Goal: Task Accomplishment & Management: Manage account settings

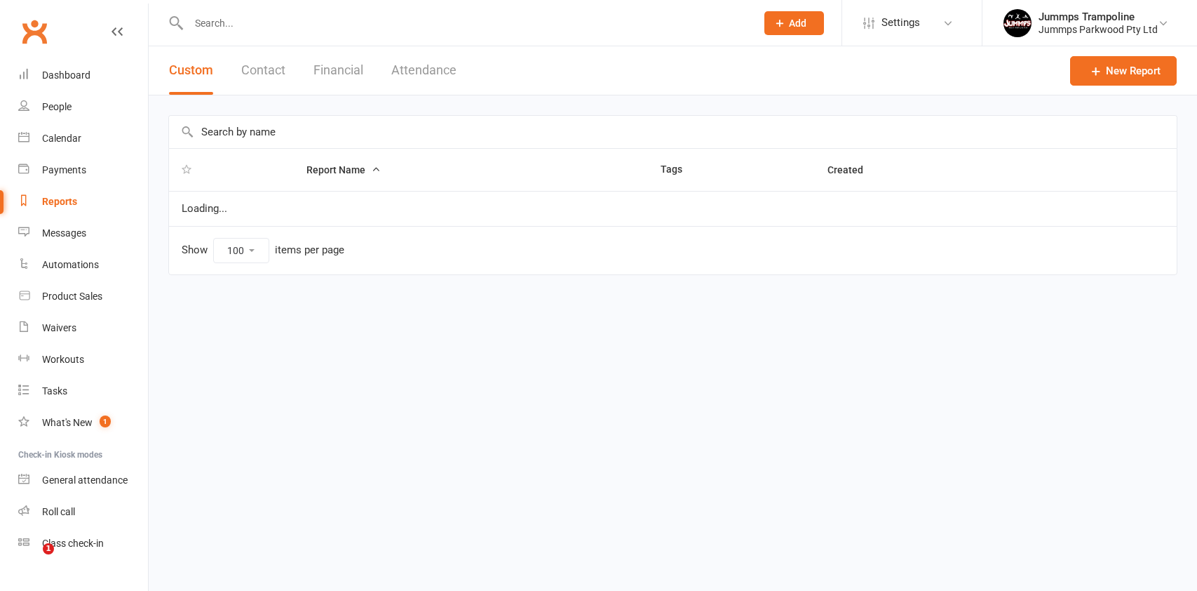
select select "100"
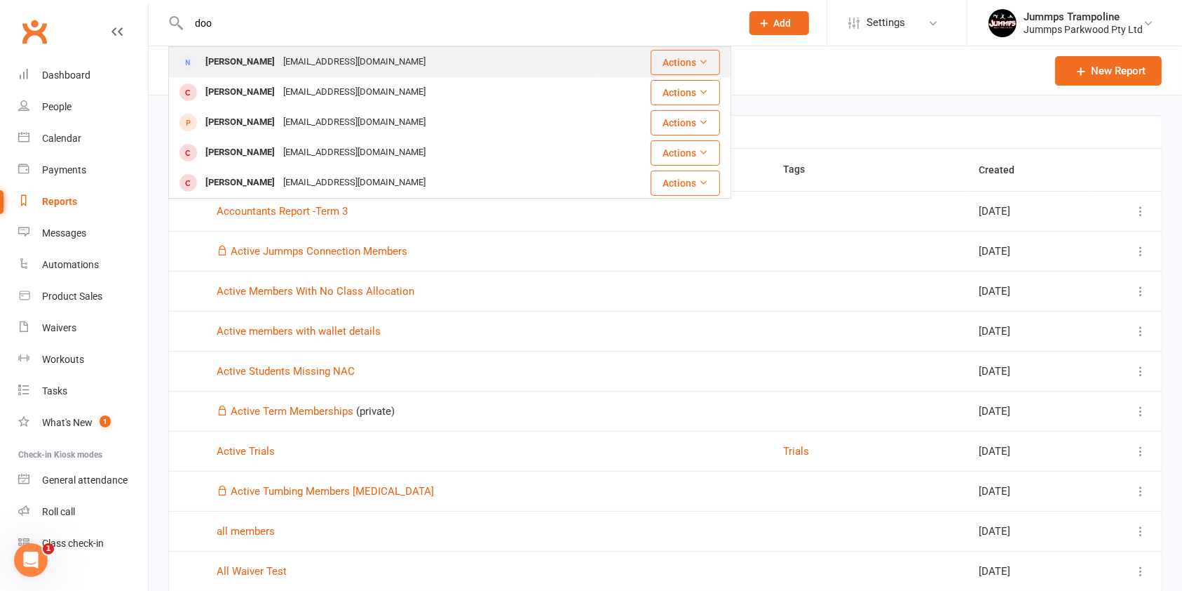
type input "doo"
click at [295, 62] on div "[EMAIL_ADDRESS][DOMAIN_NAME]" at bounding box center [354, 62] width 151 height 20
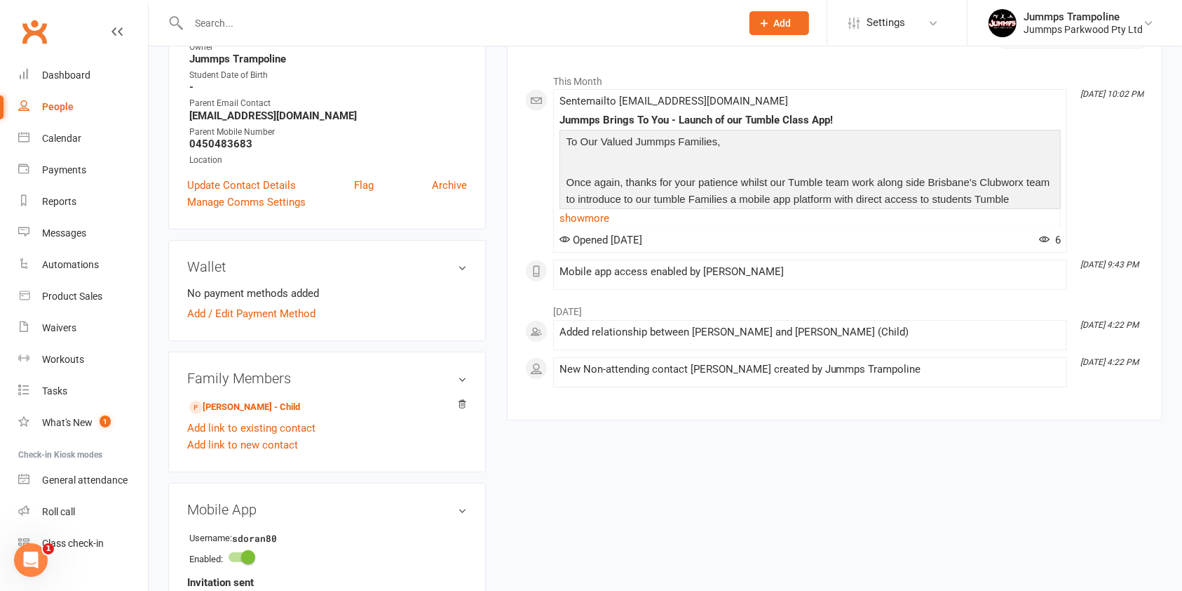
scroll to position [206, 0]
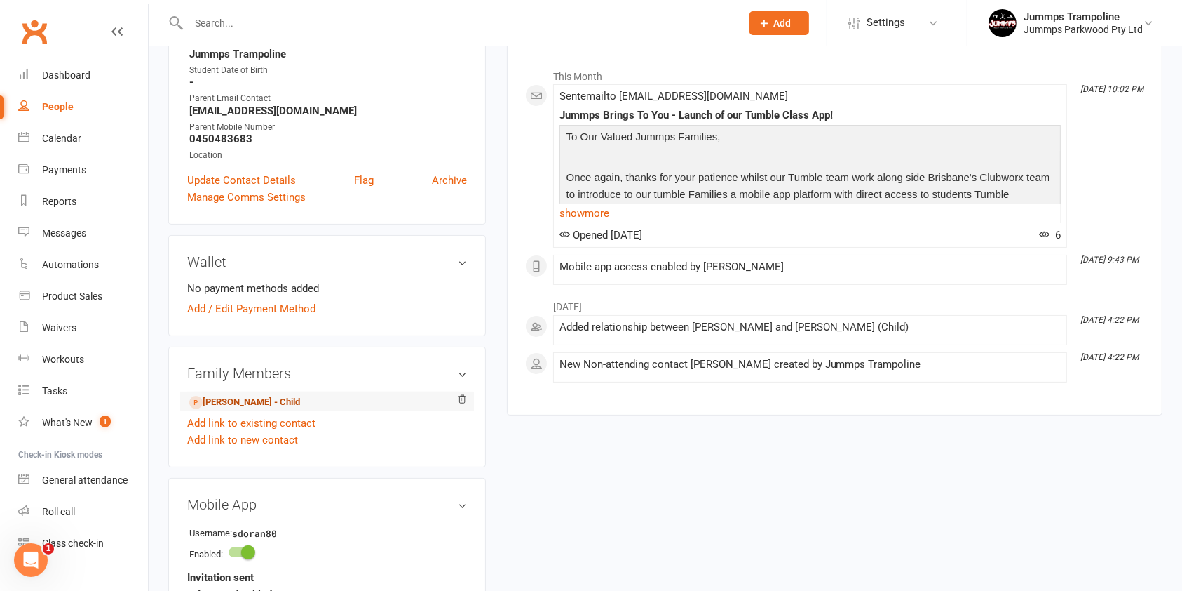
click at [251, 407] on link "Faye Doran - Child" at bounding box center [244, 402] width 111 height 15
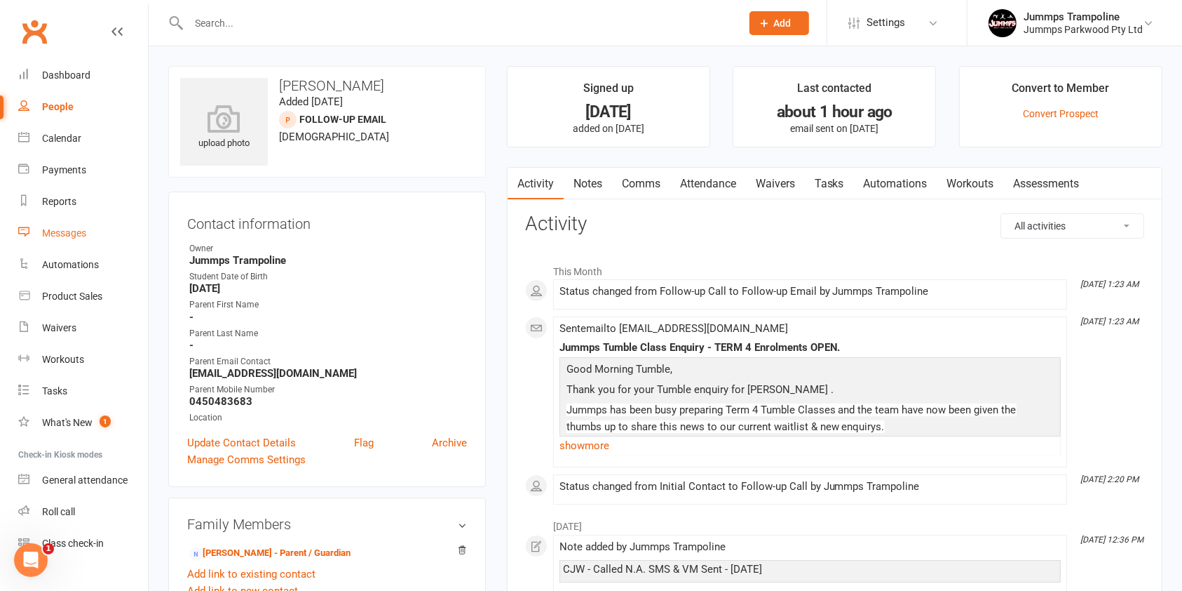
click at [74, 231] on div "Messages" at bounding box center [64, 232] width 44 height 11
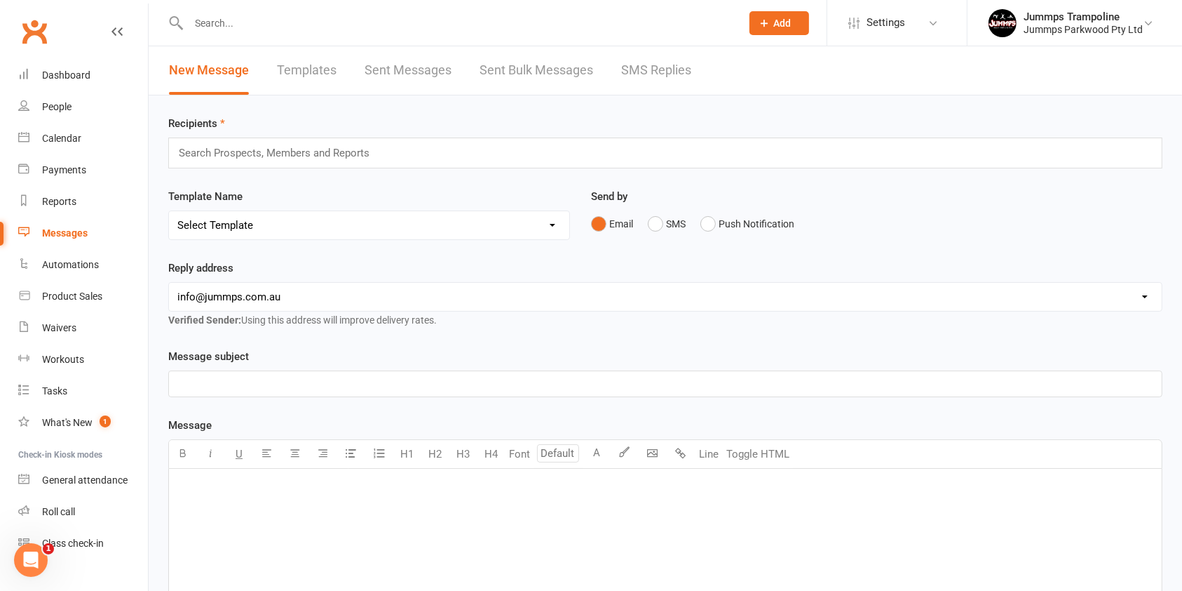
click at [296, 76] on link "Templates" at bounding box center [307, 70] width 60 height 48
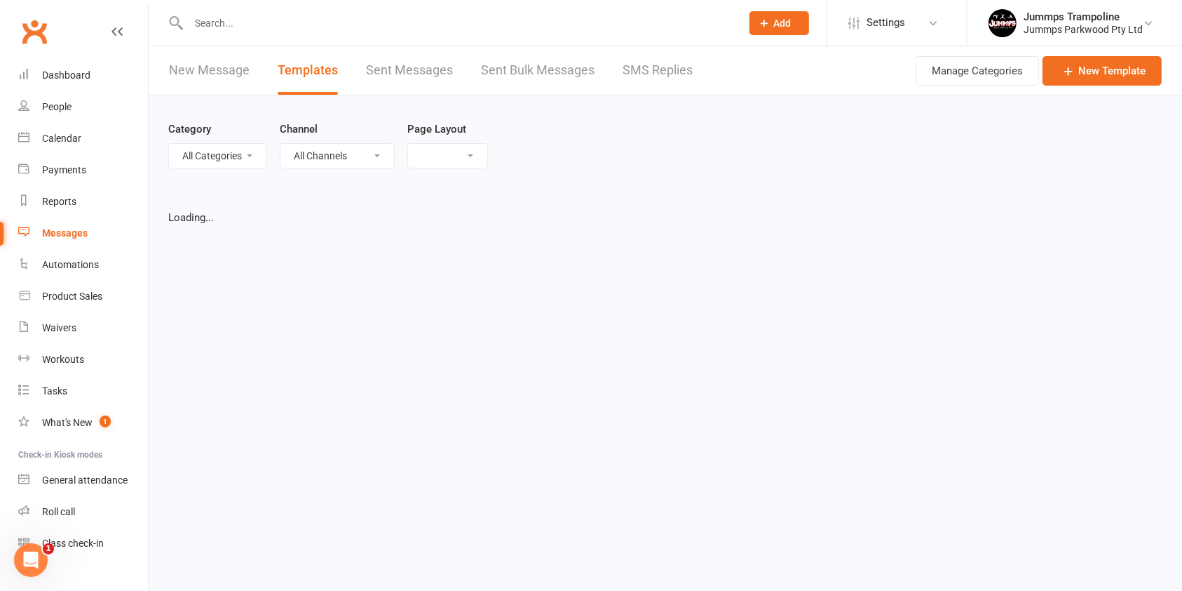
select select "grid"
select select "added_on-desc"
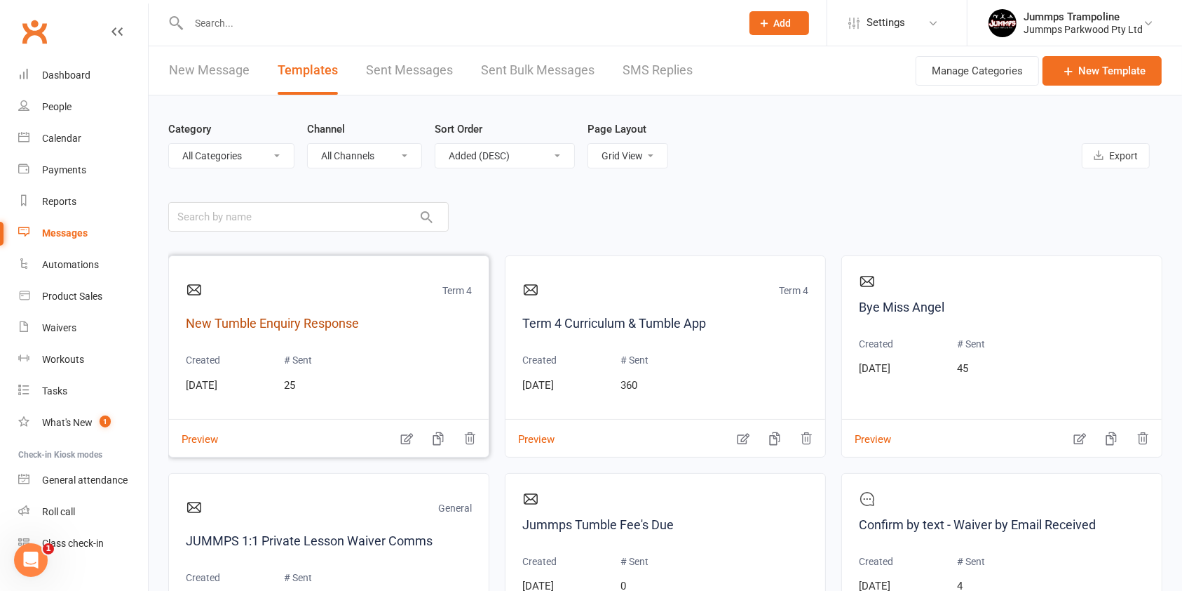
click at [322, 316] on link "New Tumble Enquiry Response" at bounding box center [329, 323] width 286 height 20
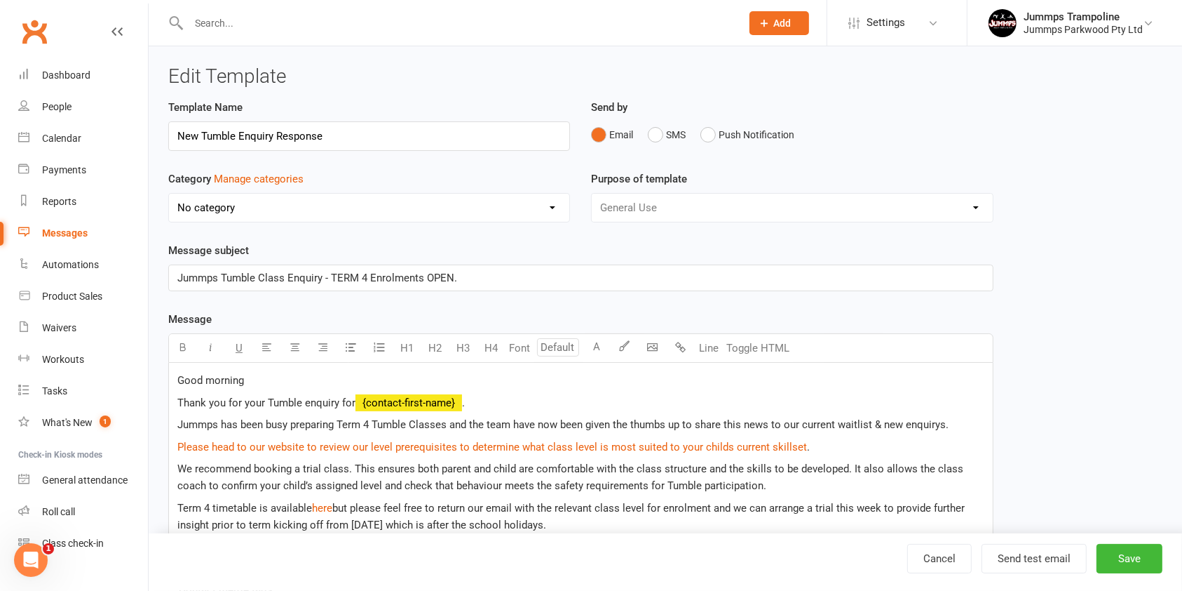
select select "20005"
click at [259, 379] on p "Good morning" at bounding box center [580, 380] width 807 height 17
click at [1116, 539] on div "Cancel Send test email Save" at bounding box center [666, 562] width 1034 height 58
click at [1122, 558] on button "Save" at bounding box center [1130, 558] width 66 height 29
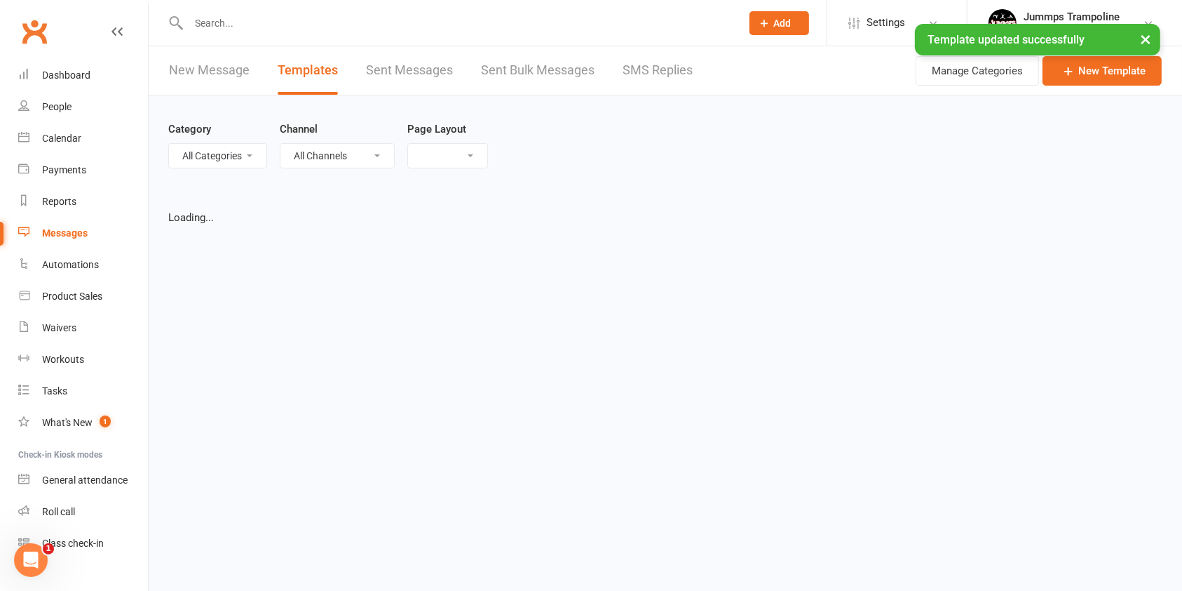
select select "grid"
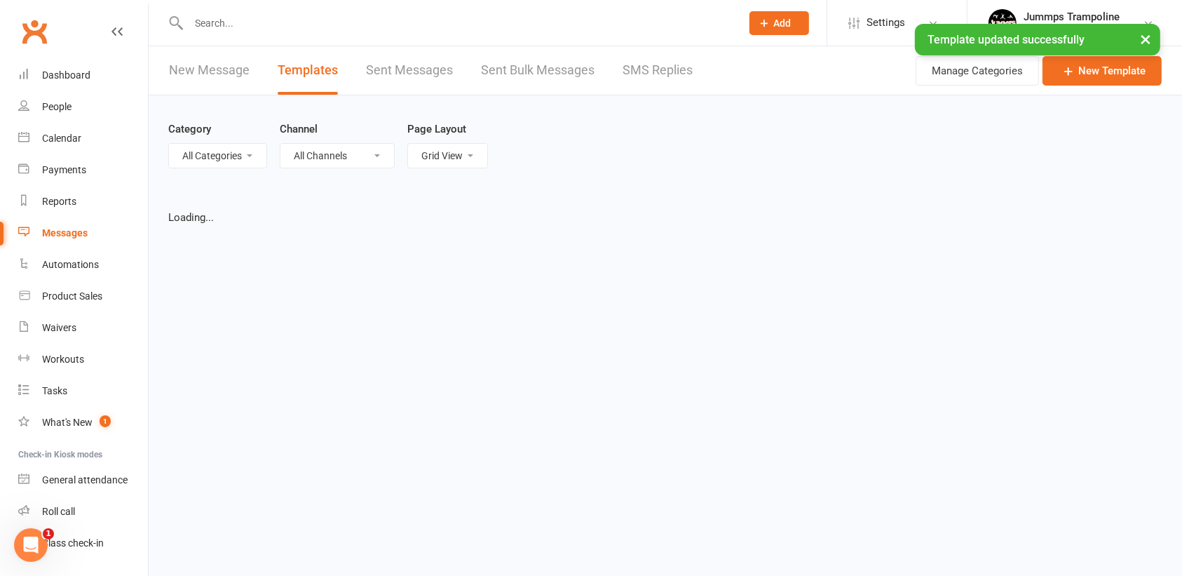
select select "added_on-desc"
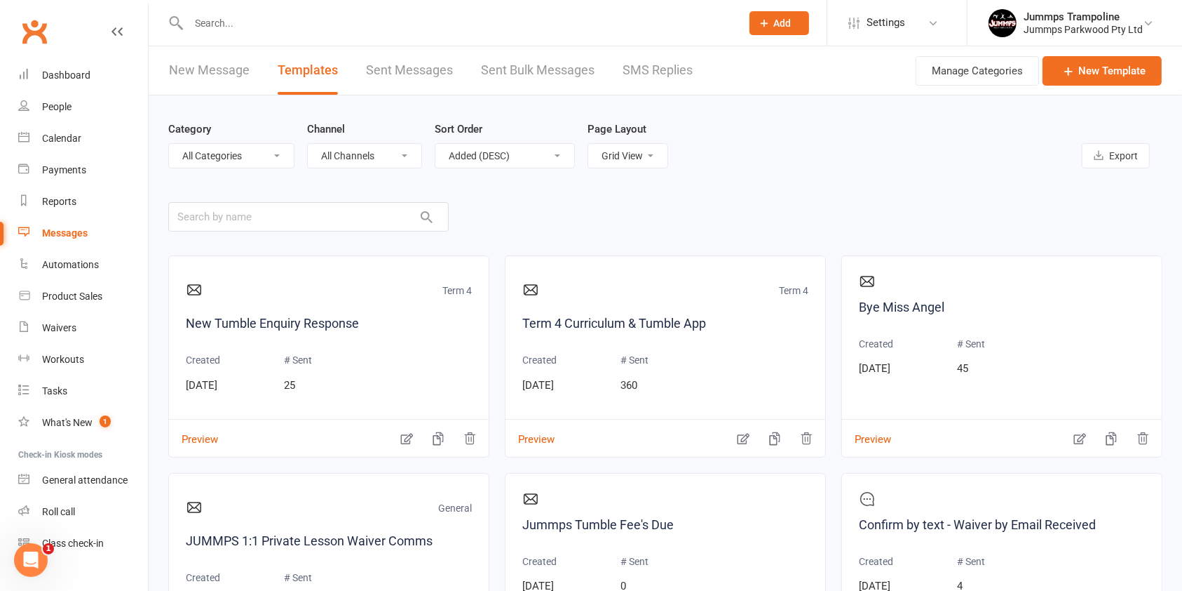
click at [652, 69] on link "SMS Replies" at bounding box center [658, 70] width 70 height 48
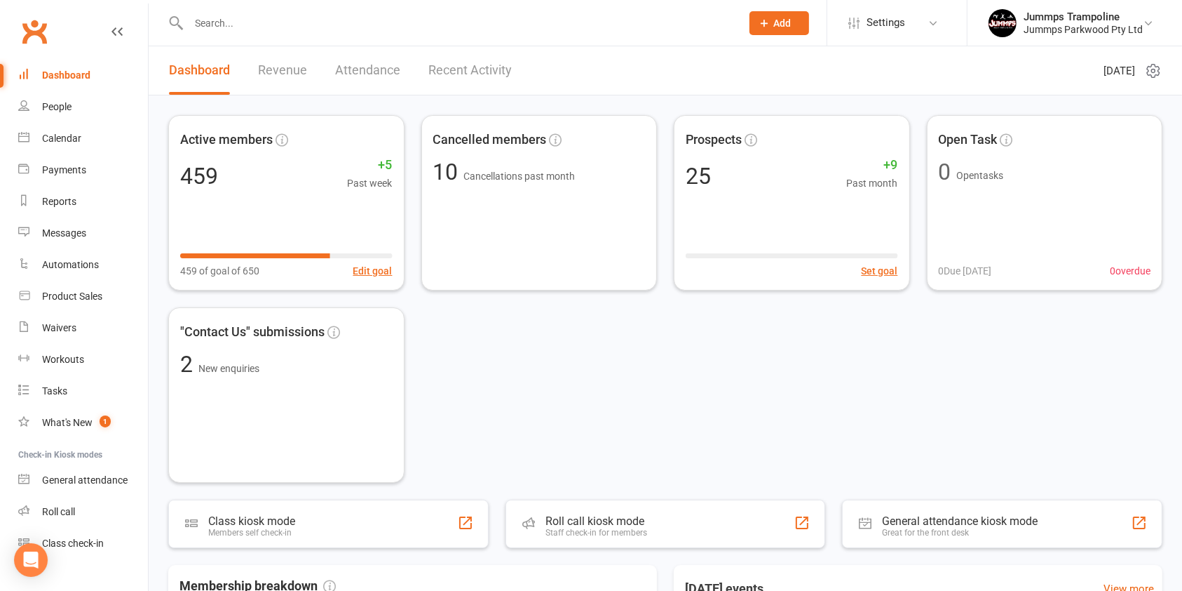
click at [215, 20] on input "text" at bounding box center [457, 23] width 547 height 20
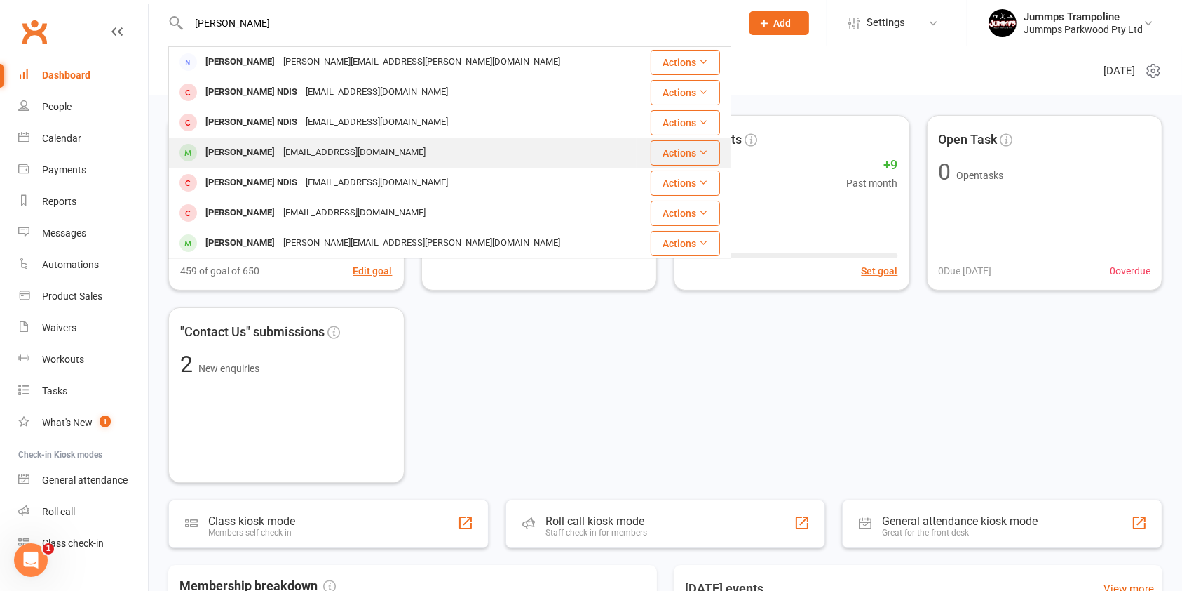
type input "franklin"
click at [279, 149] on div "Georgiaelisekidd@gmail.com" at bounding box center [354, 152] width 151 height 20
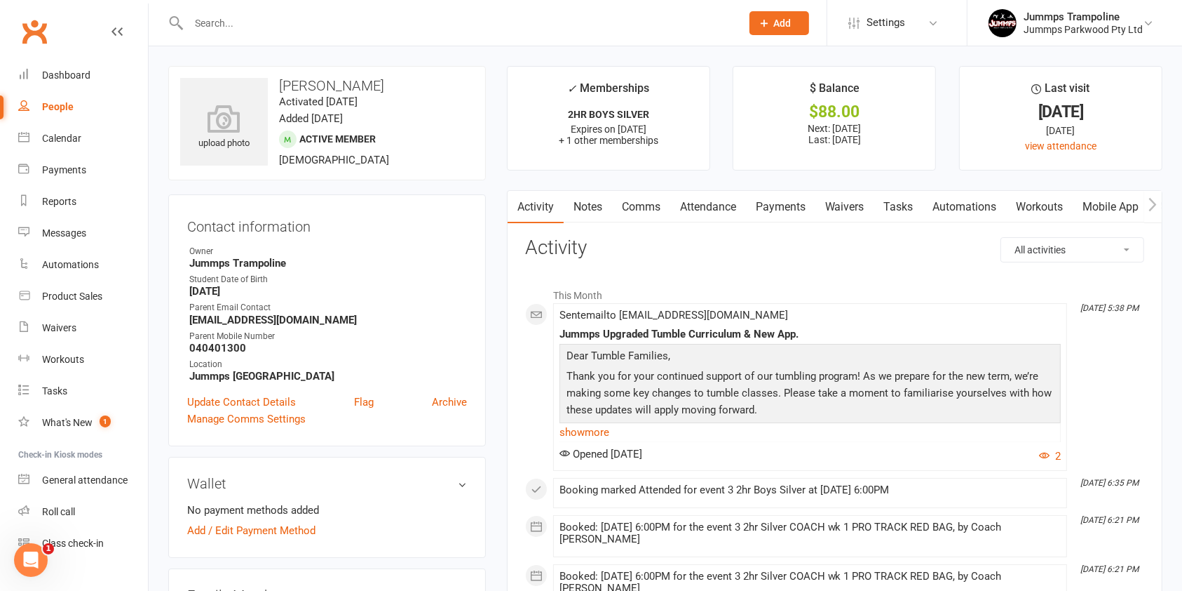
click at [763, 207] on link "Payments" at bounding box center [780, 207] width 69 height 32
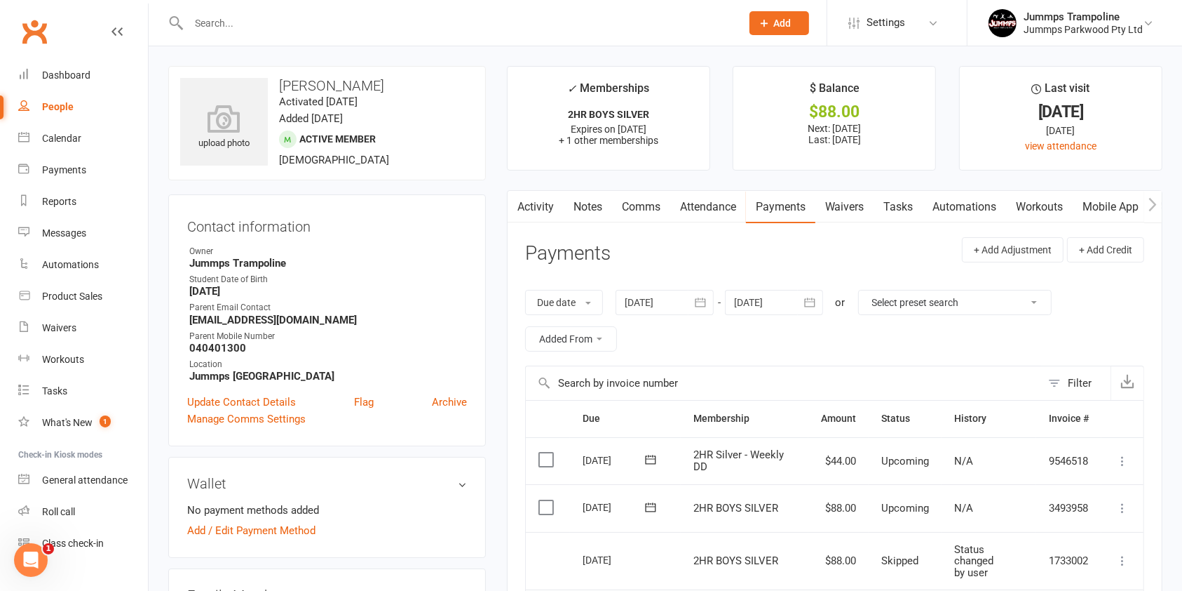
scroll to position [187, 0]
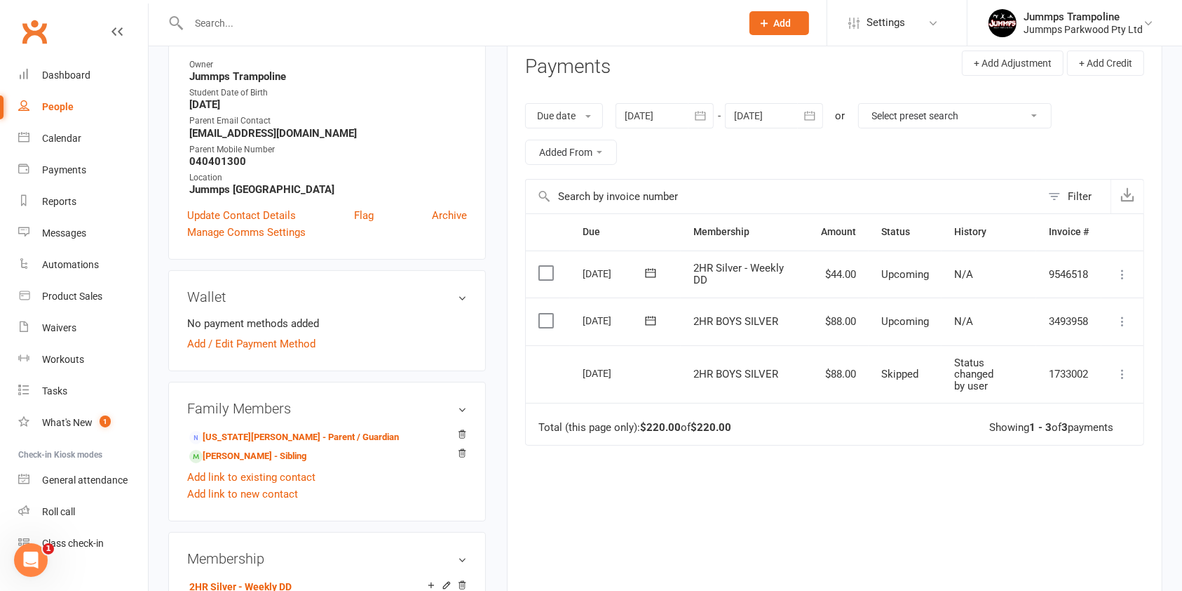
click at [1128, 323] on icon at bounding box center [1123, 321] width 14 height 14
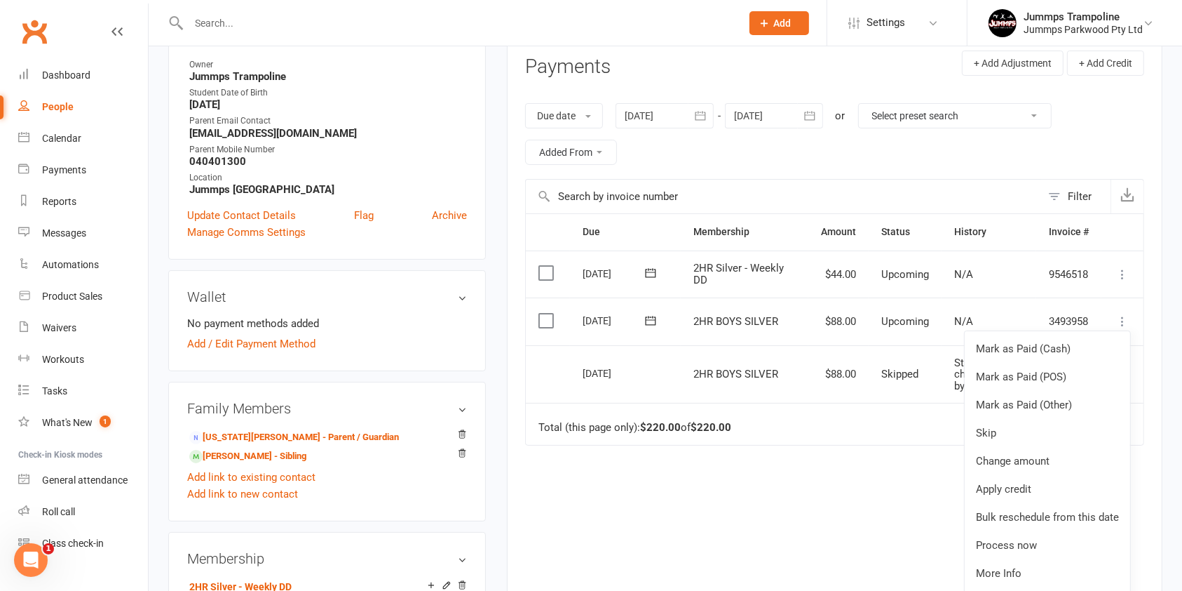
click at [668, 114] on div at bounding box center [665, 115] width 98 height 25
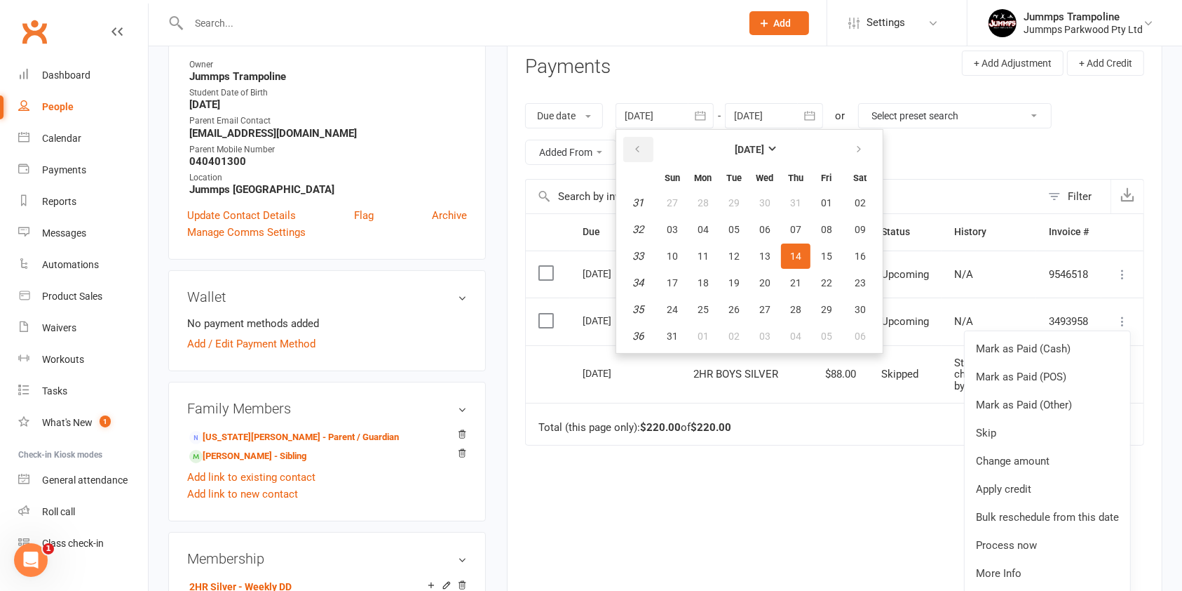
click at [639, 147] on icon "button" at bounding box center [638, 149] width 10 height 11
click at [711, 249] on button "14" at bounding box center [703, 255] width 29 height 25
type input "14 Jul 2025"
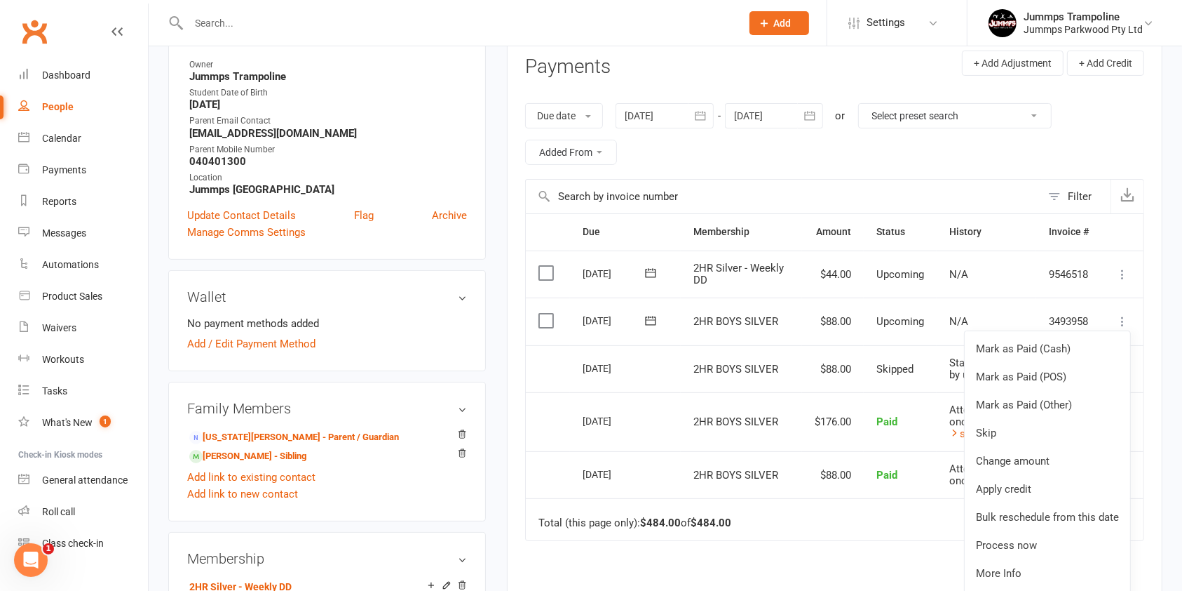
click at [816, 114] on icon "button" at bounding box center [810, 115] width 11 height 9
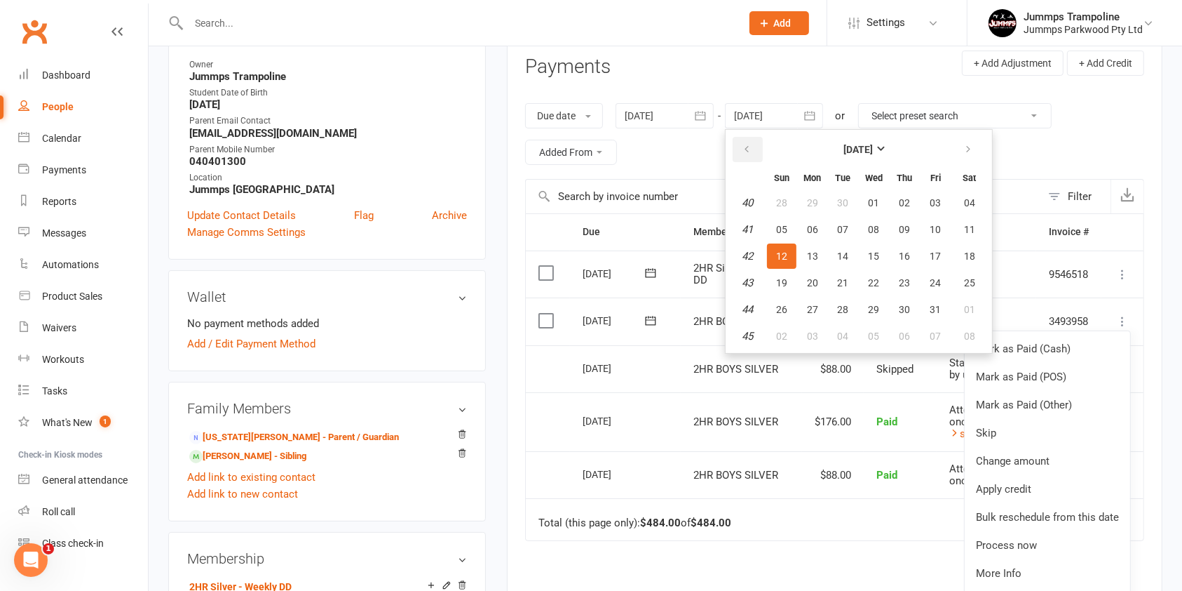
click at [751, 144] on icon "button" at bounding box center [747, 149] width 10 height 11
click at [784, 277] on span "21" at bounding box center [781, 282] width 11 height 11
type input "21 Sep 2025"
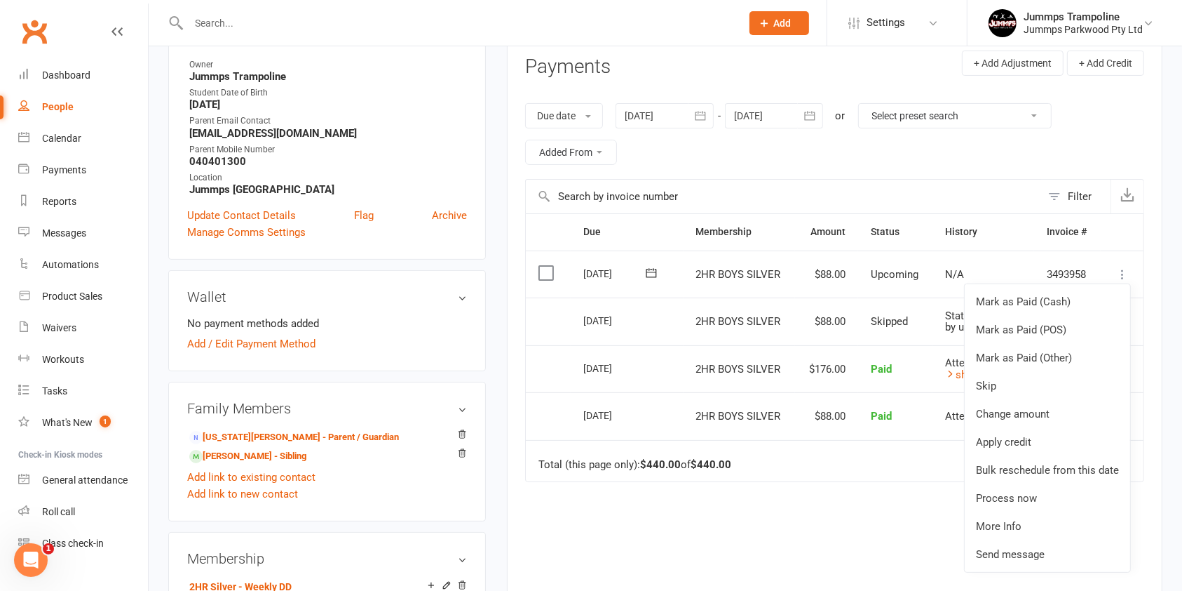
click at [818, 517] on div "Due Contact Membership Amount Status History Invoice # Select this 19 Sep 2025 …" at bounding box center [834, 438] width 619 height 450
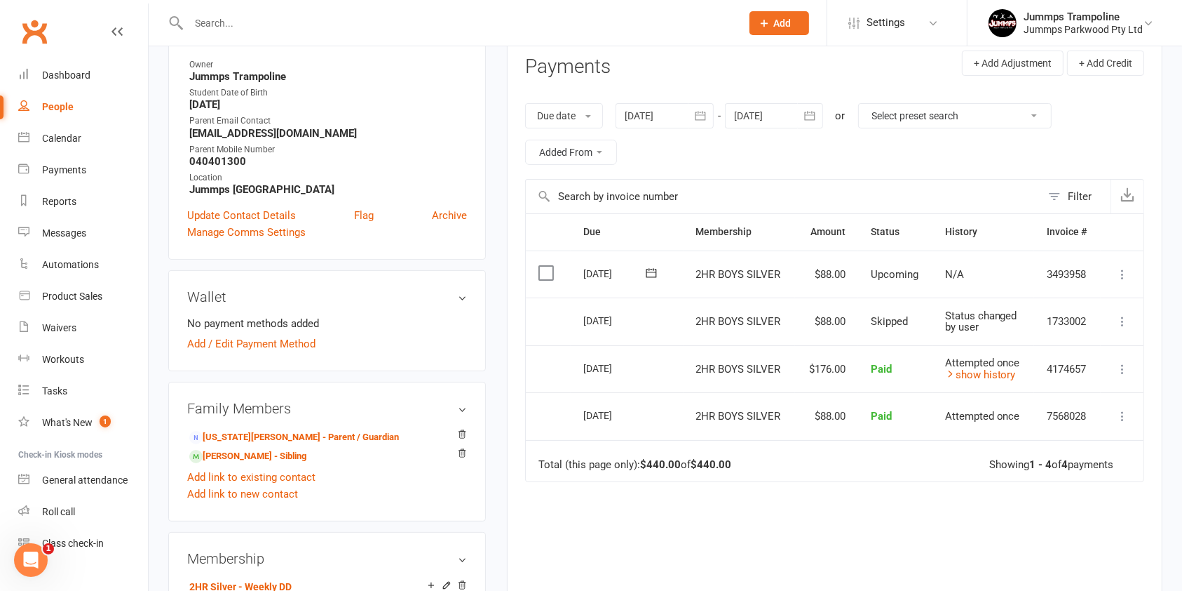
click at [1122, 272] on icon at bounding box center [1123, 274] width 14 height 14
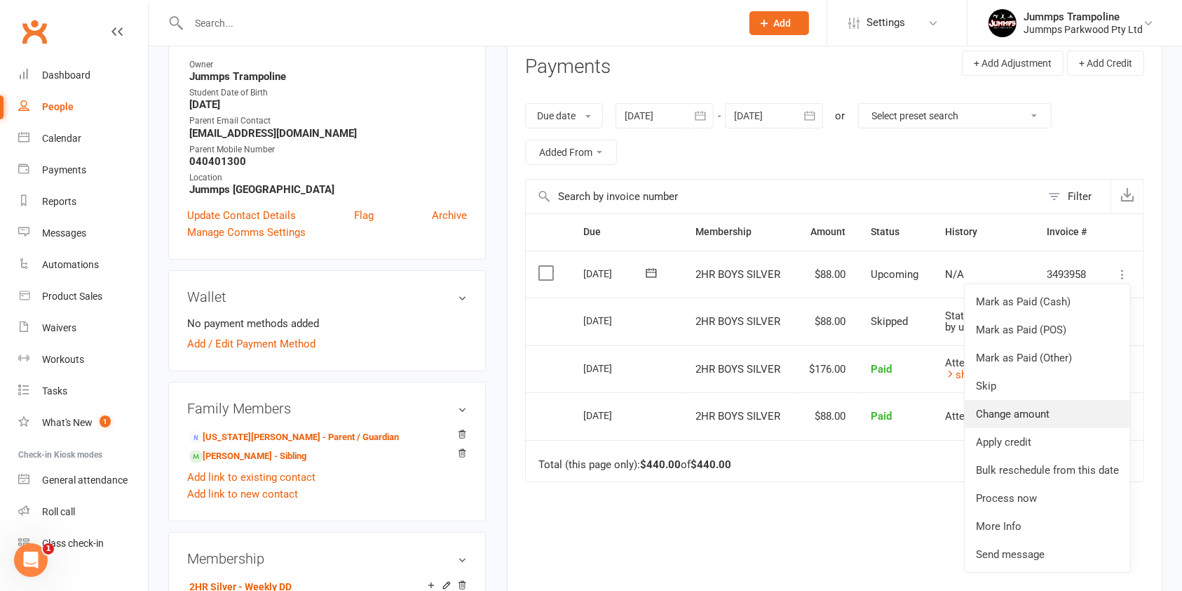
click at [1048, 412] on link "Change amount" at bounding box center [1048, 414] width 166 height 28
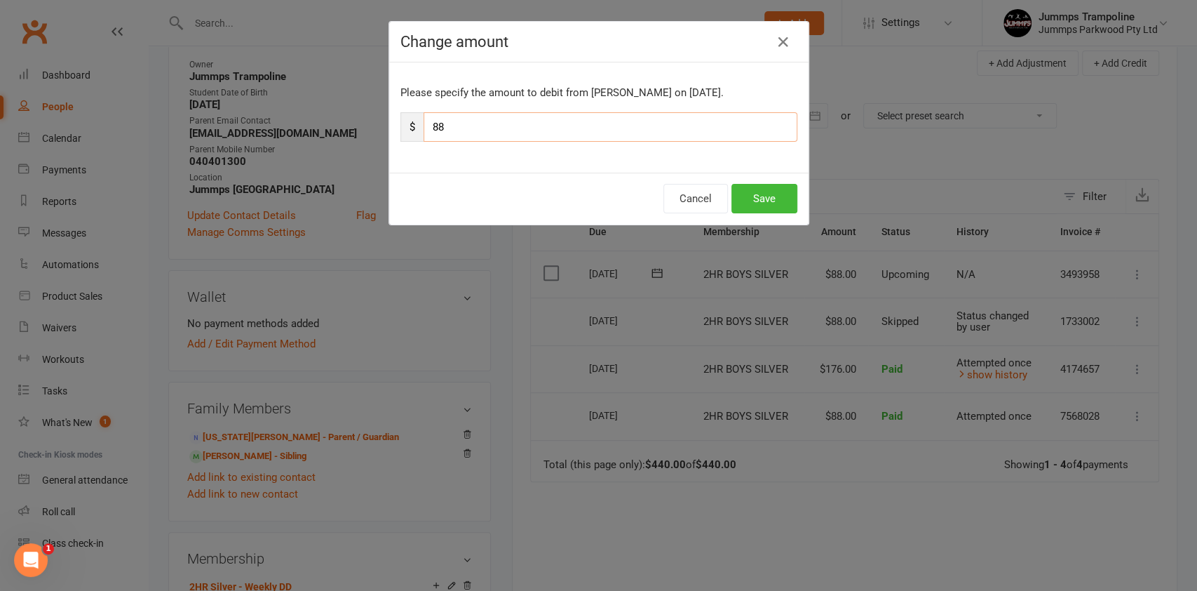
click at [471, 121] on input "88" at bounding box center [611, 126] width 374 height 29
type input "8"
type input "132"
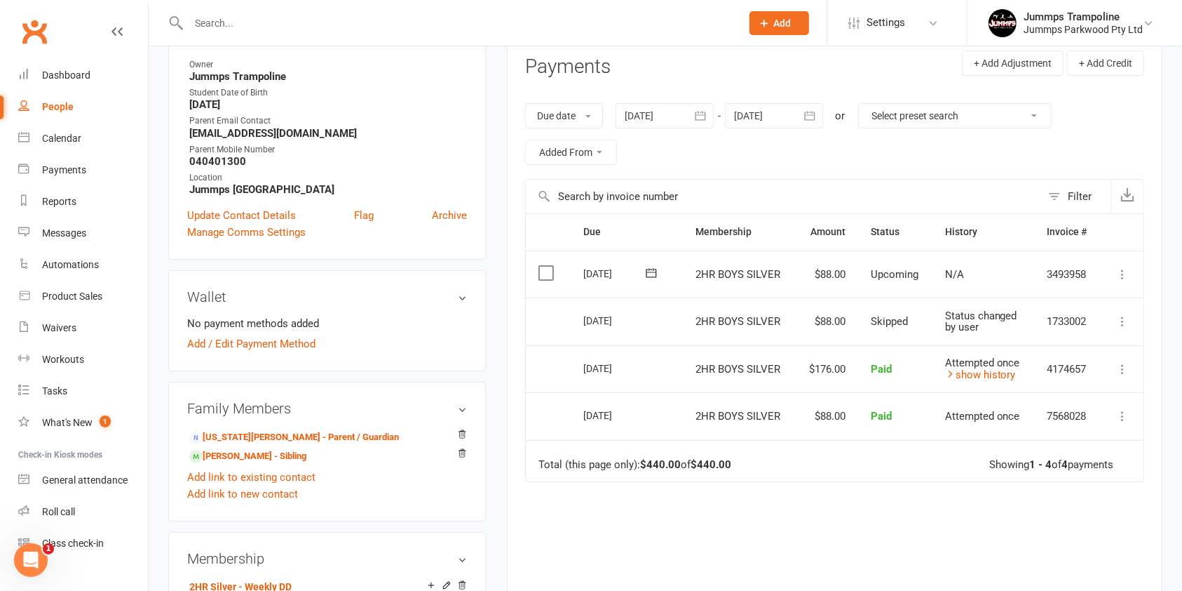
click at [226, 27] on input "text" at bounding box center [457, 23] width 547 height 20
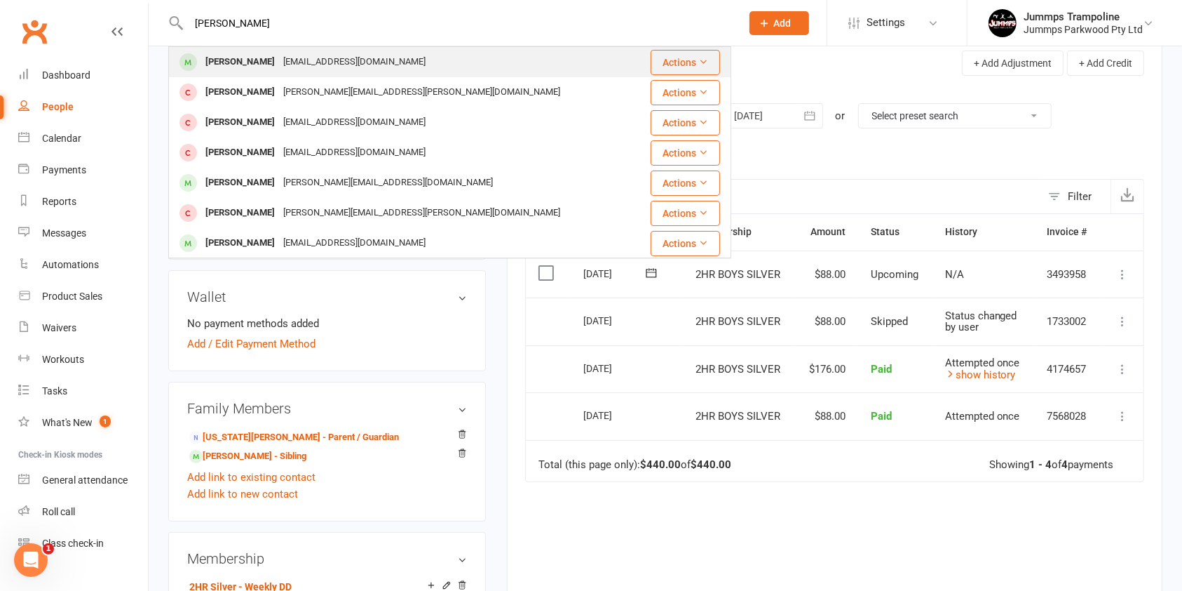
type input "samuel craig"
click at [280, 64] on div "[EMAIL_ADDRESS][DOMAIN_NAME]" at bounding box center [354, 62] width 151 height 20
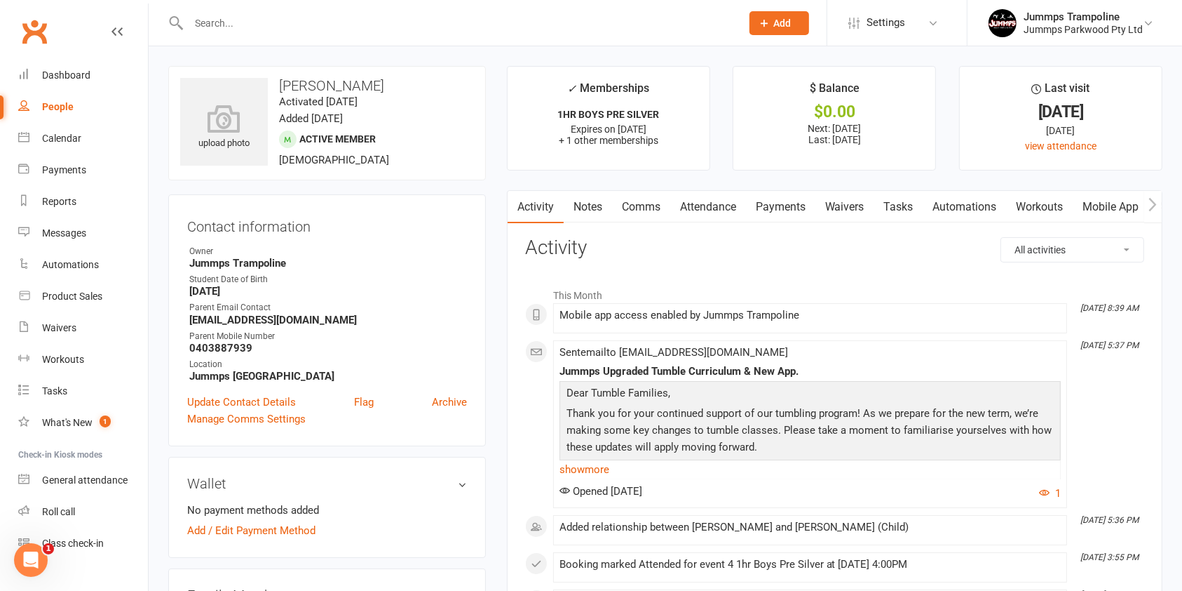
click at [710, 202] on link "Attendance" at bounding box center [708, 207] width 76 height 32
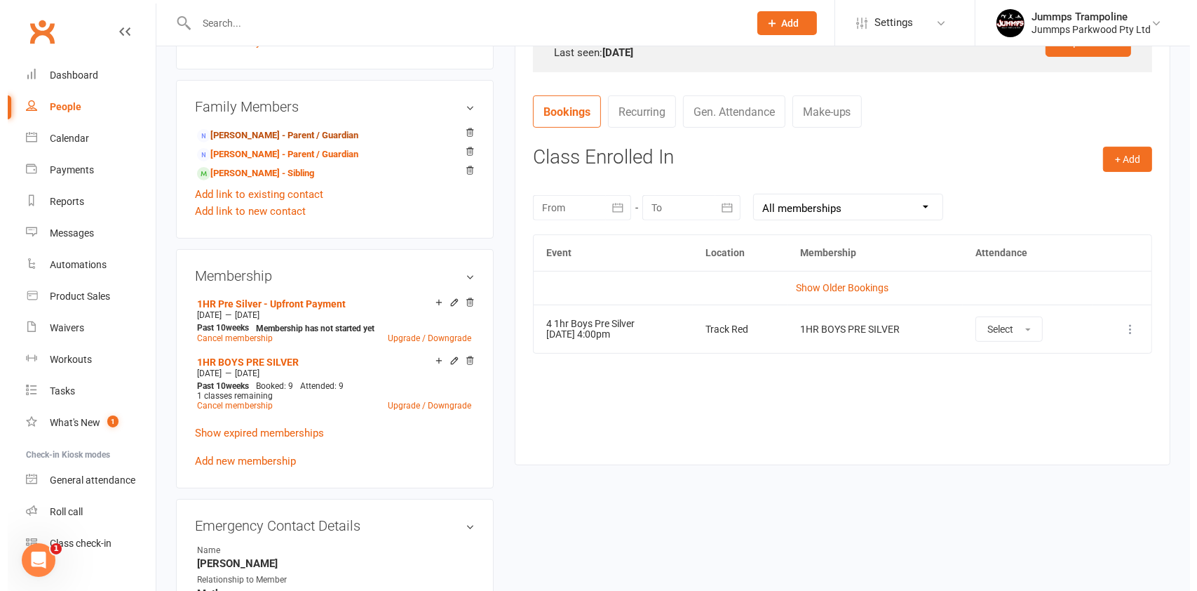
scroll to position [491, 0]
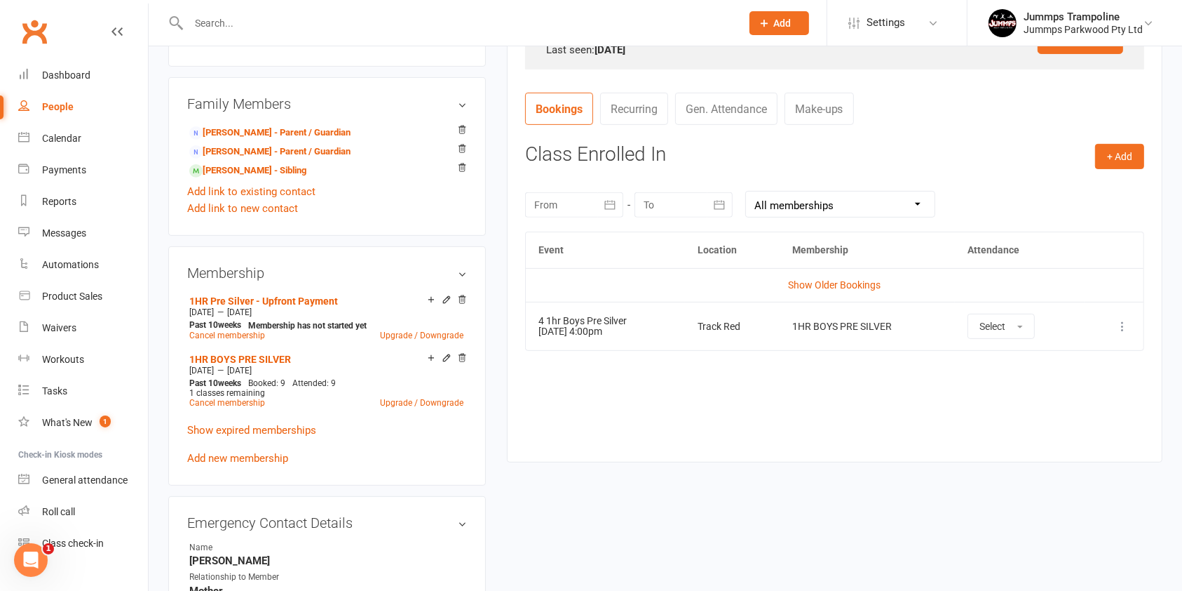
click at [1117, 325] on icon at bounding box center [1123, 326] width 14 height 14
click at [1049, 358] on link "More info" at bounding box center [1061, 353] width 139 height 28
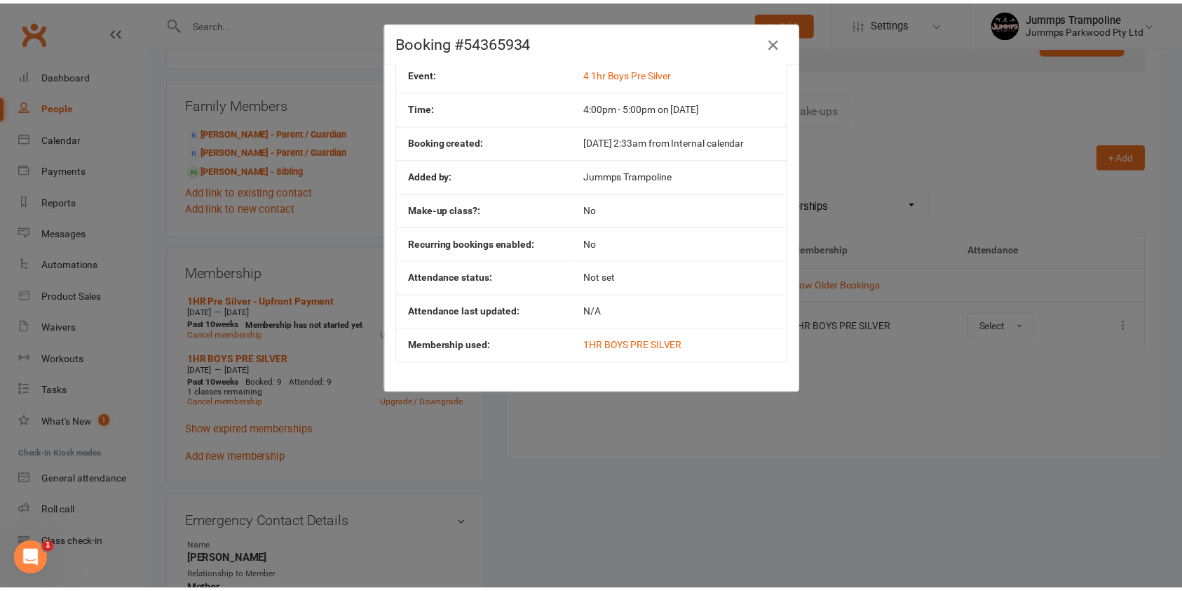
scroll to position [0, 0]
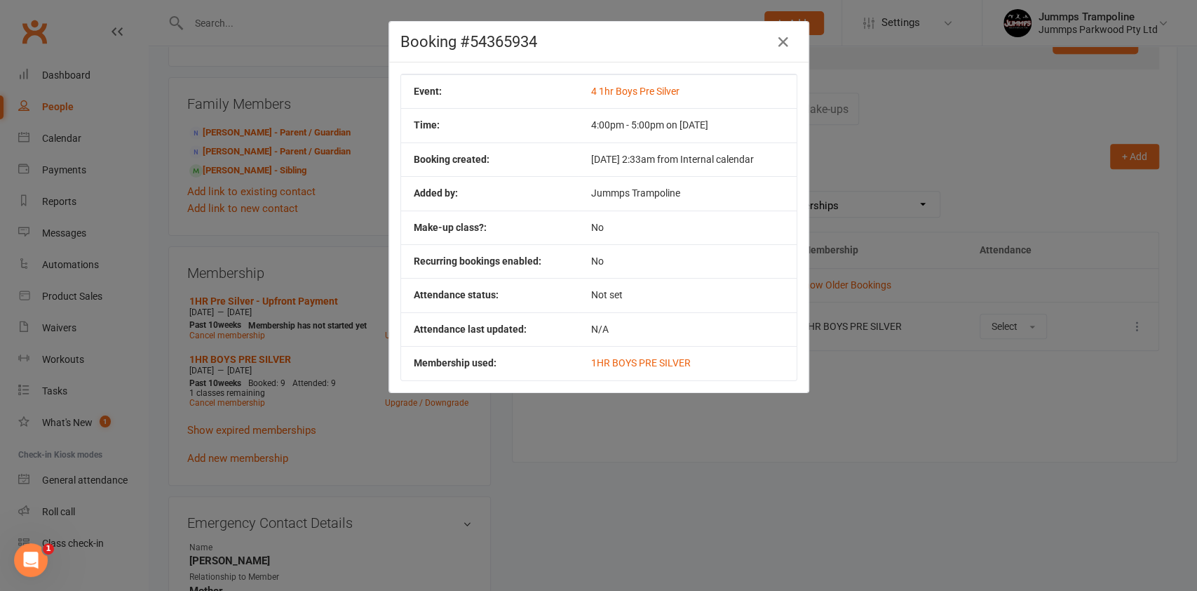
click at [701, 477] on div "Booking #54365934 Event: 4 1hr Boys Pre Silver Time: 4:00pm - 5:00pm on 17 Sep …" at bounding box center [598, 295] width 1197 height 591
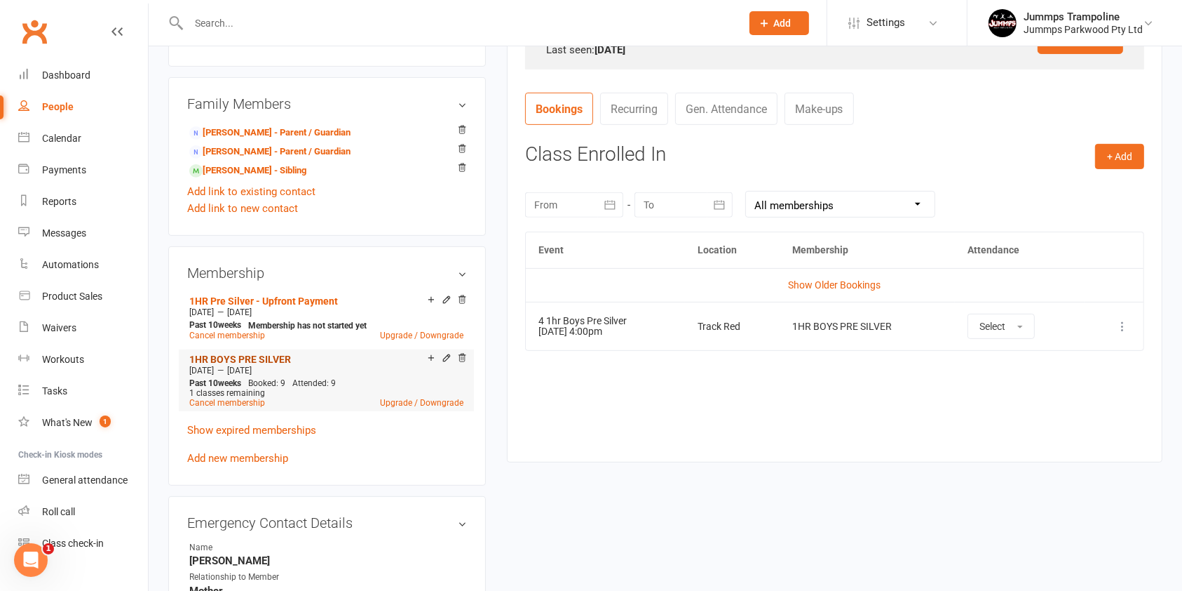
click at [248, 356] on link "1HR BOYS PRE SILVER" at bounding box center [240, 358] width 102 height 11
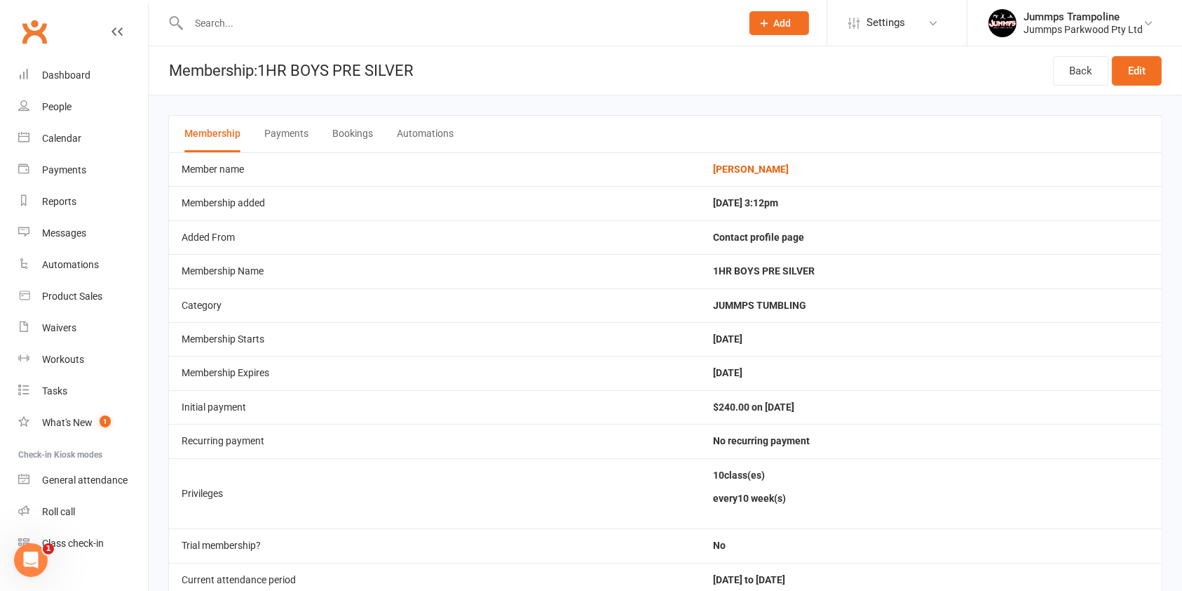
click at [342, 133] on button "Bookings" at bounding box center [352, 134] width 41 height 36
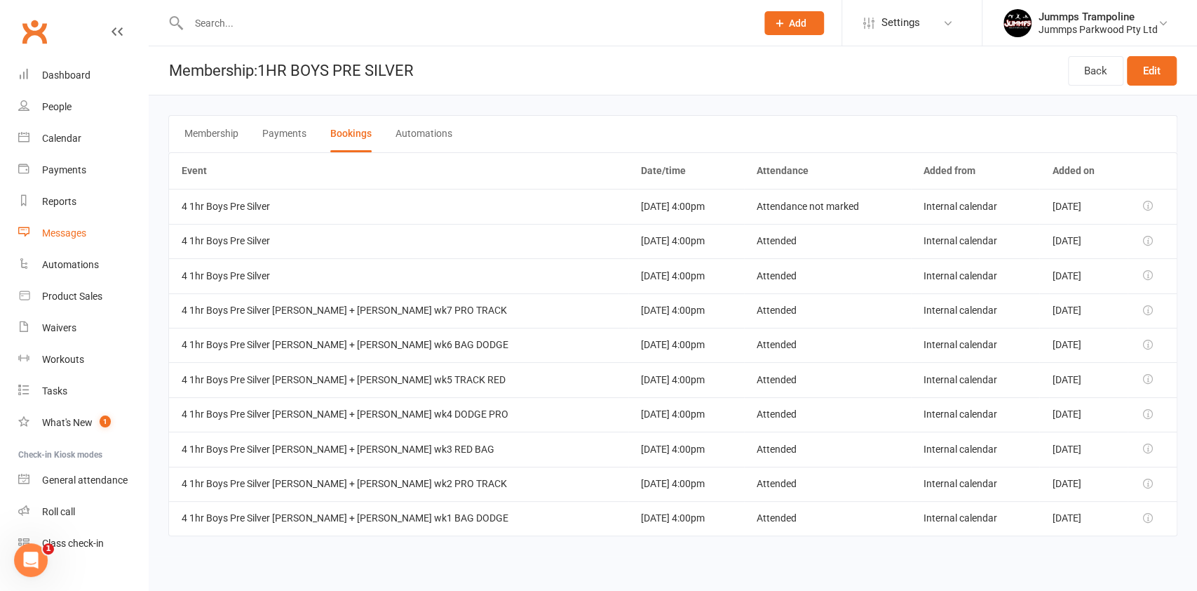
click at [61, 234] on div "Messages" at bounding box center [64, 232] width 44 height 11
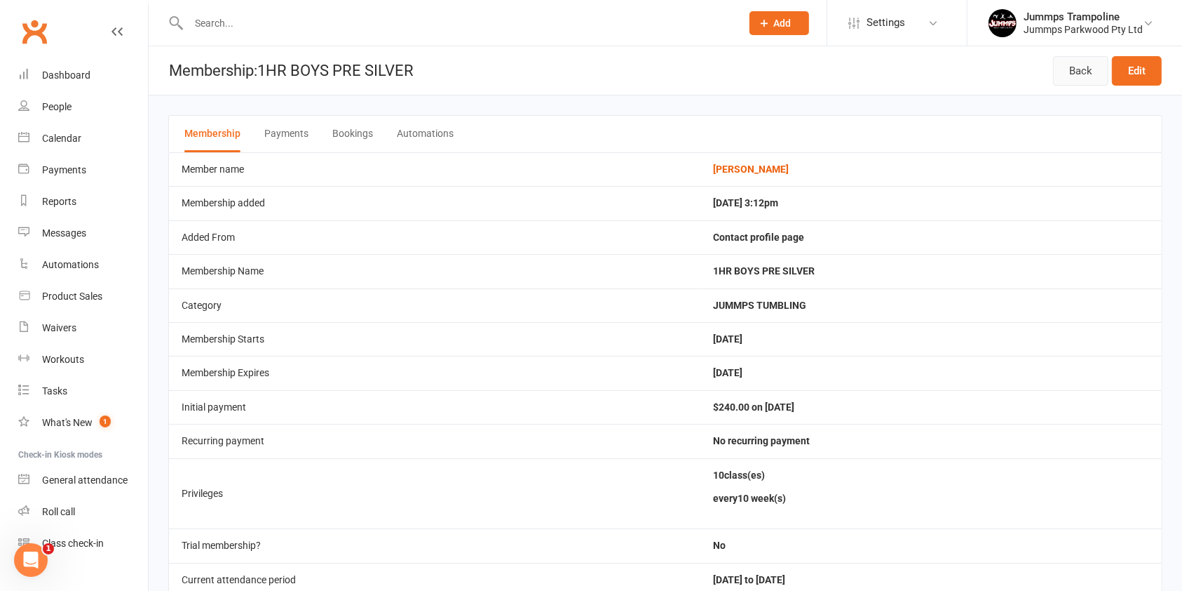
click at [1077, 67] on link "Back" at bounding box center [1080, 70] width 55 height 29
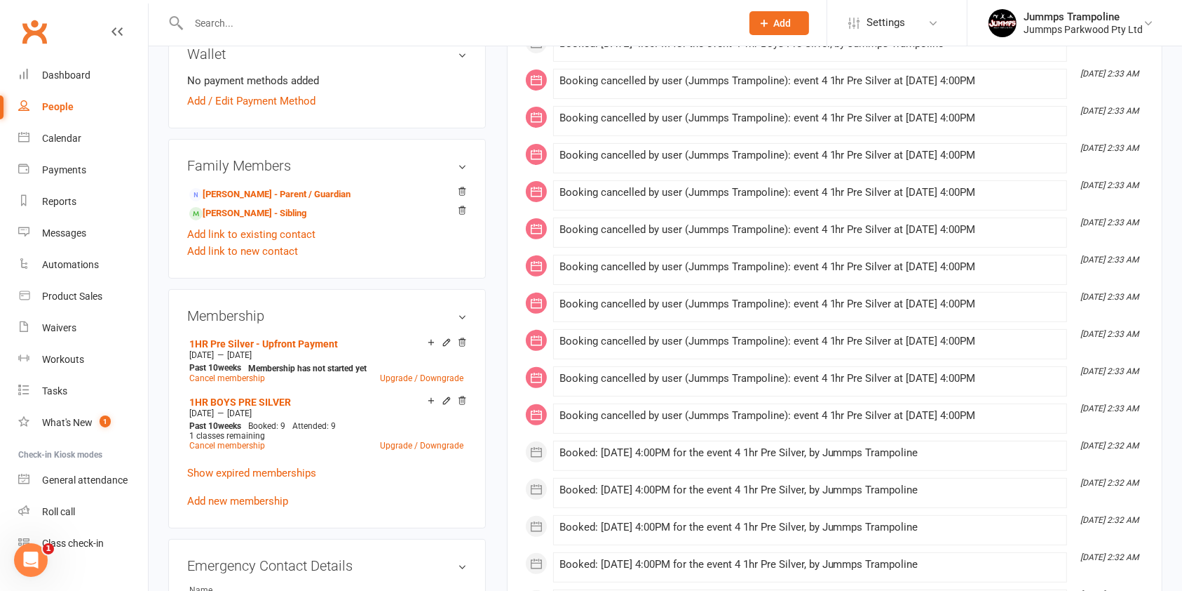
scroll to position [430, 0]
click at [292, 337] on link "1HR Pre Silver - Upfront Payment" at bounding box center [263, 342] width 149 height 11
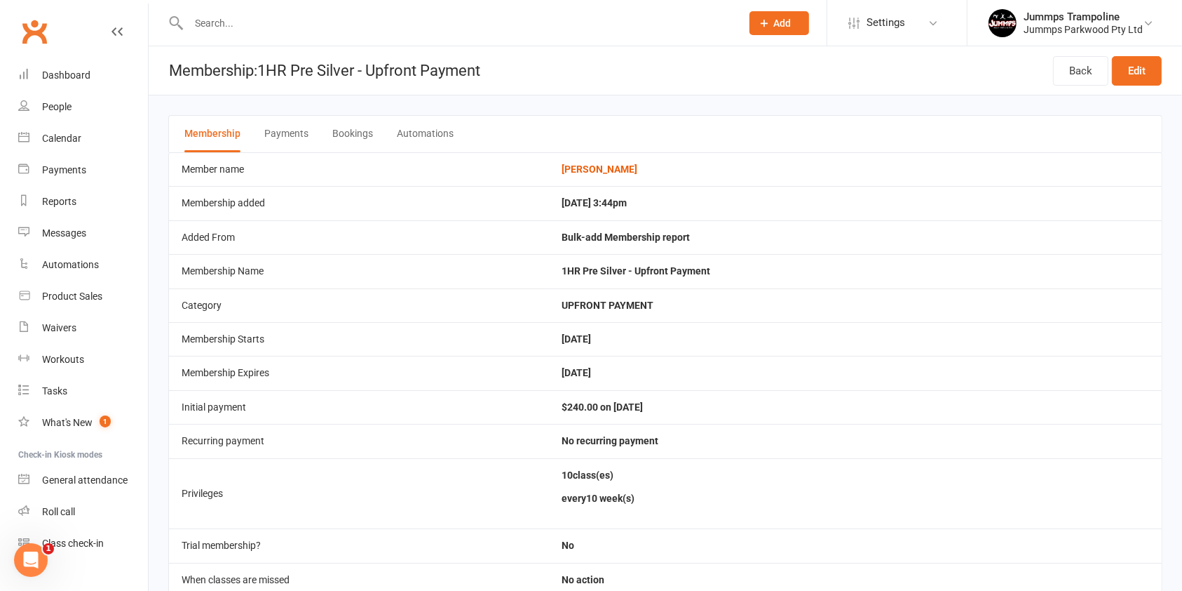
click at [353, 135] on button "Bookings" at bounding box center [352, 134] width 41 height 36
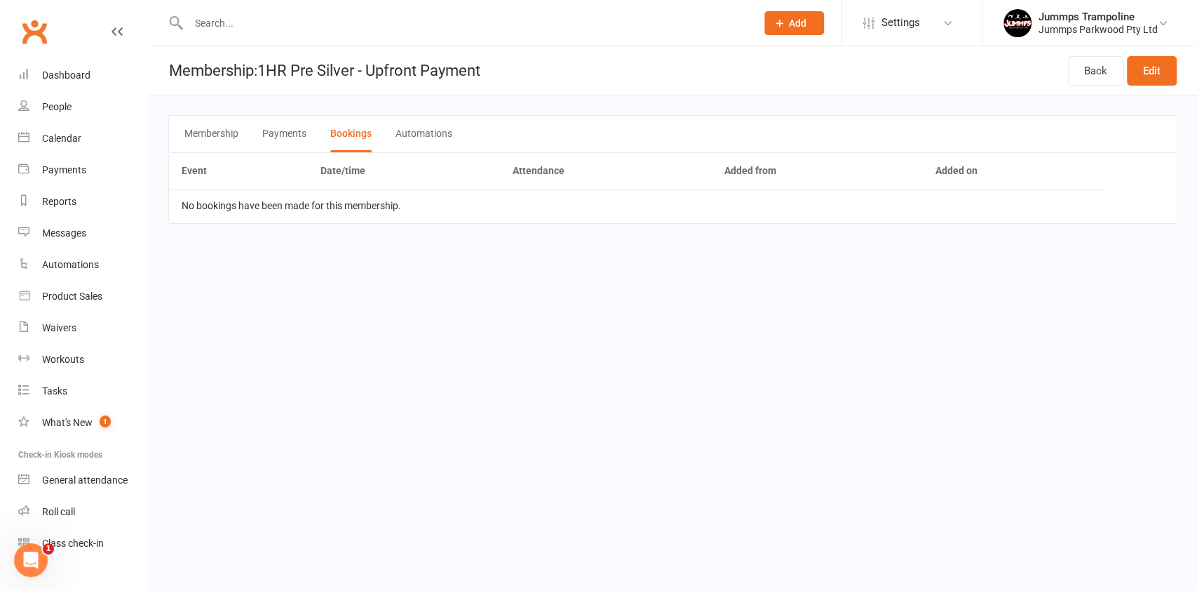
click at [296, 133] on button "Payments" at bounding box center [284, 134] width 44 height 36
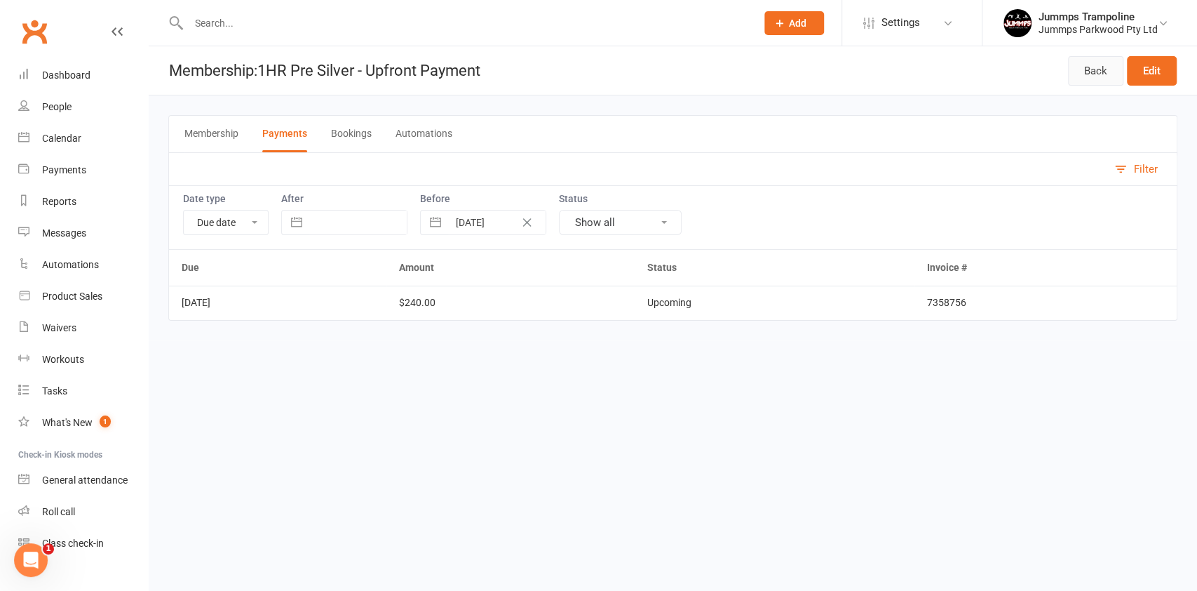
click at [1096, 66] on link "Back" at bounding box center [1095, 70] width 55 height 29
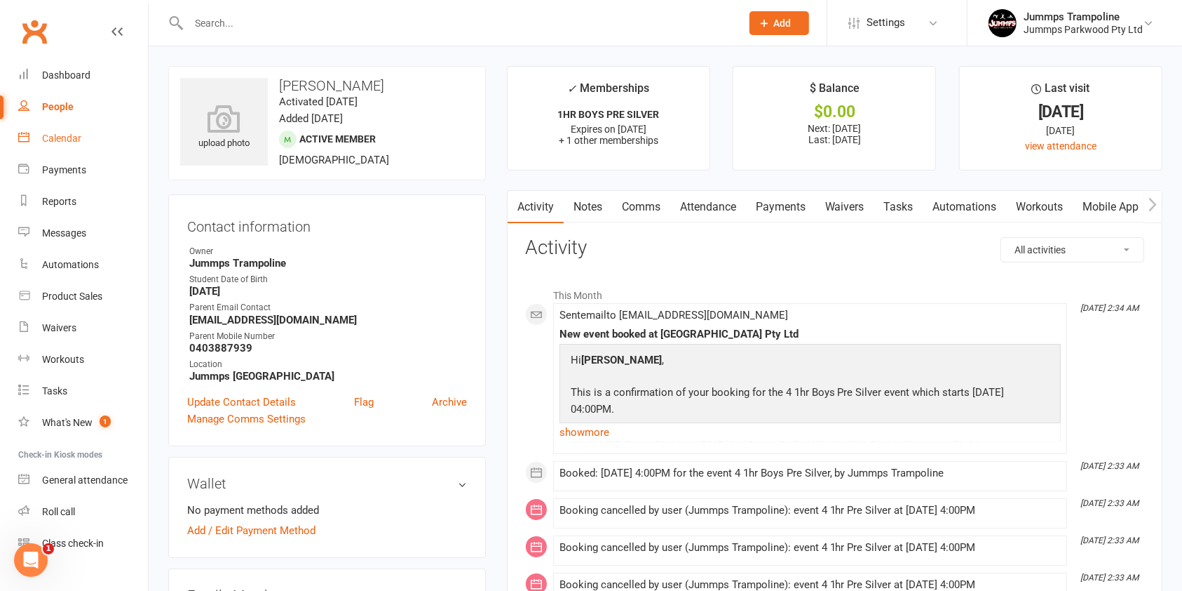
click at [72, 137] on div "Calendar" at bounding box center [61, 138] width 39 height 11
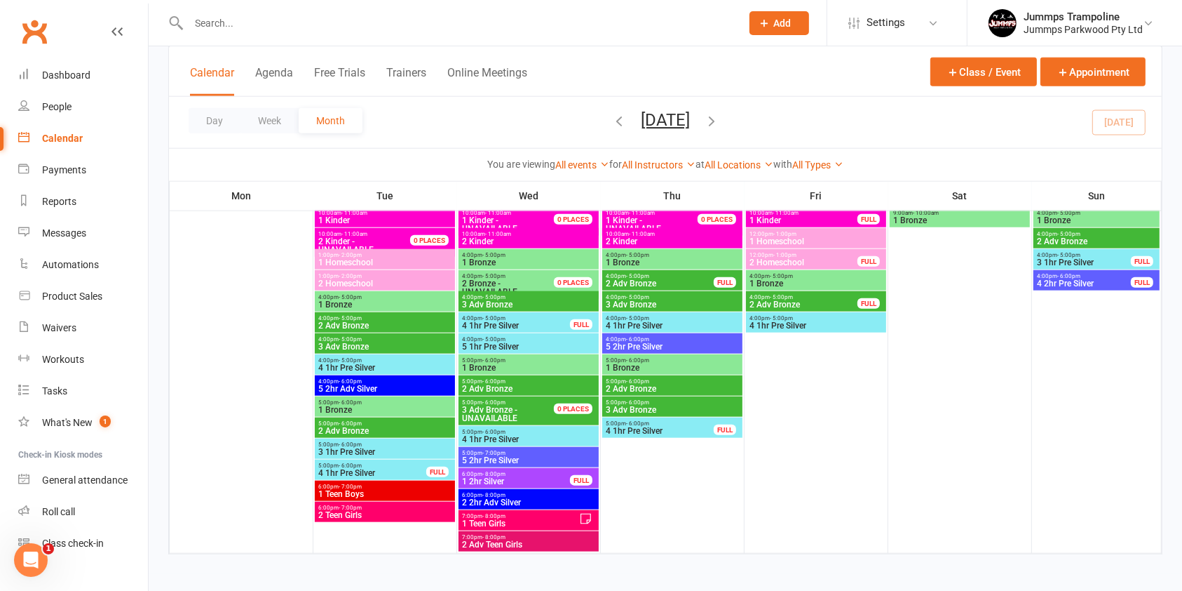
scroll to position [1508, 0]
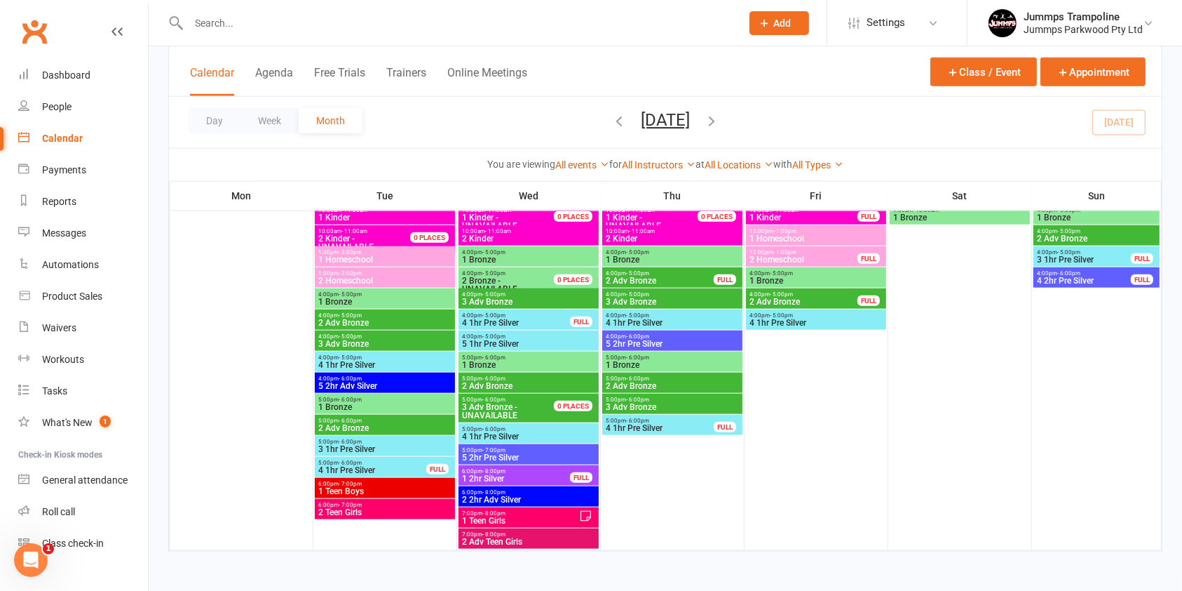
click at [418, 360] on span "4 1hr Pre Silver" at bounding box center [385, 364] width 135 height 8
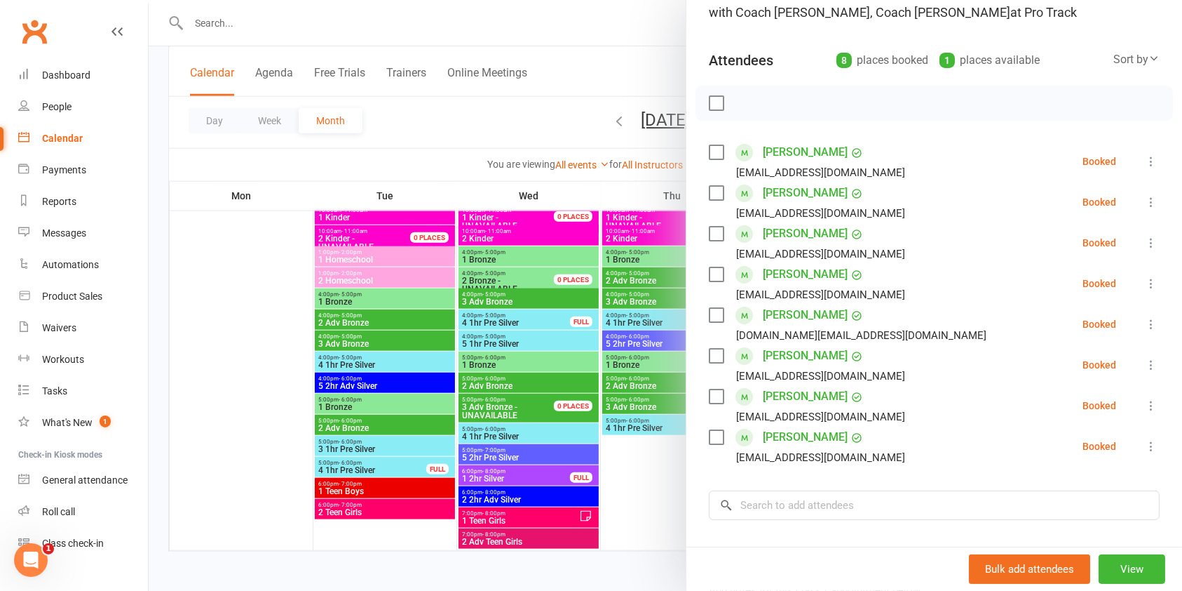
scroll to position [148, 0]
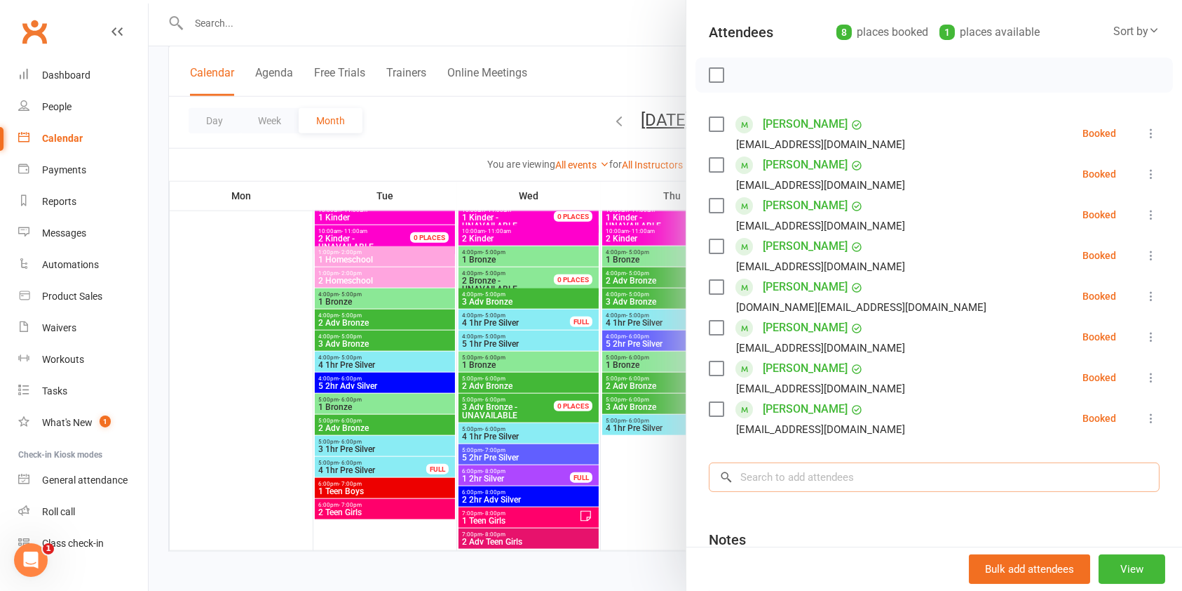
click at [826, 478] on input "search" at bounding box center [934, 476] width 451 height 29
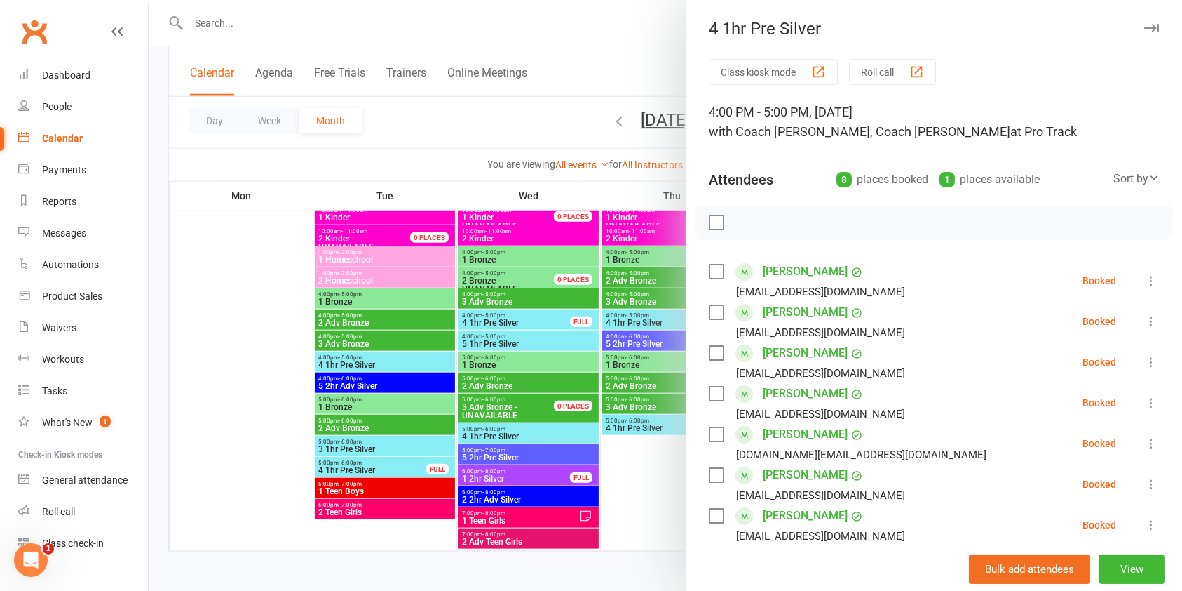
scroll to position [1, 0]
click at [158, 196] on div at bounding box center [666, 295] width 1034 height 591
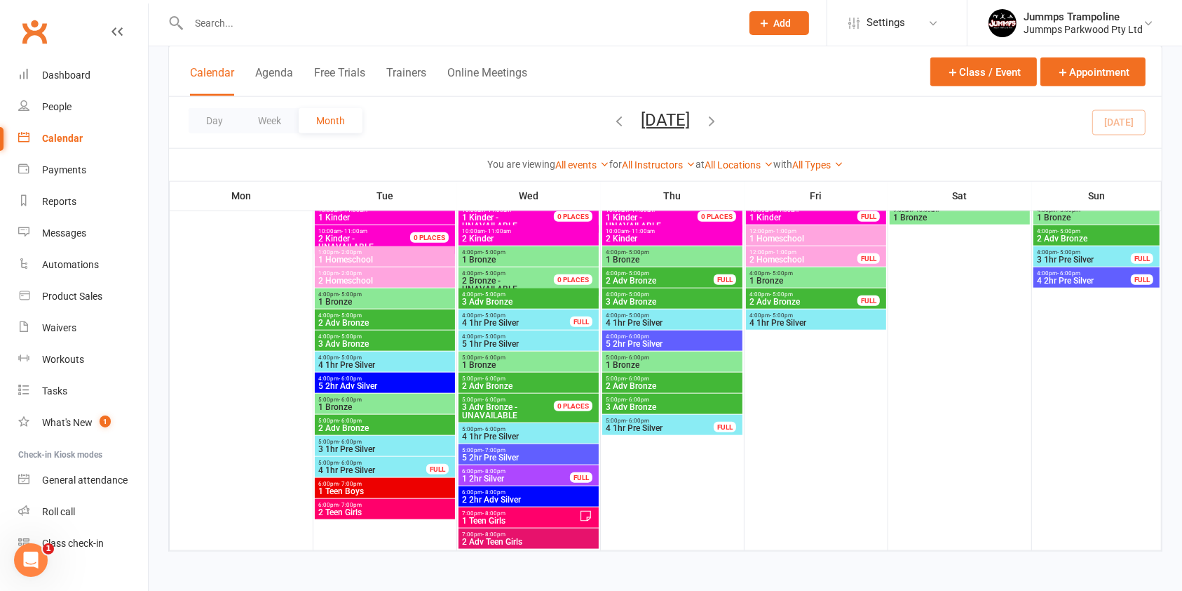
click at [371, 440] on span "5:00pm - 6:00pm" at bounding box center [385, 441] width 135 height 6
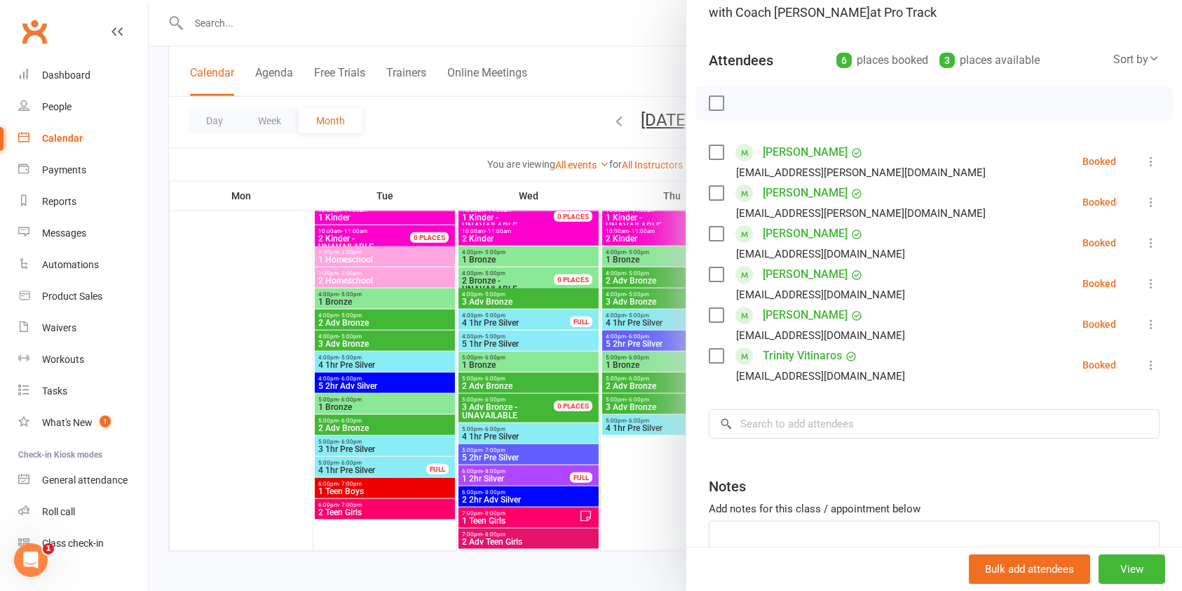
scroll to position [93, 0]
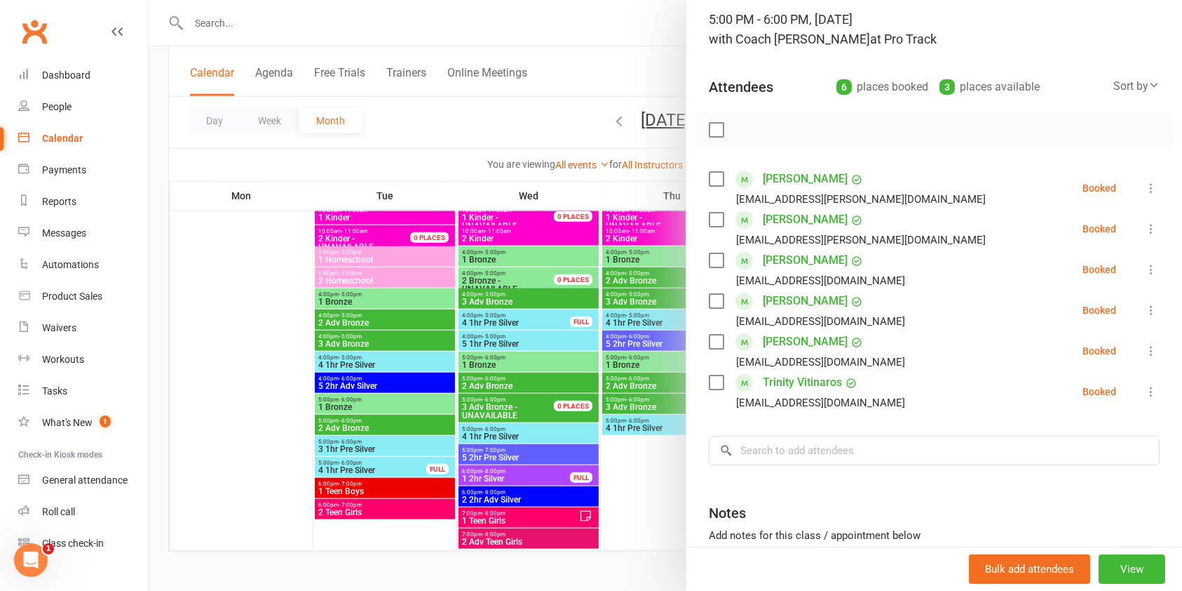
click at [154, 337] on div at bounding box center [666, 295] width 1034 height 591
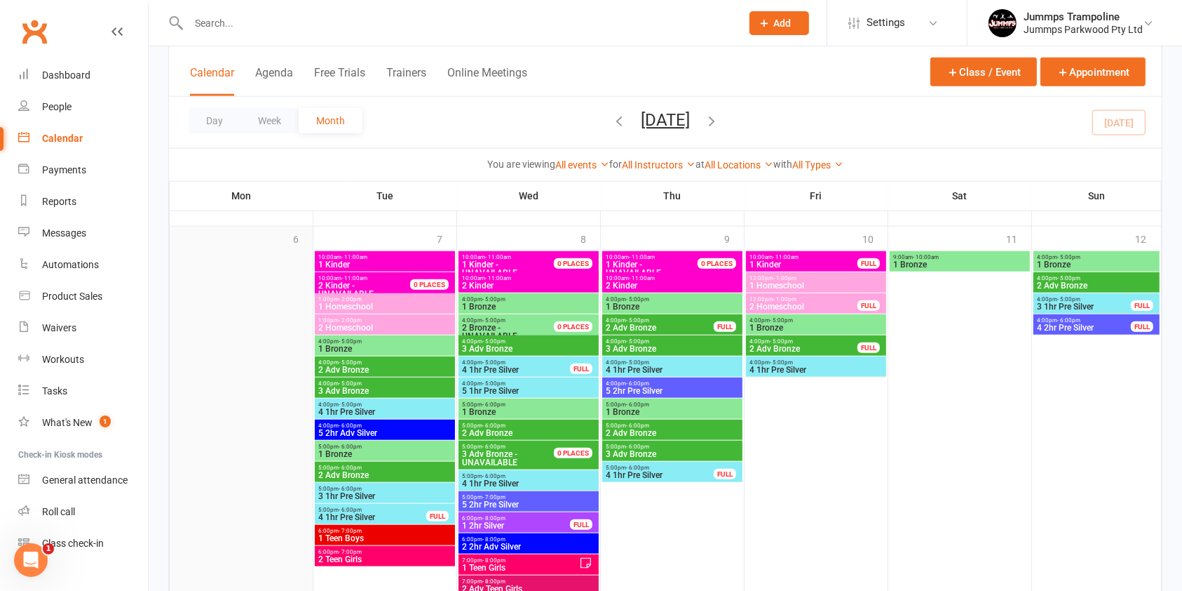
scroll to position [1476, 0]
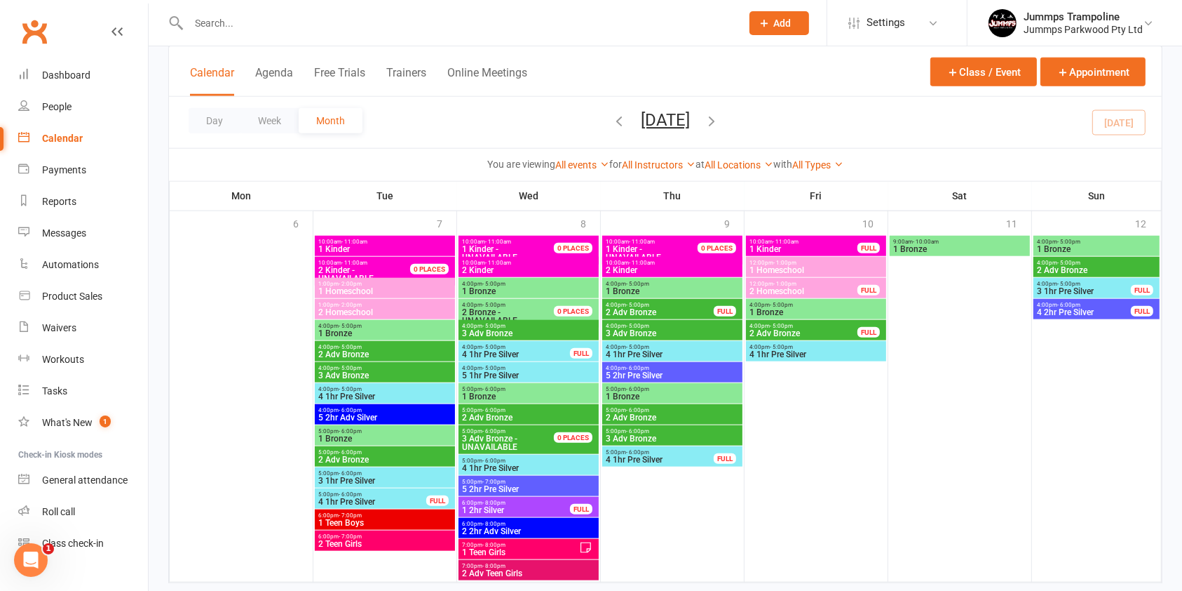
click at [421, 400] on div "4:00pm - 5:00pm 4 1hr Pre Silver" at bounding box center [385, 393] width 140 height 20
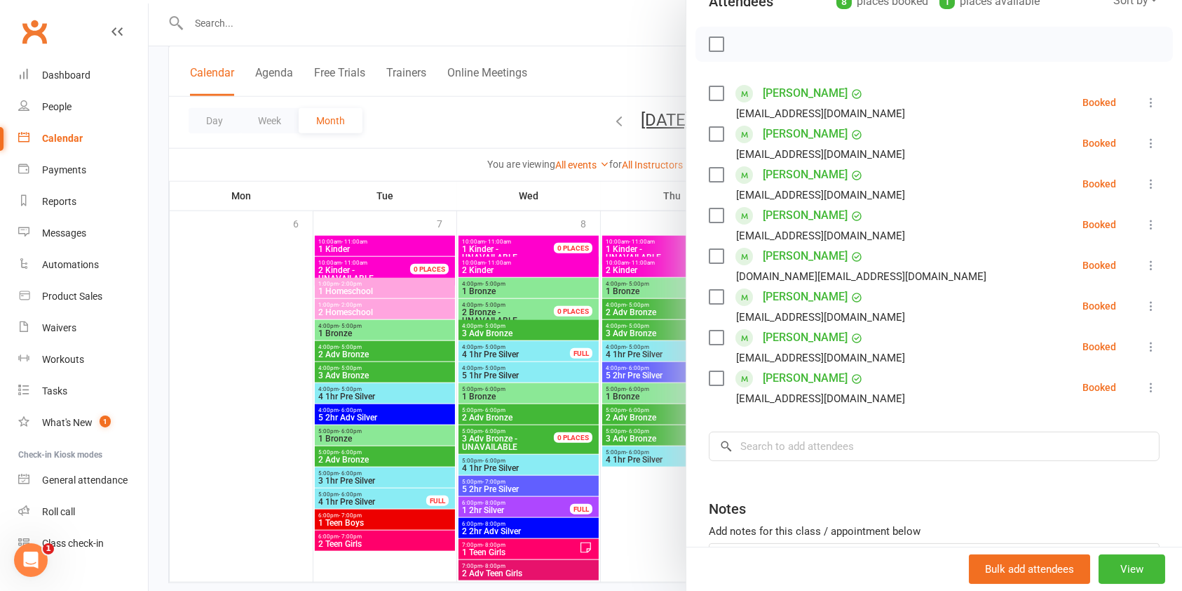
scroll to position [183, 0]
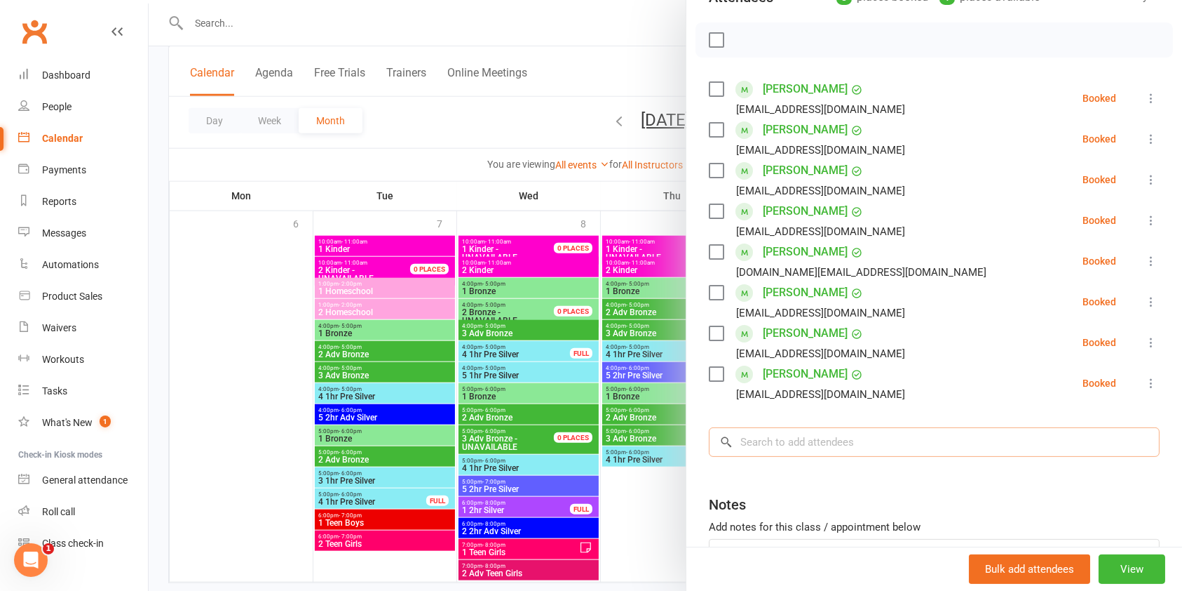
click at [851, 443] on input "search" at bounding box center [934, 441] width 451 height 29
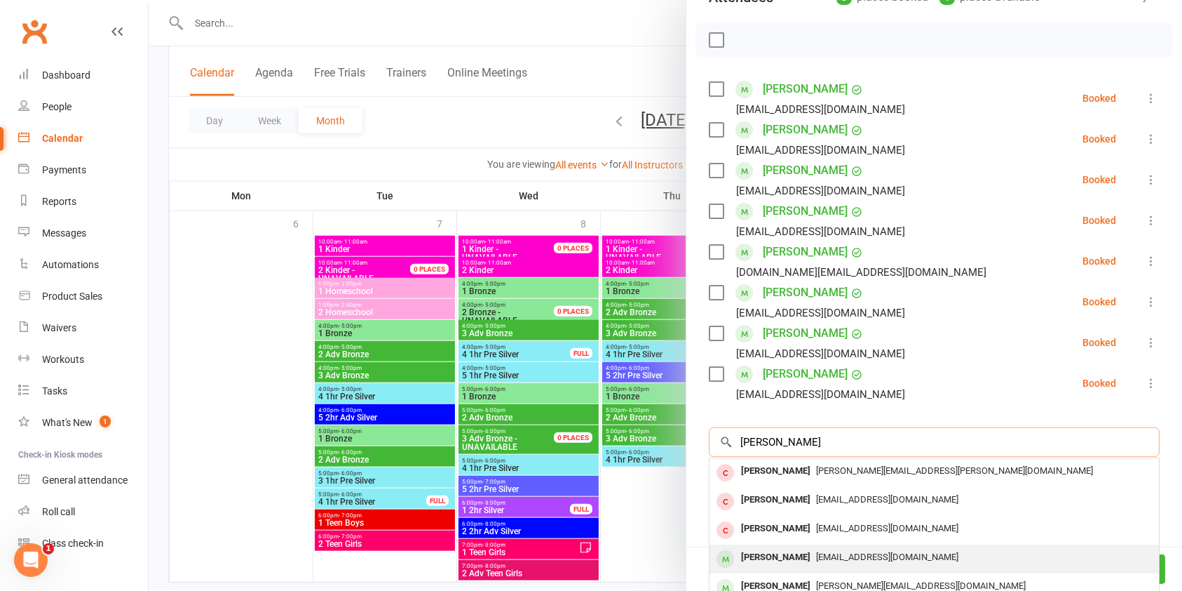
type input "Samuel c"
click at [873, 562] on div "[EMAIL_ADDRESS][DOMAIN_NAME]" at bounding box center [934, 557] width 438 height 20
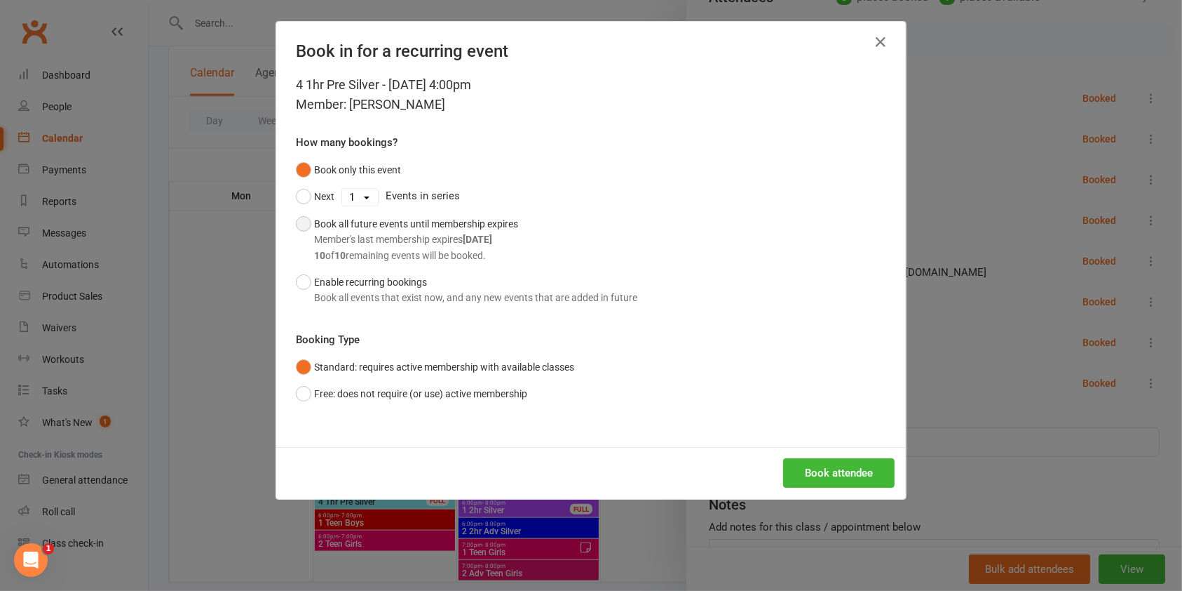
click at [346, 252] on div "10 of 10 remaining events will be booked." at bounding box center [416, 255] width 204 height 15
click at [830, 463] on button "Book attendee" at bounding box center [839, 472] width 112 height 29
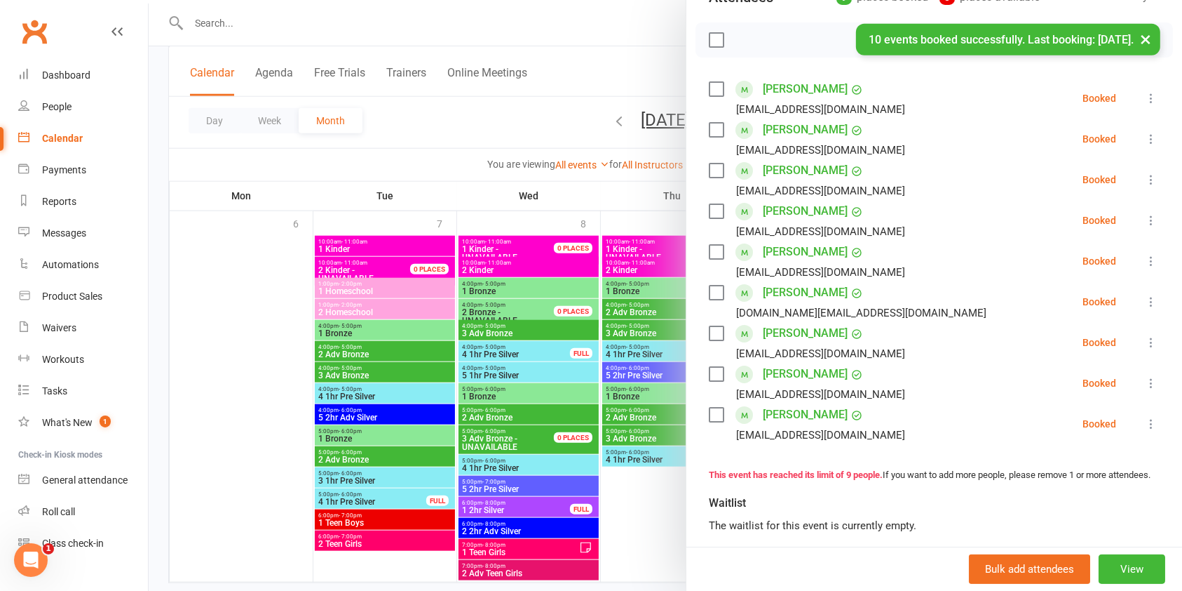
click at [183, 85] on div at bounding box center [666, 295] width 1034 height 591
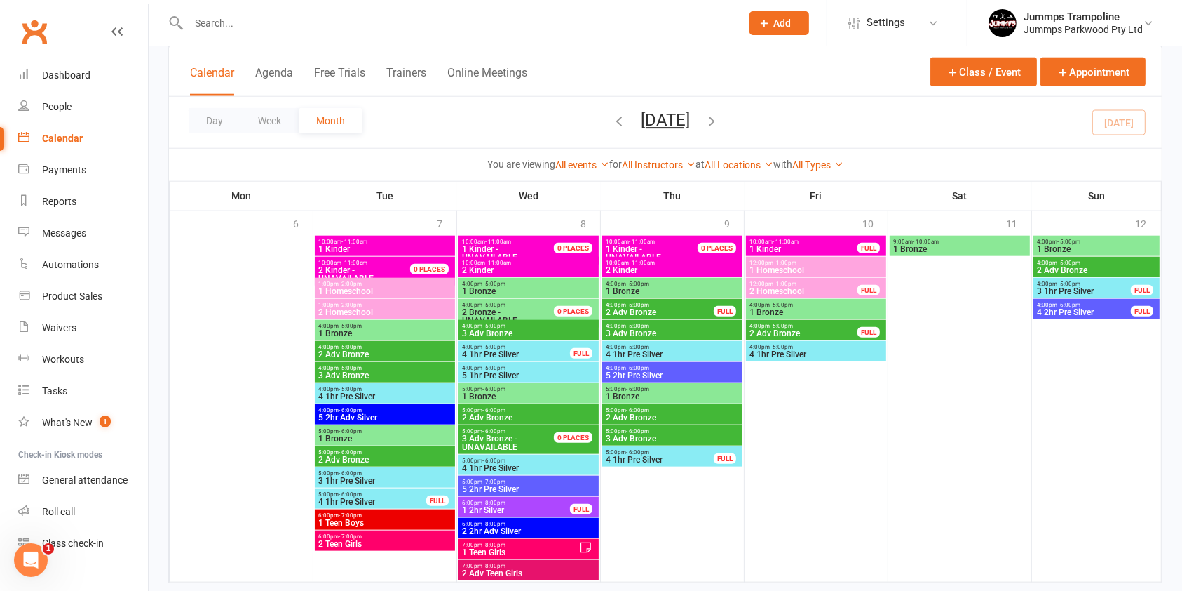
click at [530, 367] on span "4:00pm - 5:00pm" at bounding box center [528, 368] width 135 height 6
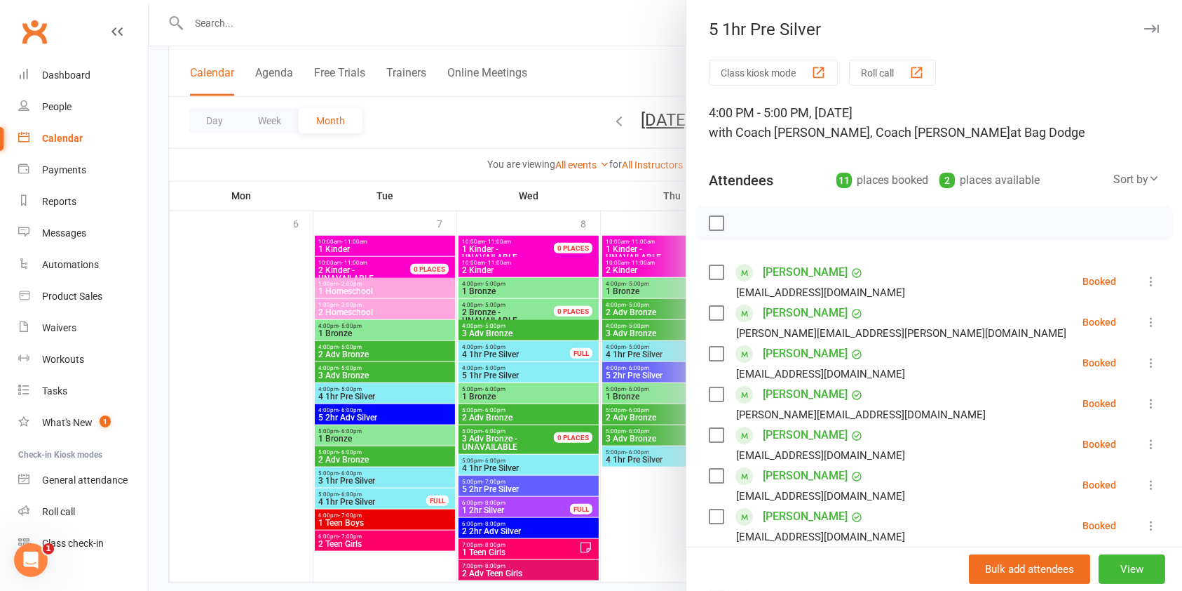
click at [537, 344] on div at bounding box center [666, 295] width 1034 height 591
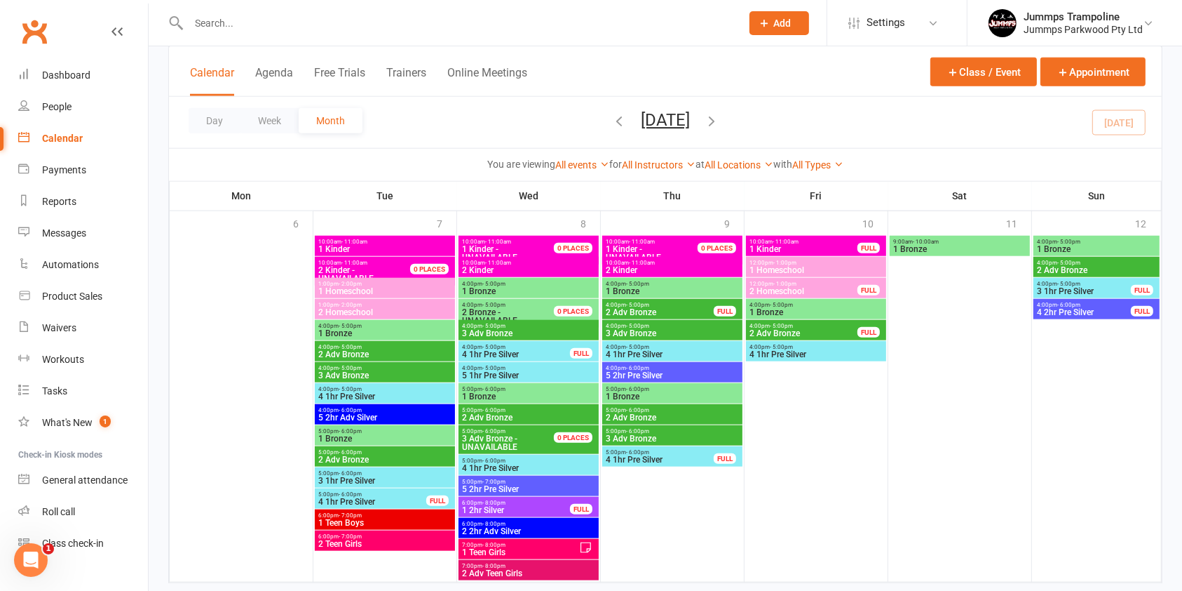
click at [528, 350] on span "4 1hr Pre Silver" at bounding box center [515, 354] width 109 height 8
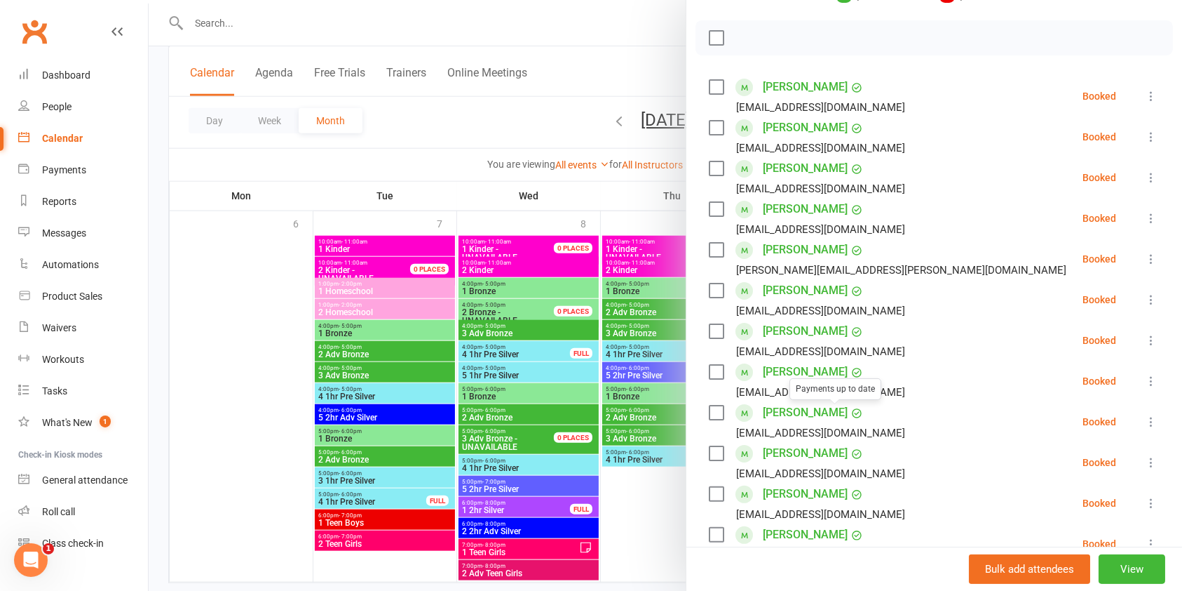
scroll to position [281, 0]
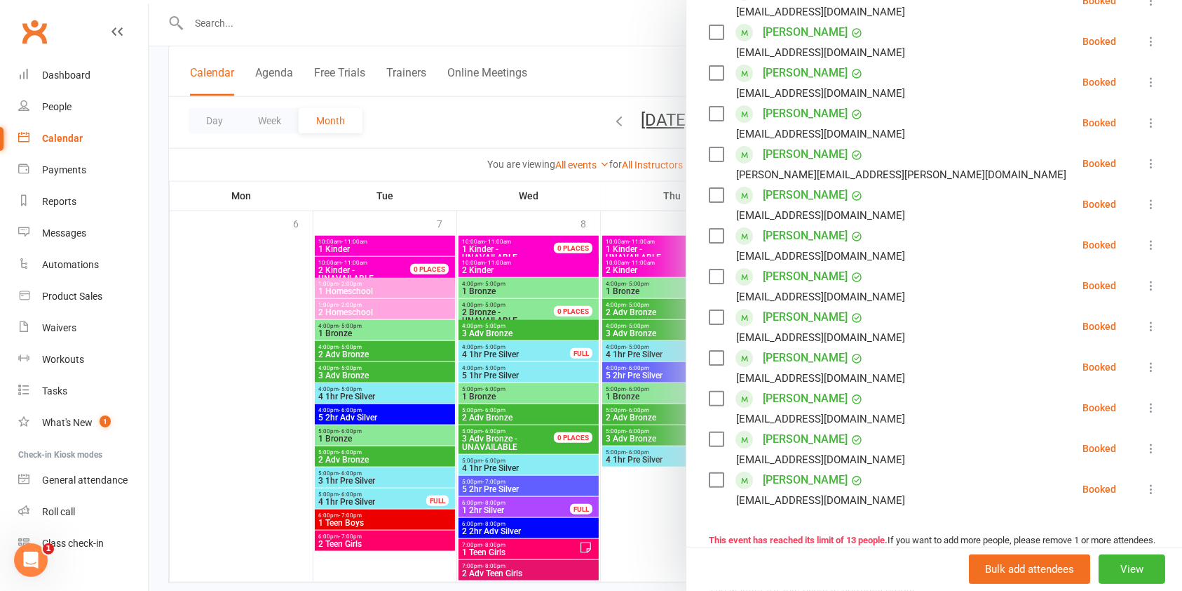
click at [508, 463] on div at bounding box center [666, 295] width 1034 height 591
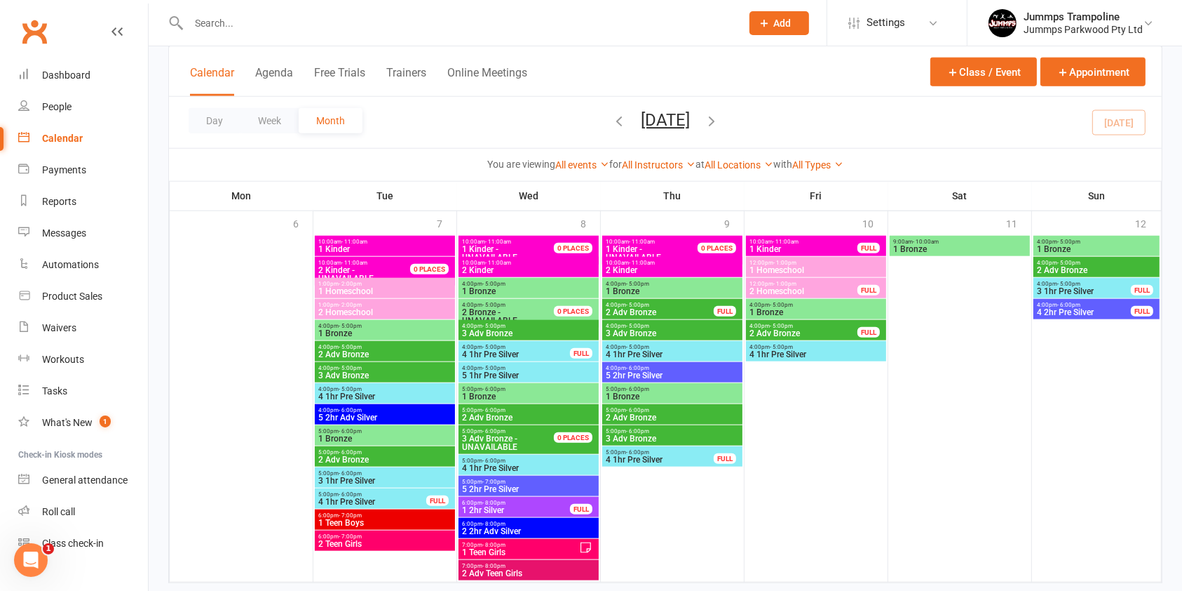
click at [508, 464] on span "4 1hr Pre Silver" at bounding box center [528, 468] width 135 height 8
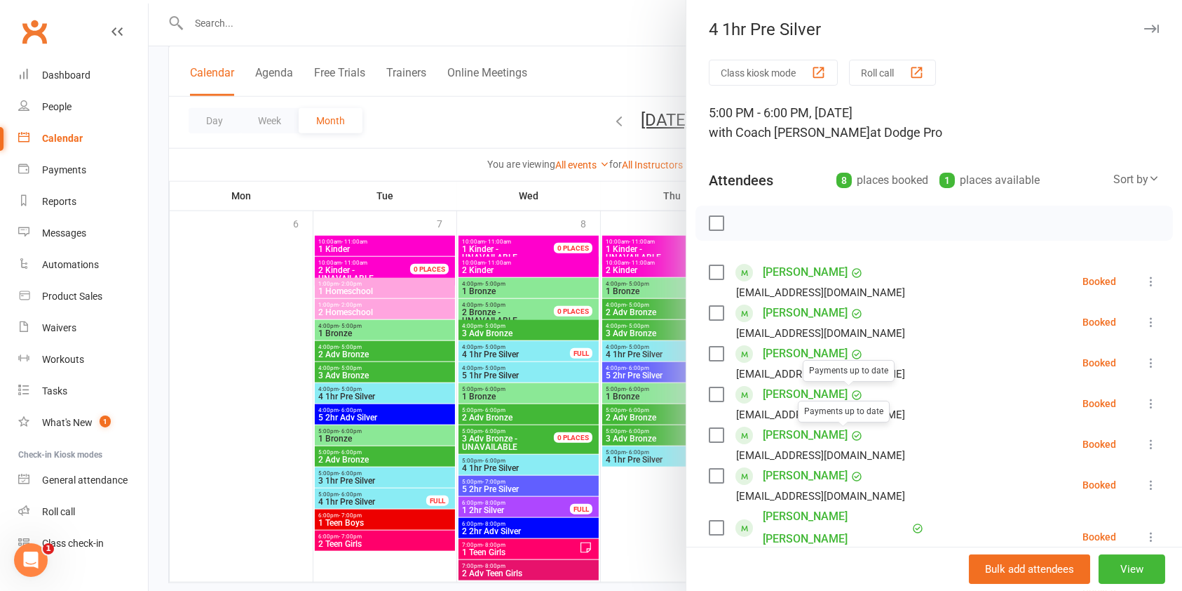
scroll to position [93, 0]
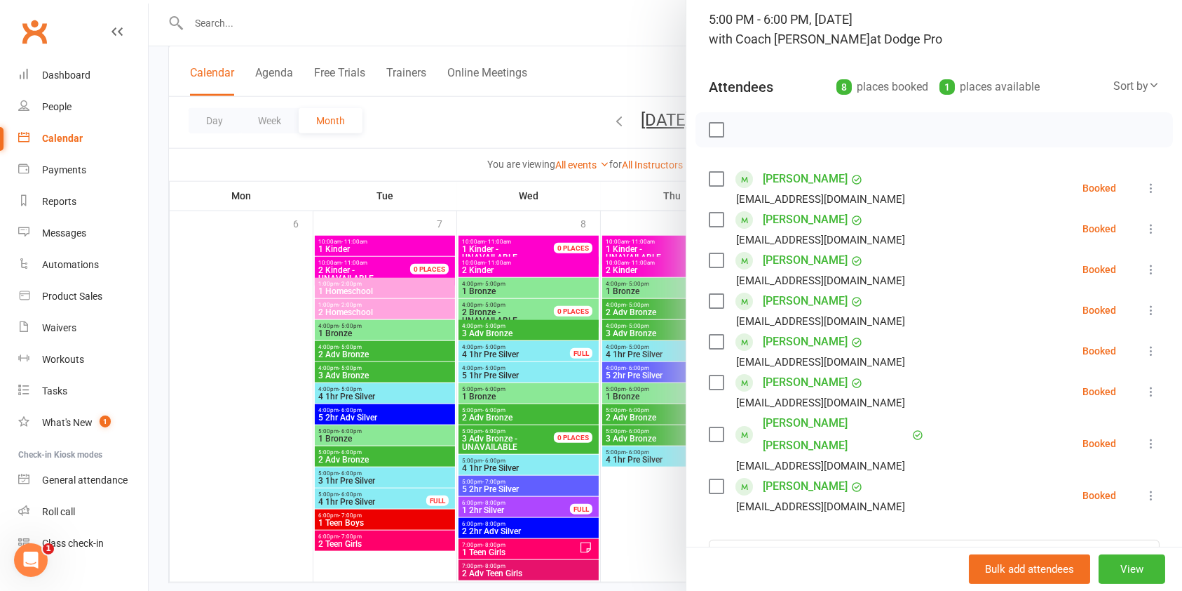
click at [390, 488] on div at bounding box center [666, 295] width 1034 height 591
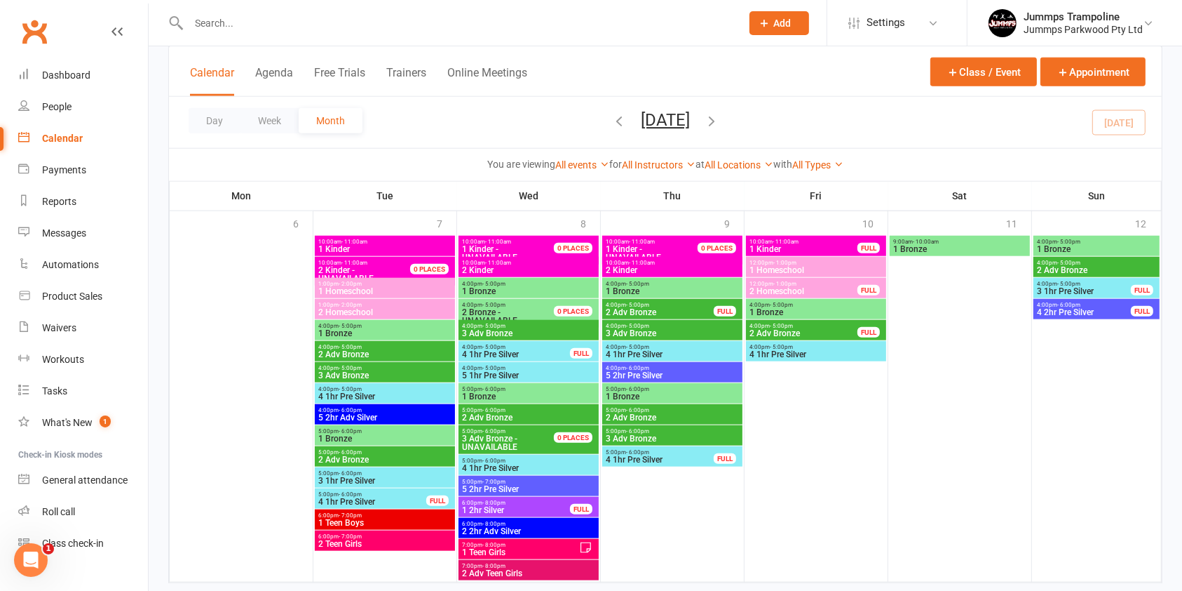
click at [419, 468] on div "5:00pm - 6:00pm 3 1hr Pre Silver" at bounding box center [385, 477] width 140 height 20
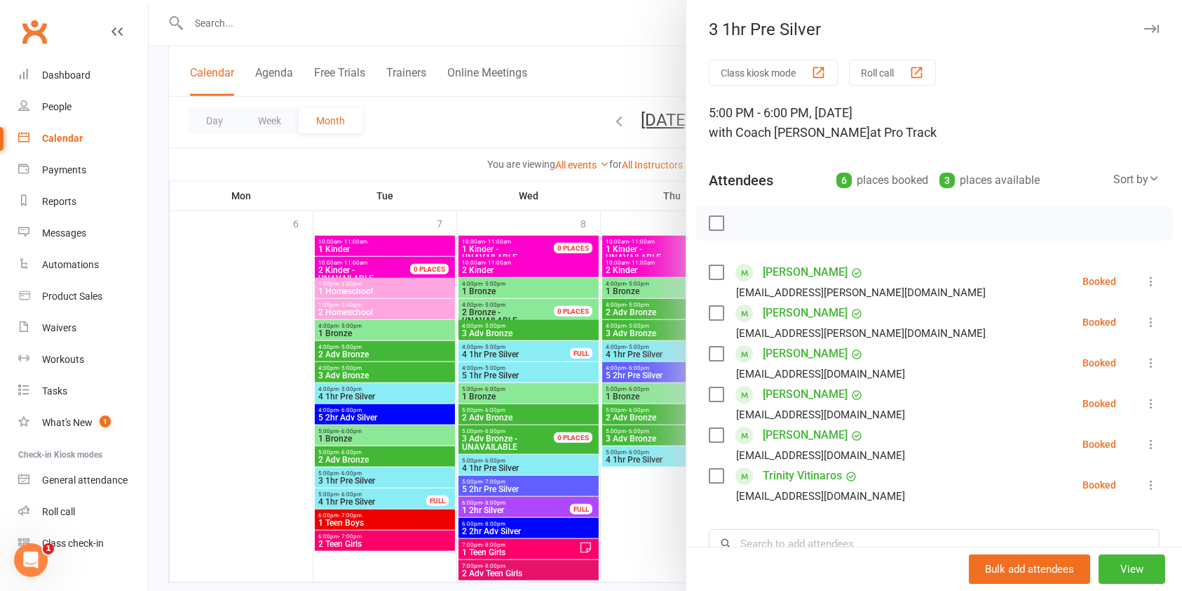
click at [422, 495] on div at bounding box center [666, 295] width 1034 height 591
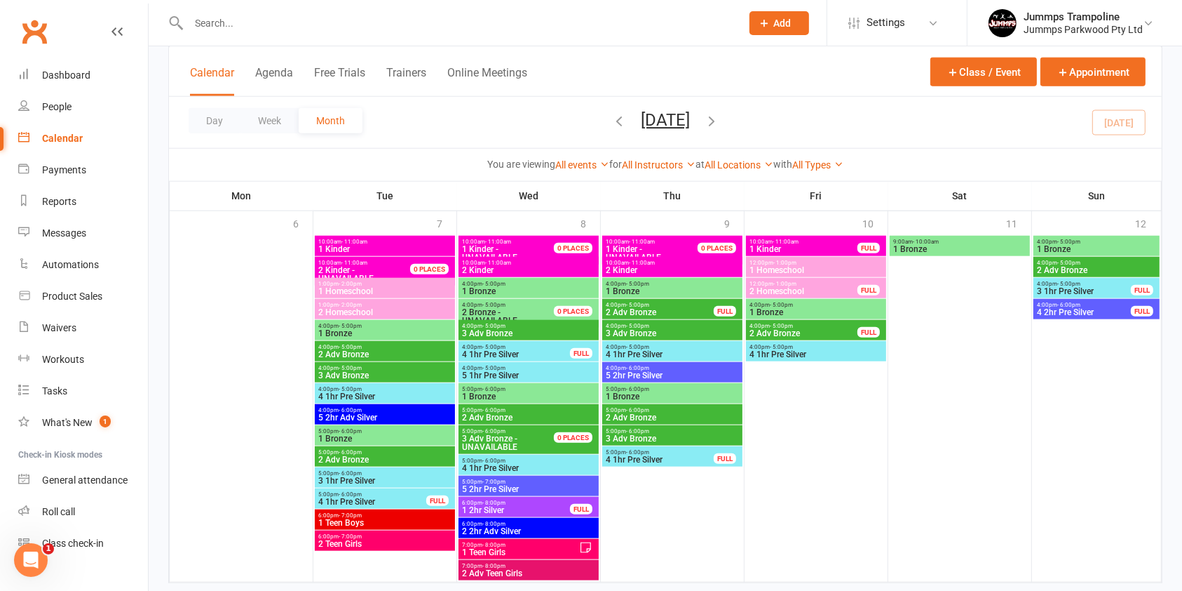
click at [403, 503] on span "4 1hr Pre Silver" at bounding box center [372, 501] width 109 height 8
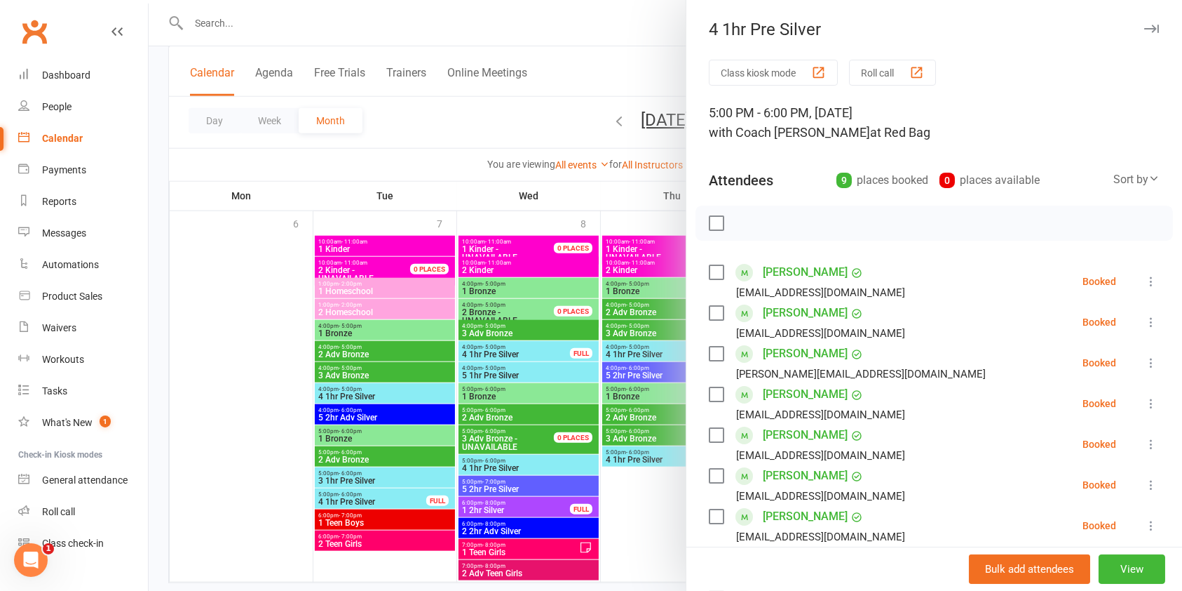
click at [508, 462] on div at bounding box center [666, 295] width 1034 height 591
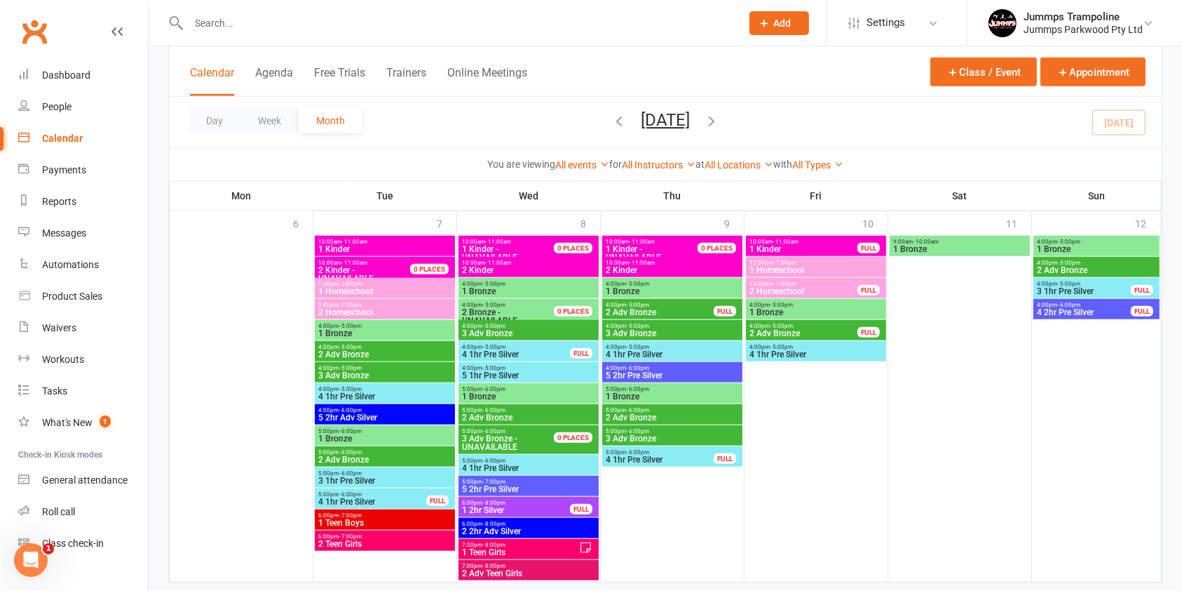
click at [514, 464] on span "4 1hr Pre Silver" at bounding box center [528, 468] width 135 height 8
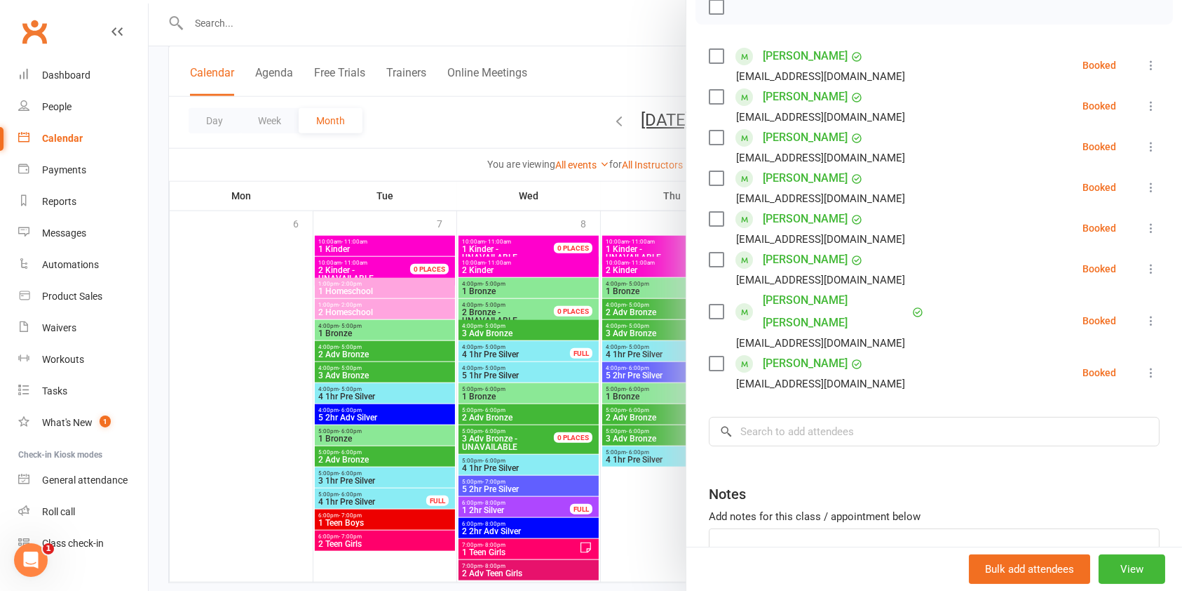
scroll to position [217, 0]
click at [630, 515] on div at bounding box center [666, 295] width 1034 height 591
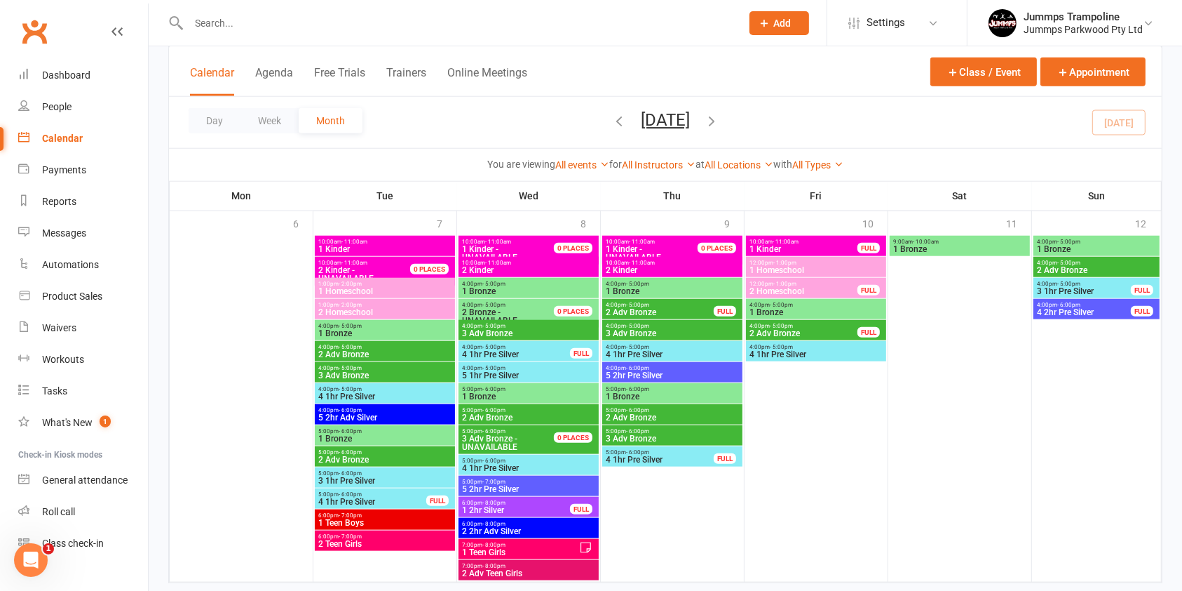
click at [653, 450] on span "5:00pm - 6:00pm" at bounding box center [659, 452] width 109 height 6
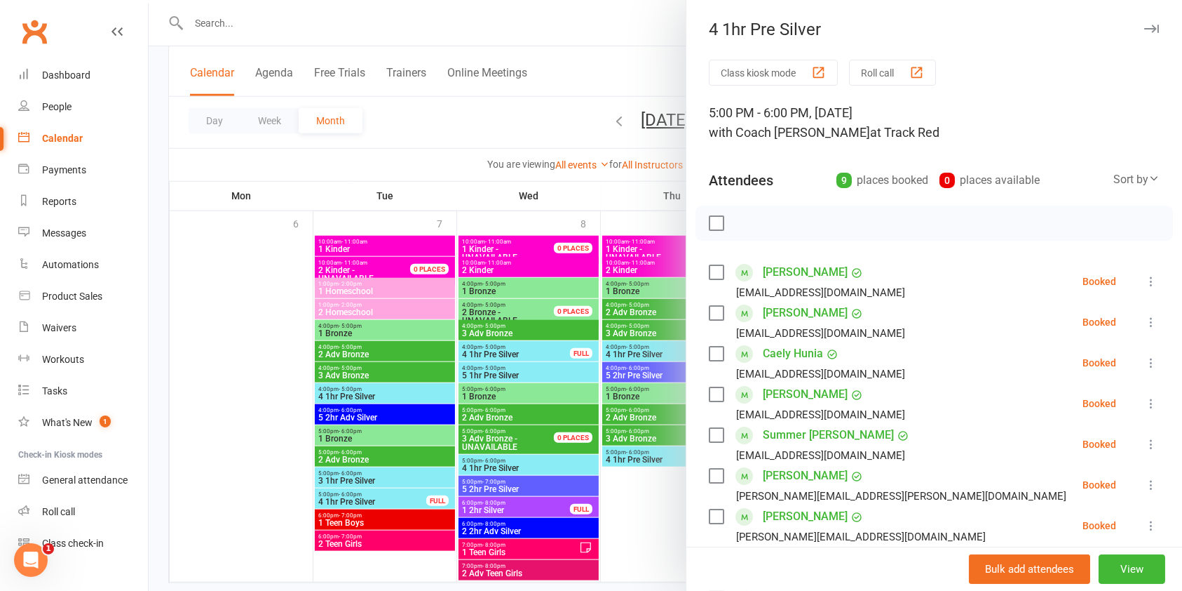
click at [639, 508] on div at bounding box center [666, 295] width 1034 height 591
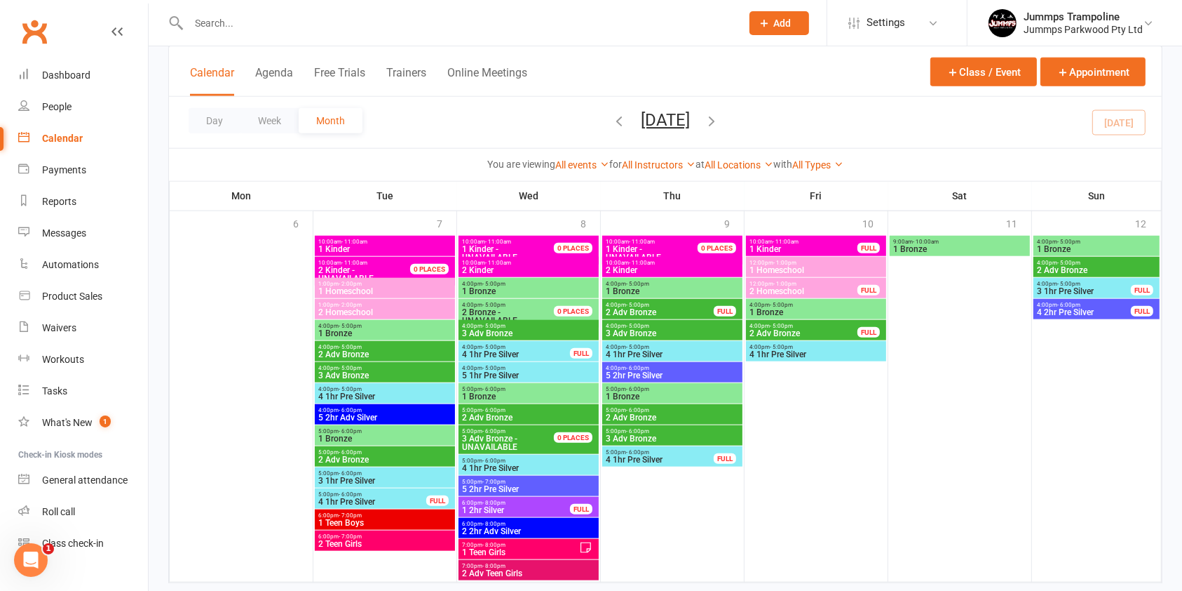
click at [713, 341] on div "4:00pm - 5:00pm 4 1hr Pre Silver" at bounding box center [672, 351] width 140 height 20
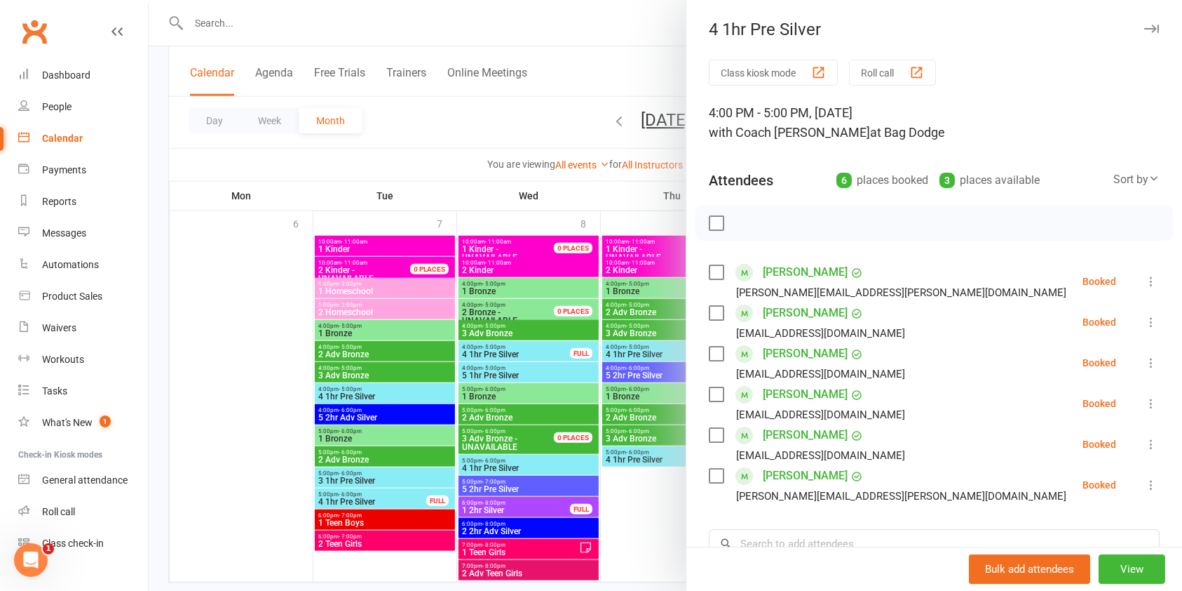
click at [638, 543] on div at bounding box center [666, 295] width 1034 height 591
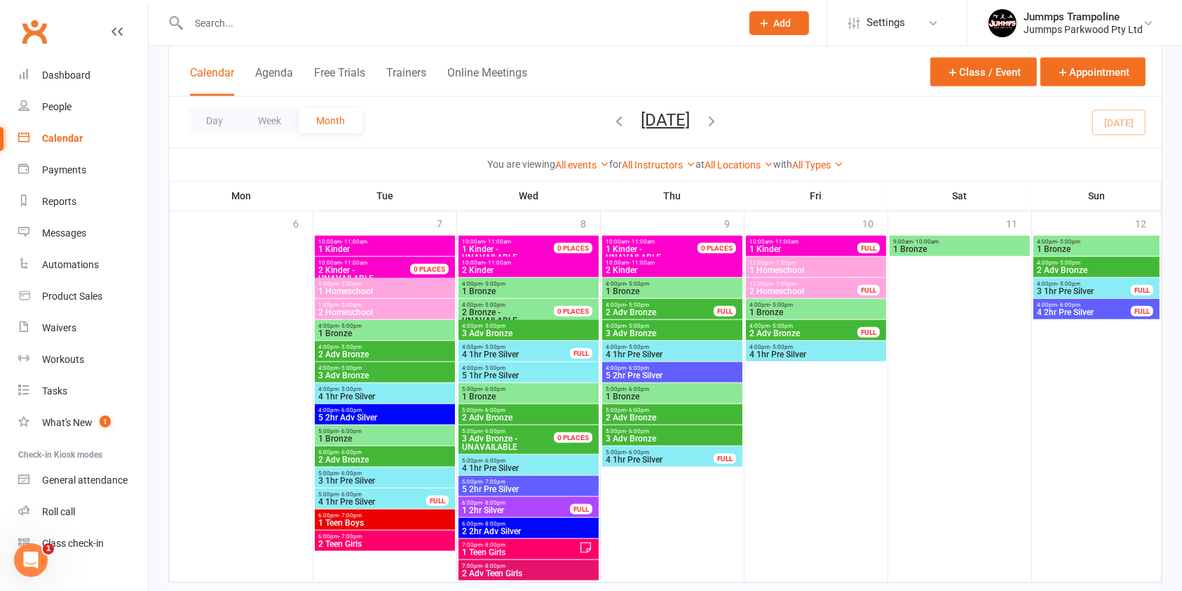
click at [796, 345] on span "4:00pm - 5:00pm" at bounding box center [816, 347] width 135 height 6
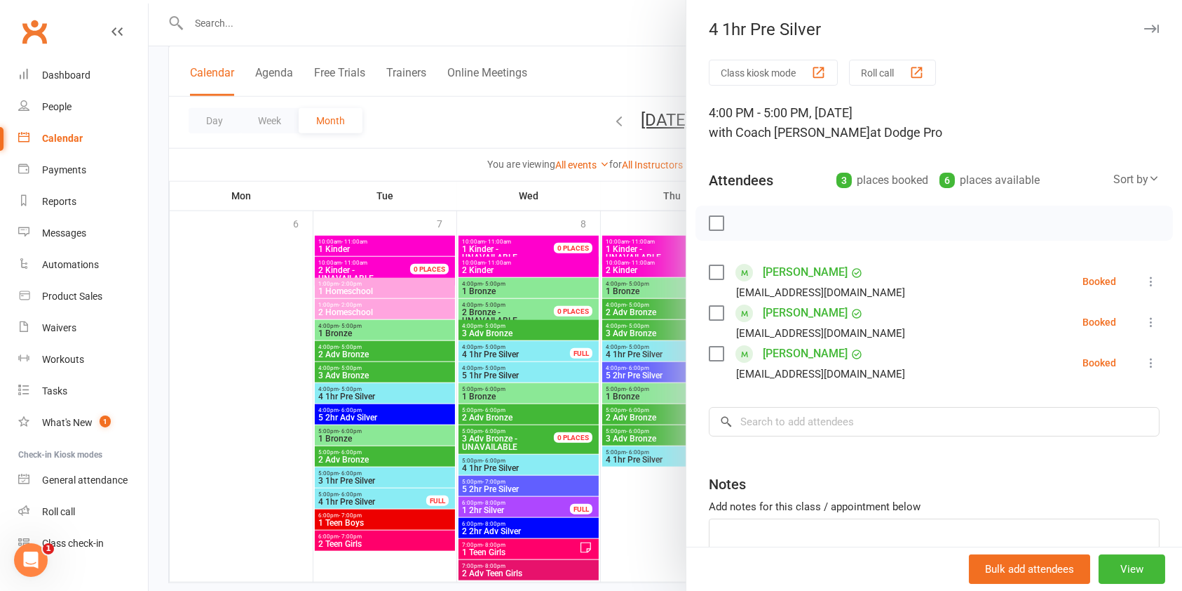
click at [230, 475] on div at bounding box center [666, 295] width 1034 height 591
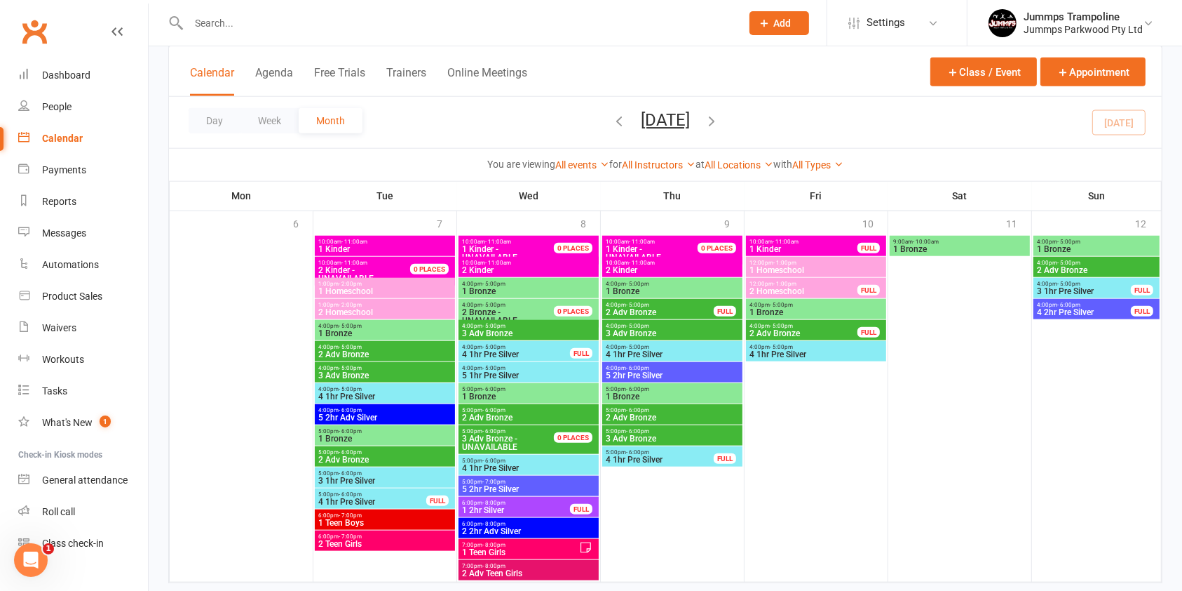
click at [850, 350] on span "4 1hr Pre Silver" at bounding box center [816, 354] width 135 height 8
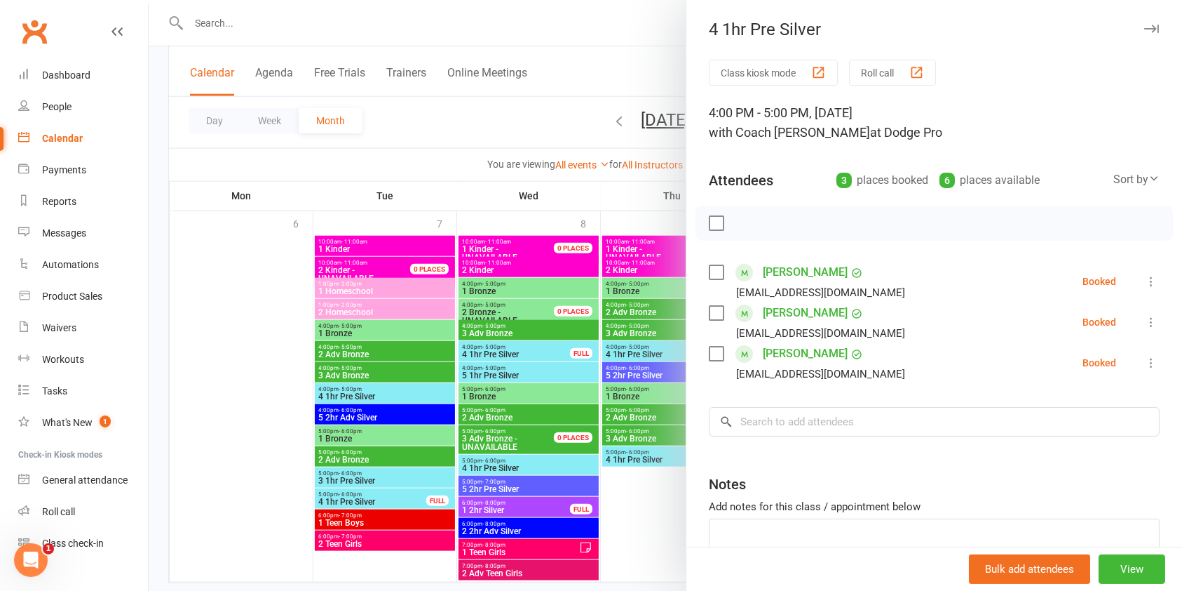
click at [635, 511] on div at bounding box center [666, 295] width 1034 height 591
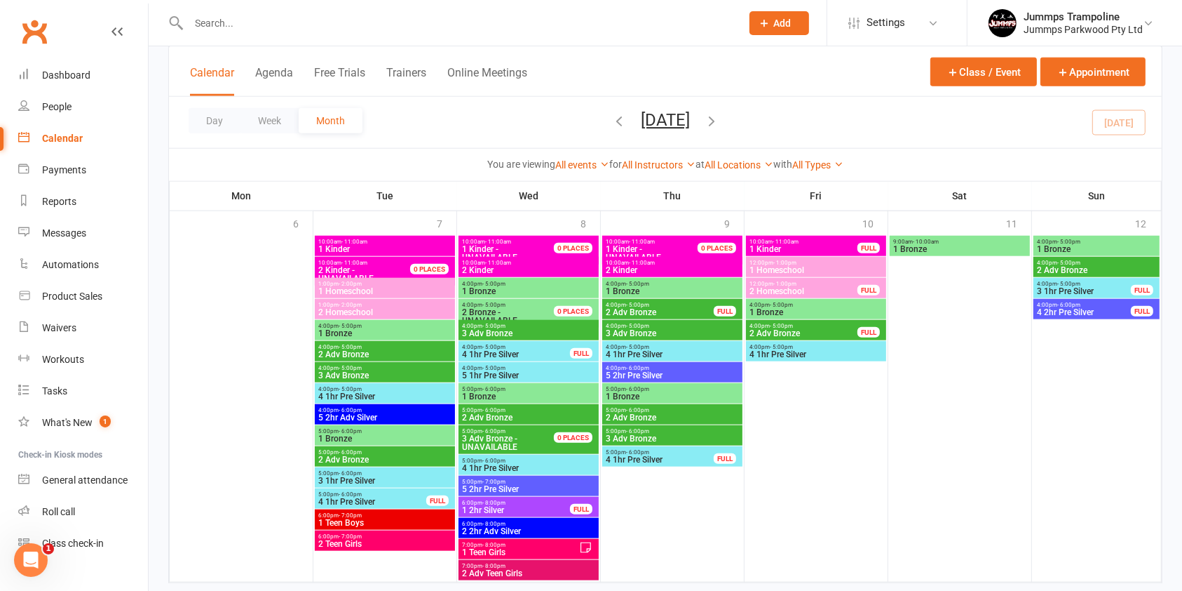
click at [729, 344] on span "4:00pm - 5:00pm" at bounding box center [672, 347] width 135 height 6
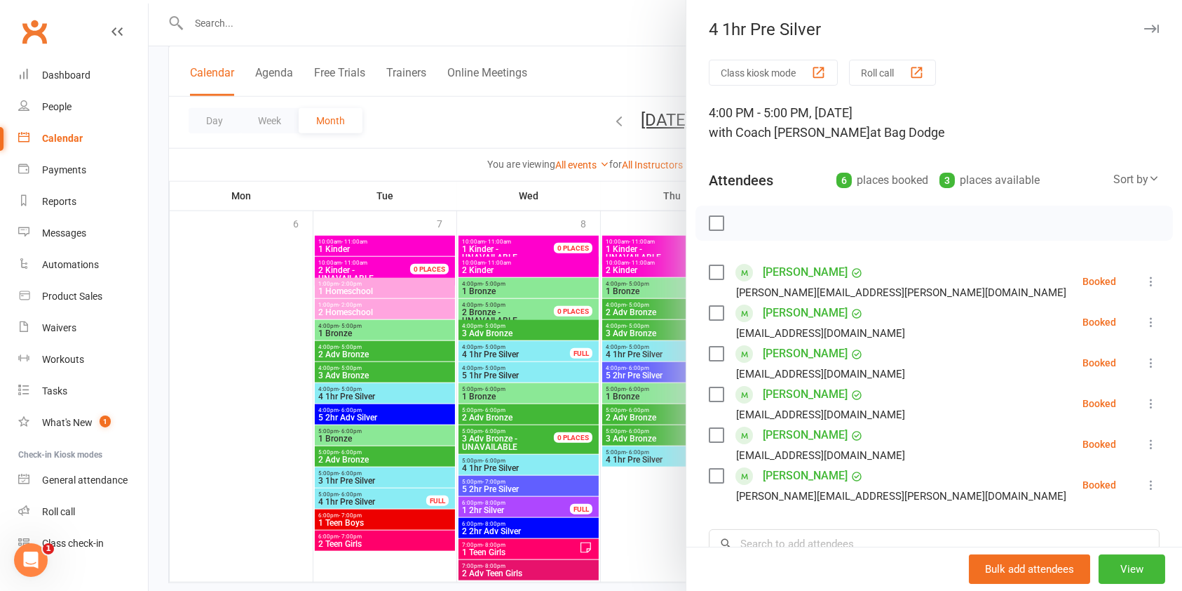
click at [634, 511] on div at bounding box center [666, 295] width 1034 height 591
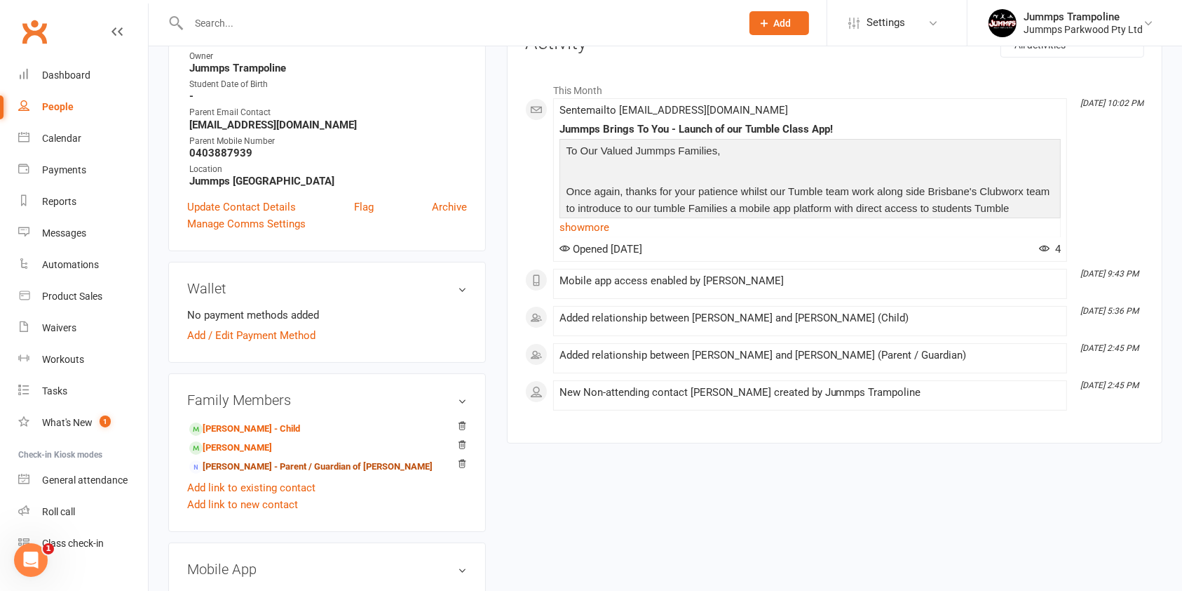
scroll to position [374, 0]
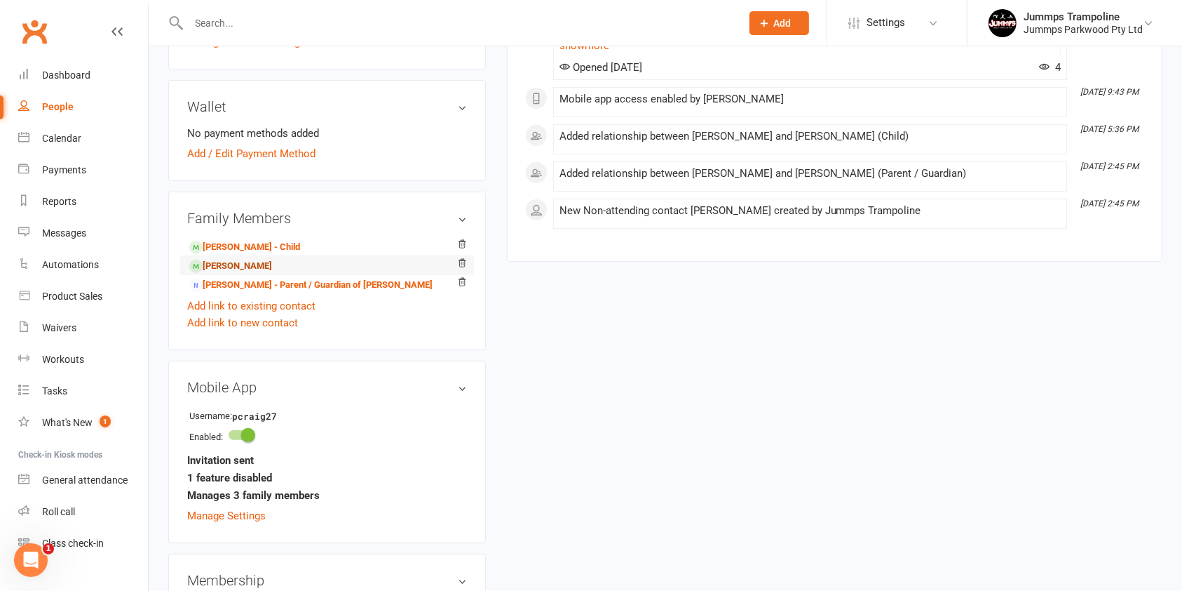
click at [269, 259] on link "[PERSON_NAME]" at bounding box center [230, 266] width 83 height 15
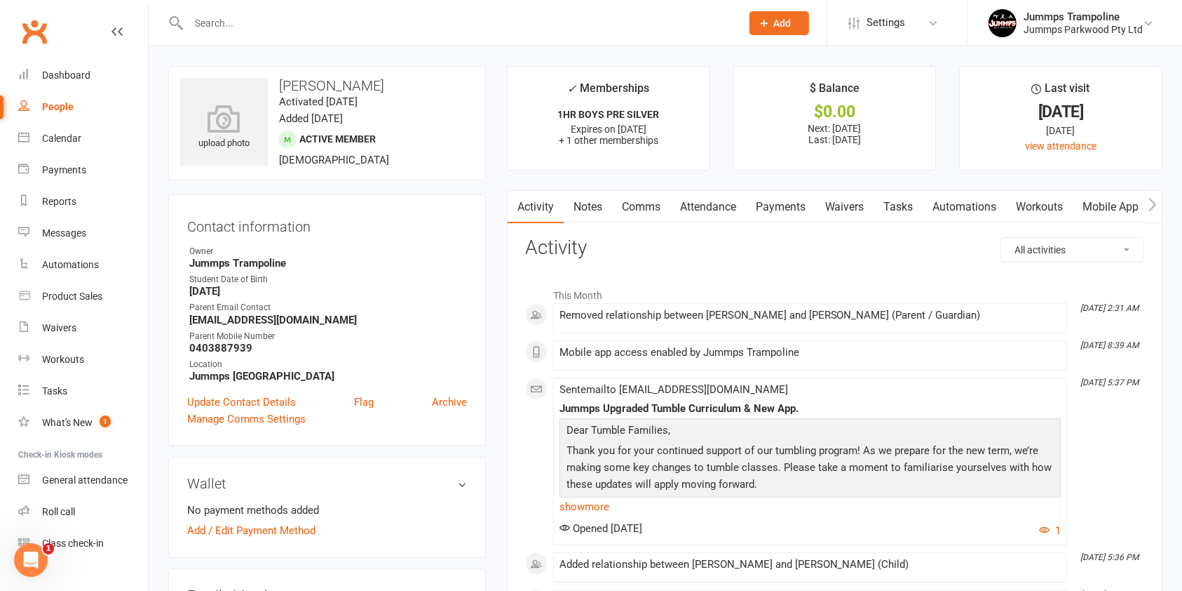
click at [710, 197] on link "Attendance" at bounding box center [708, 207] width 76 height 32
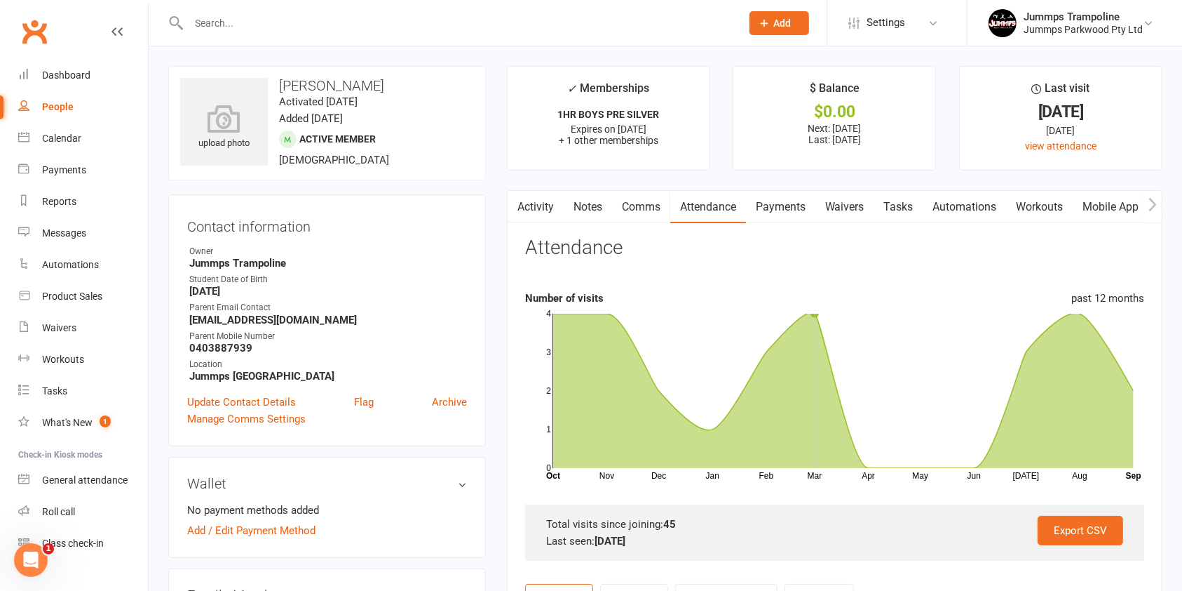
scroll to position [467, 0]
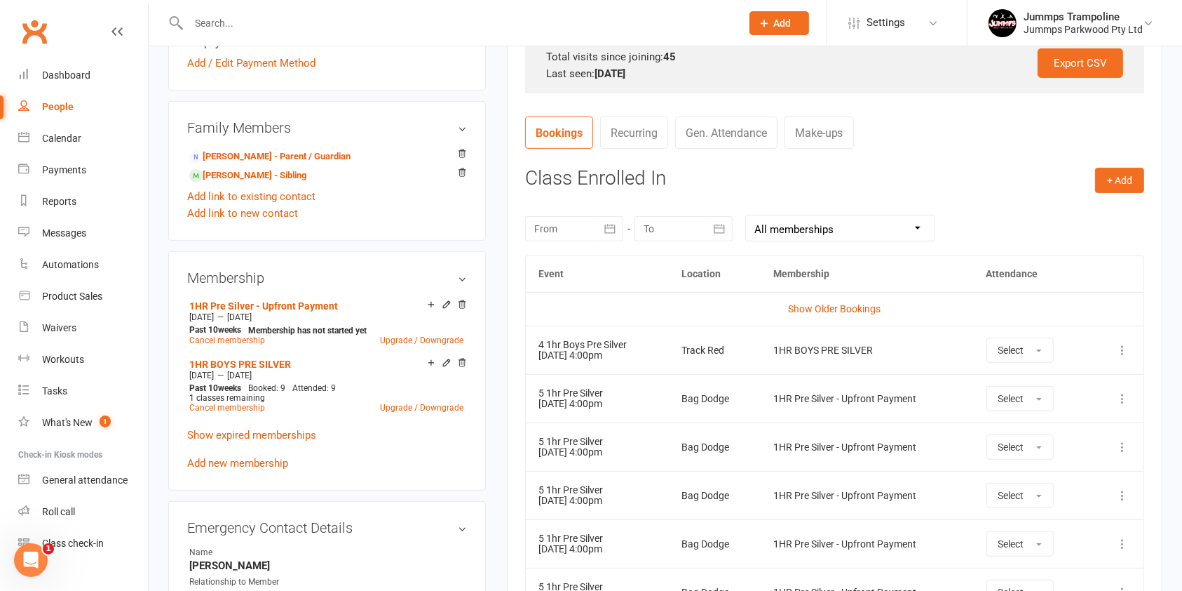
click at [1126, 402] on icon at bounding box center [1123, 398] width 14 height 14
click at [1070, 480] on link "Remove booking" at bounding box center [1061, 482] width 139 height 28
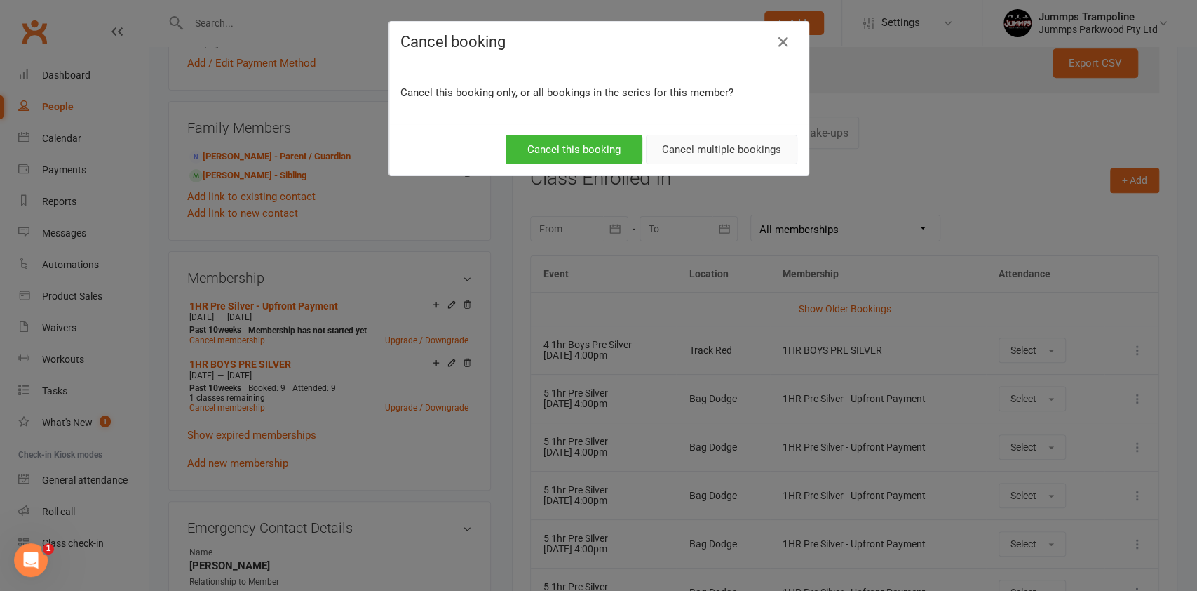
click at [733, 150] on button "Cancel multiple bookings" at bounding box center [721, 149] width 151 height 29
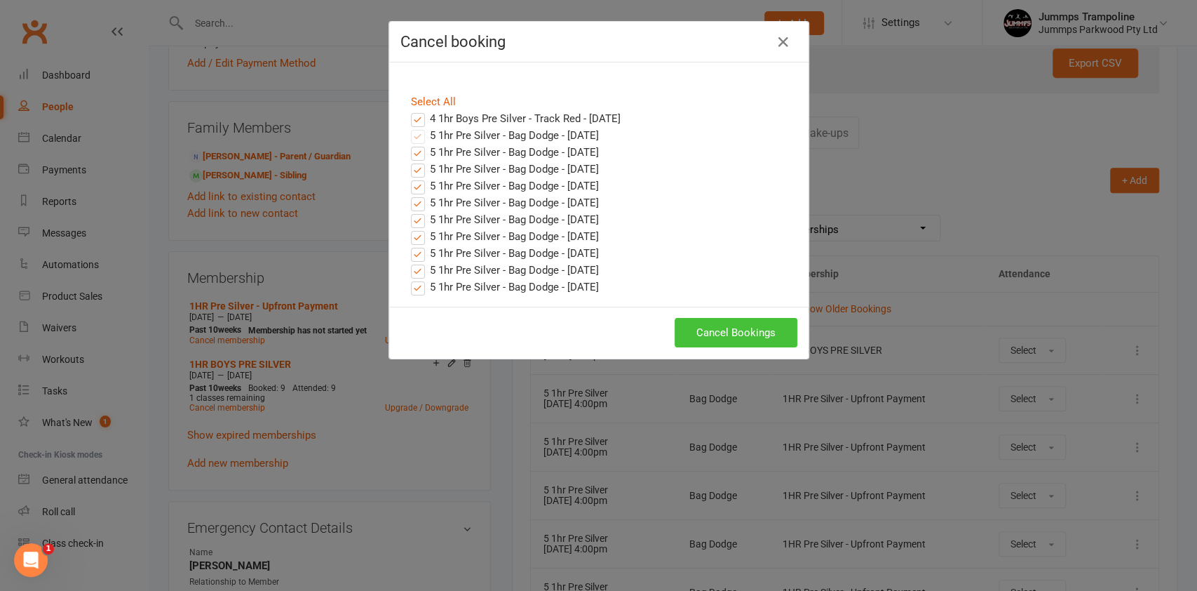
click at [734, 331] on button "Cancel Bookings" at bounding box center [736, 332] width 123 height 29
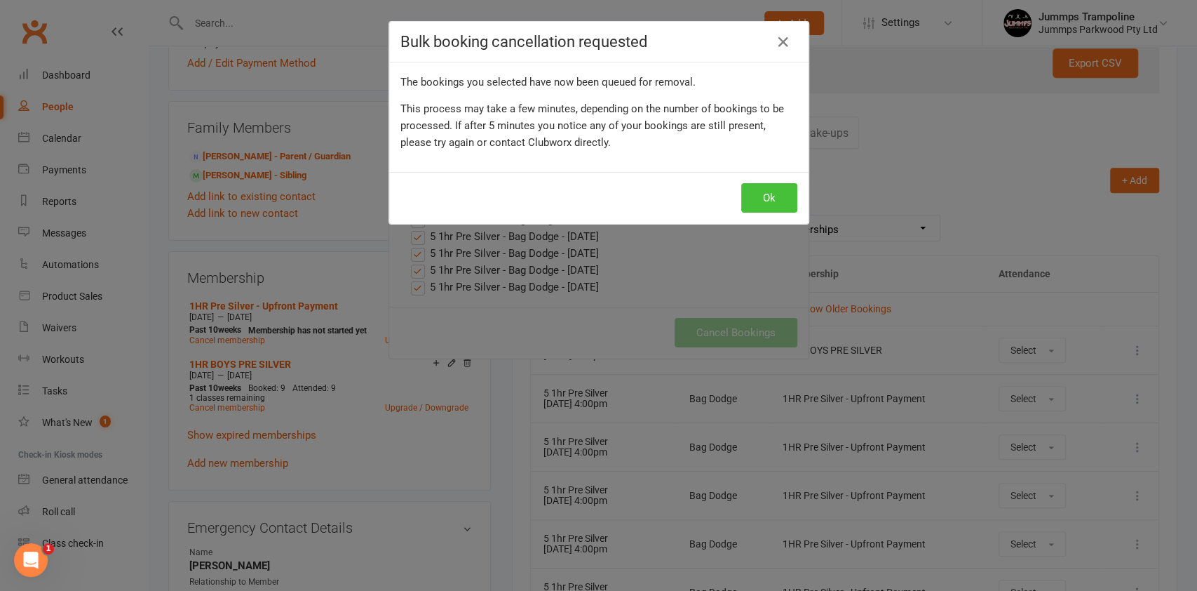
click at [761, 198] on button "Ok" at bounding box center [769, 197] width 56 height 29
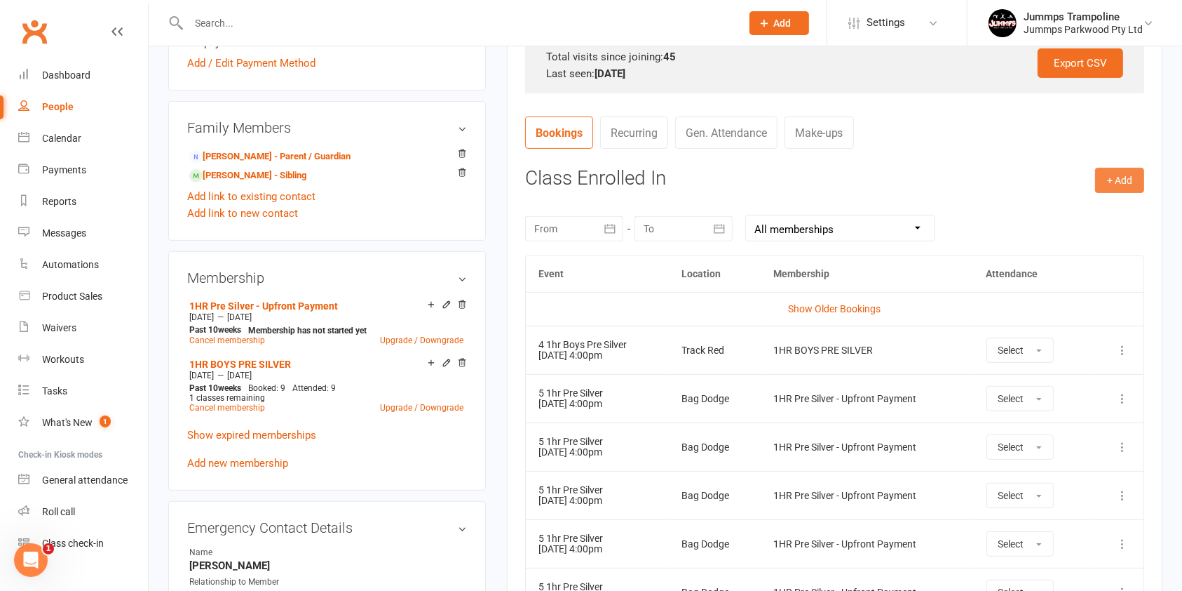
click at [1116, 180] on button "+ Add" at bounding box center [1119, 180] width 49 height 25
click at [1055, 208] on link "Book Event" at bounding box center [1074, 212] width 139 height 28
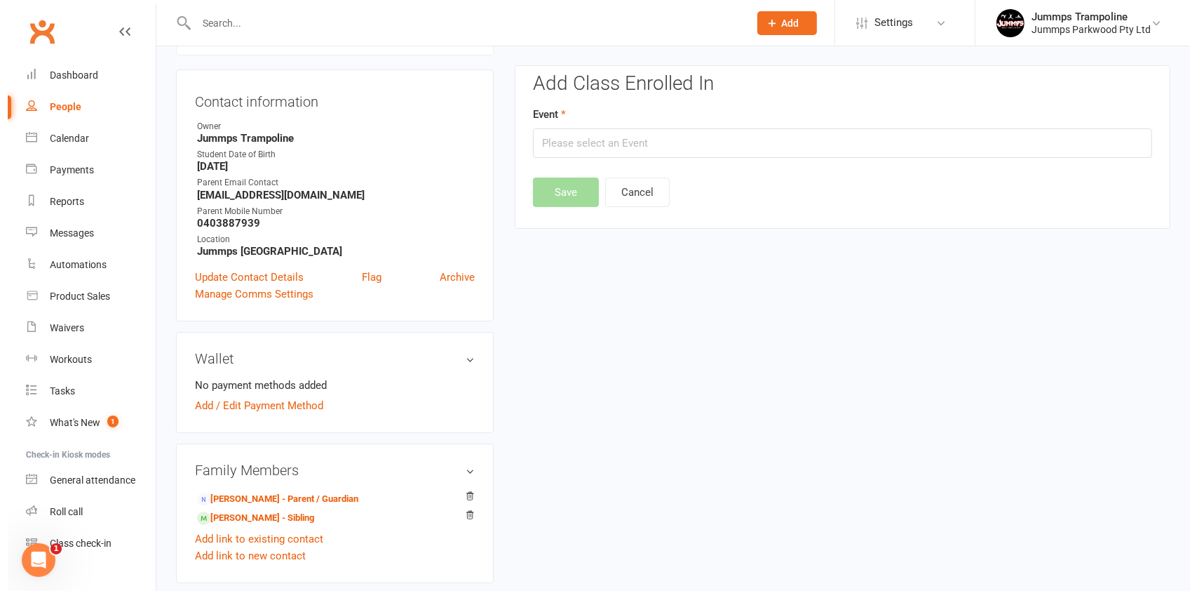
scroll to position [120, 0]
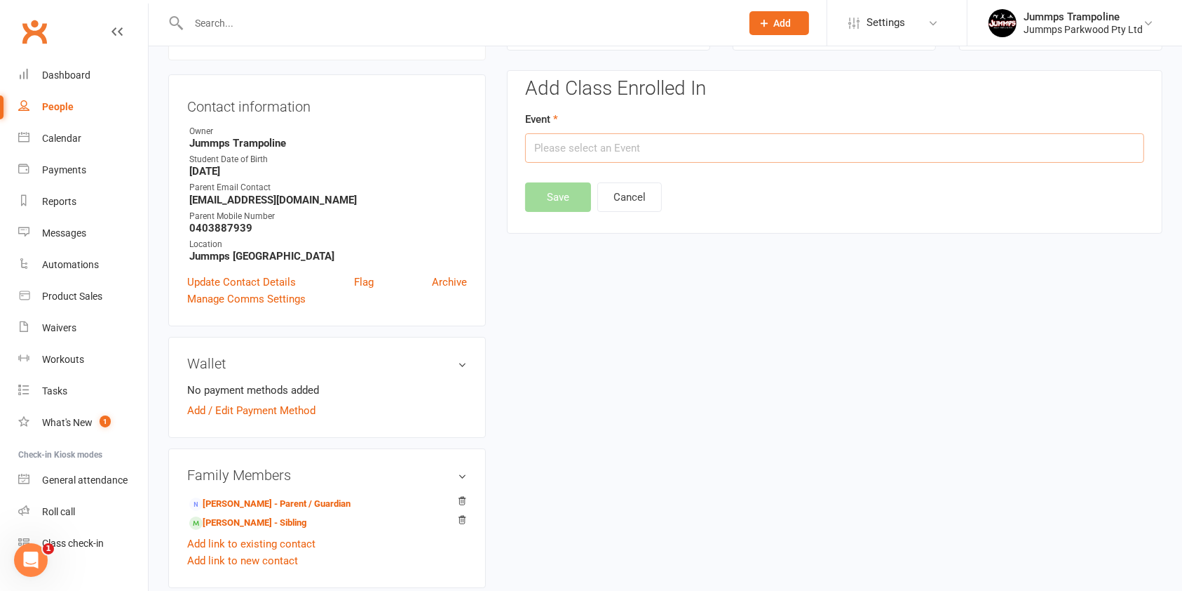
click at [778, 153] on input "text" at bounding box center [834, 147] width 619 height 29
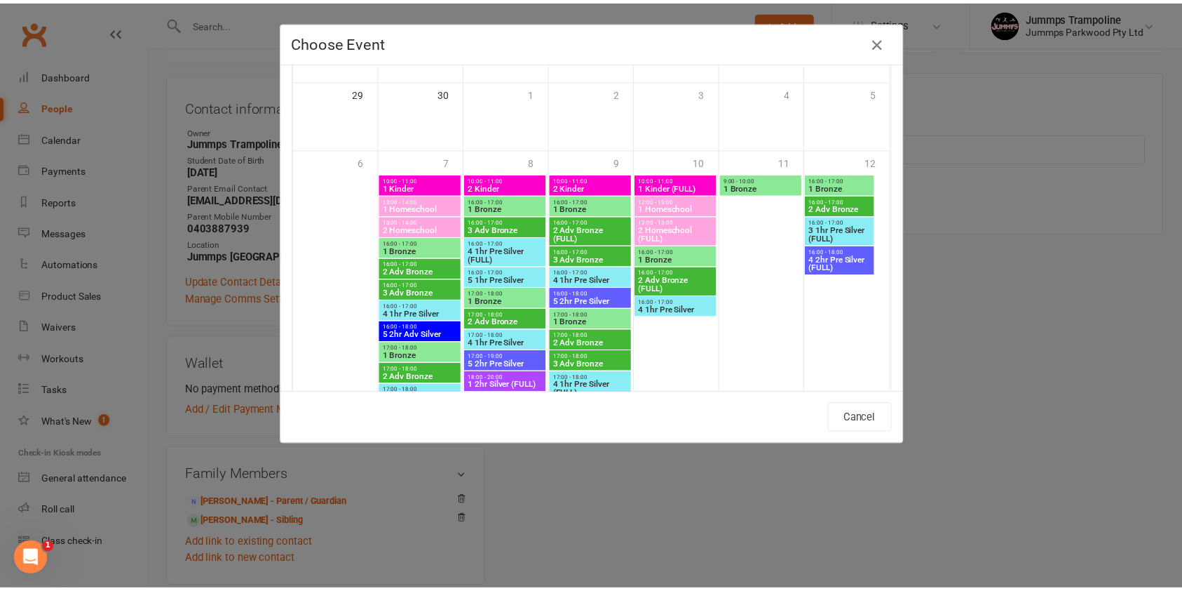
scroll to position [1408, 0]
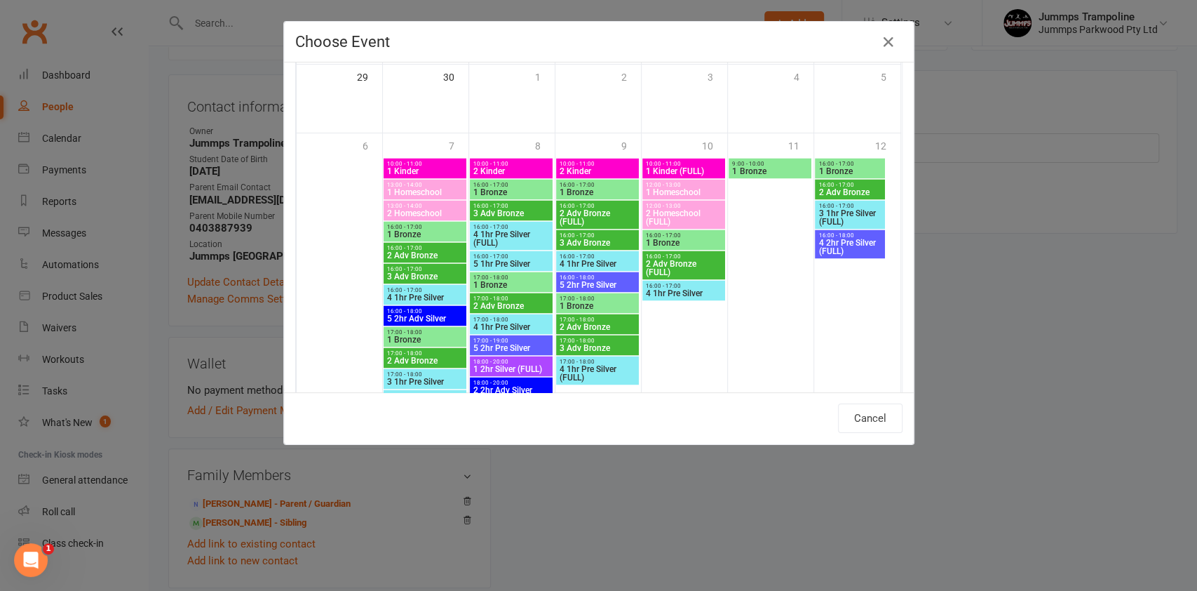
click at [415, 295] on span "4 1hr Pre Silver" at bounding box center [424, 297] width 77 height 8
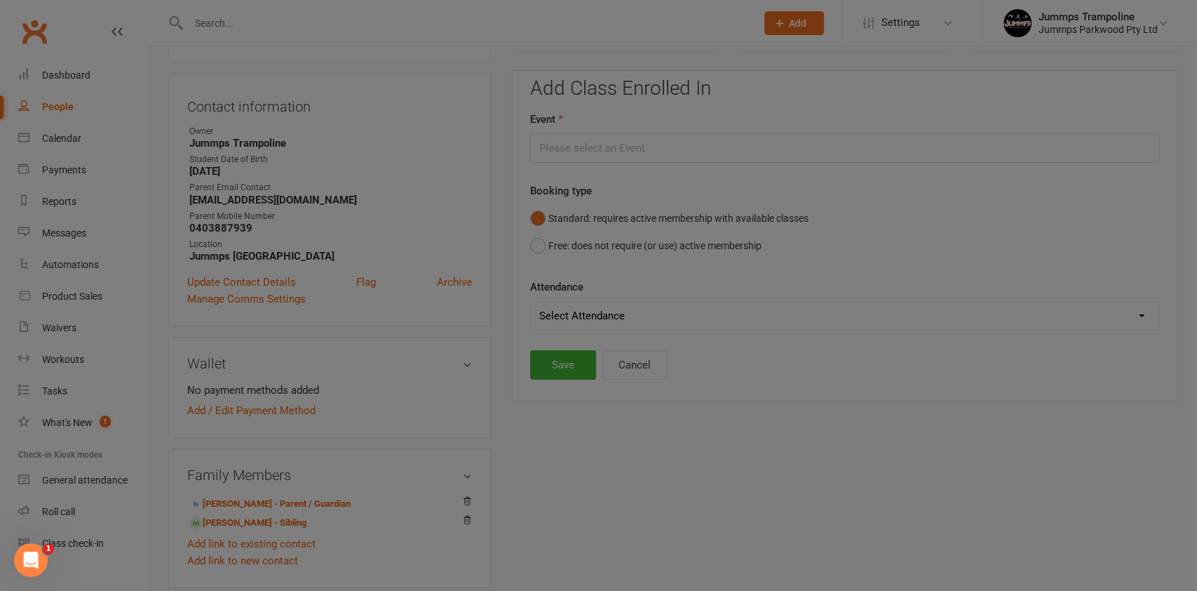
type input "4 1hr Pre Silver - [DATE] 4:00:00 PM"
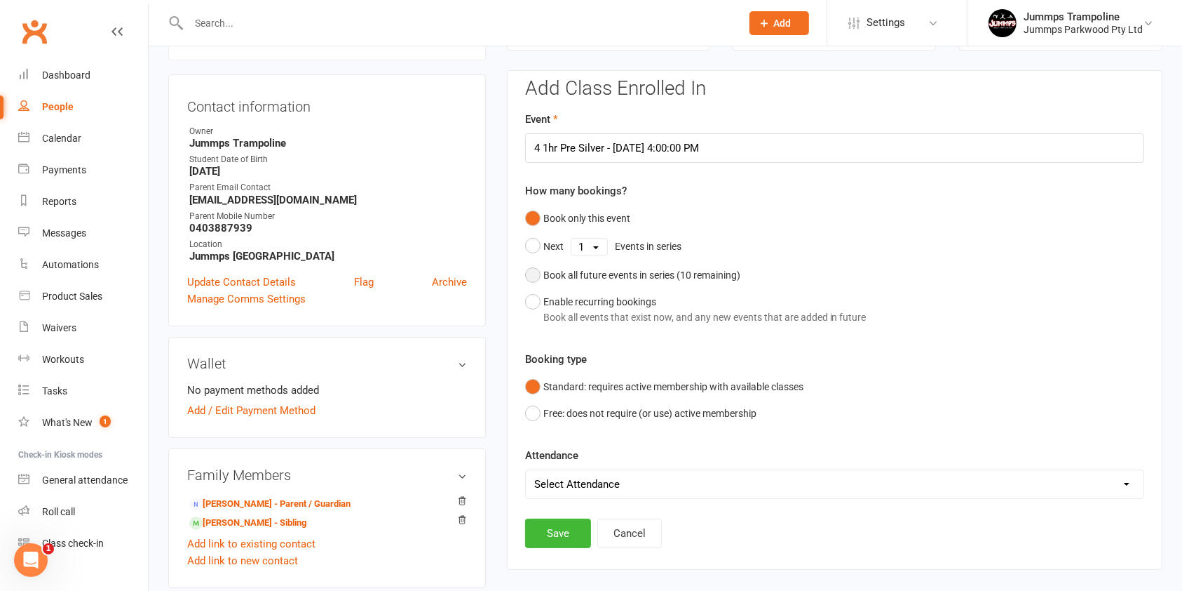
click at [708, 273] on div "Book all future events in series ( 10 remaining)" at bounding box center [642, 274] width 197 height 15
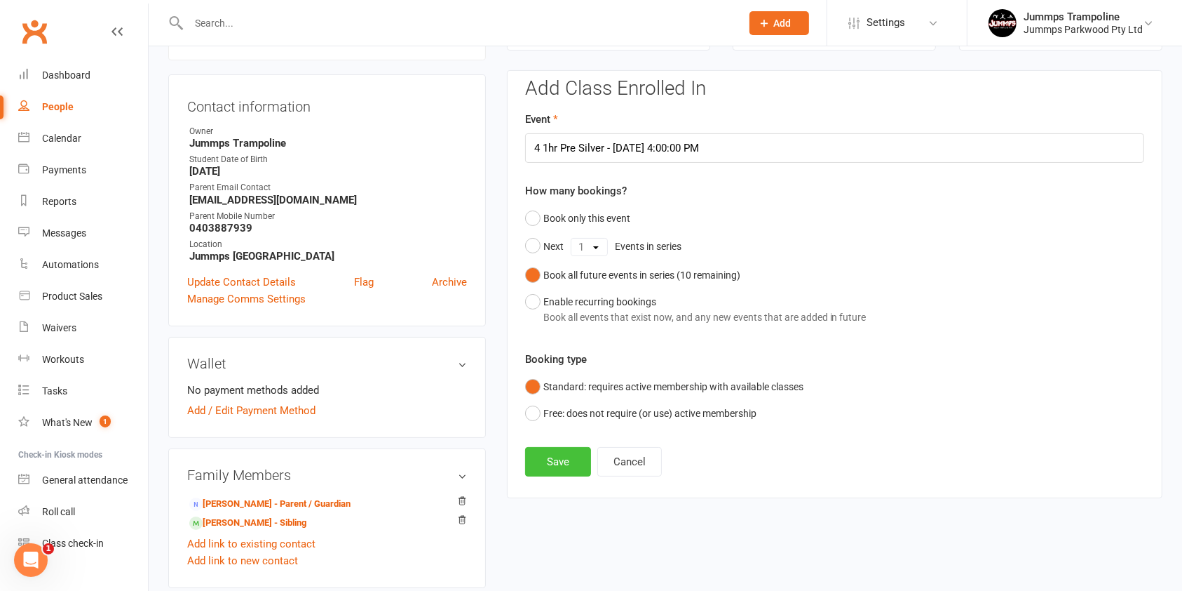
click at [557, 462] on button "Save" at bounding box center [558, 461] width 66 height 29
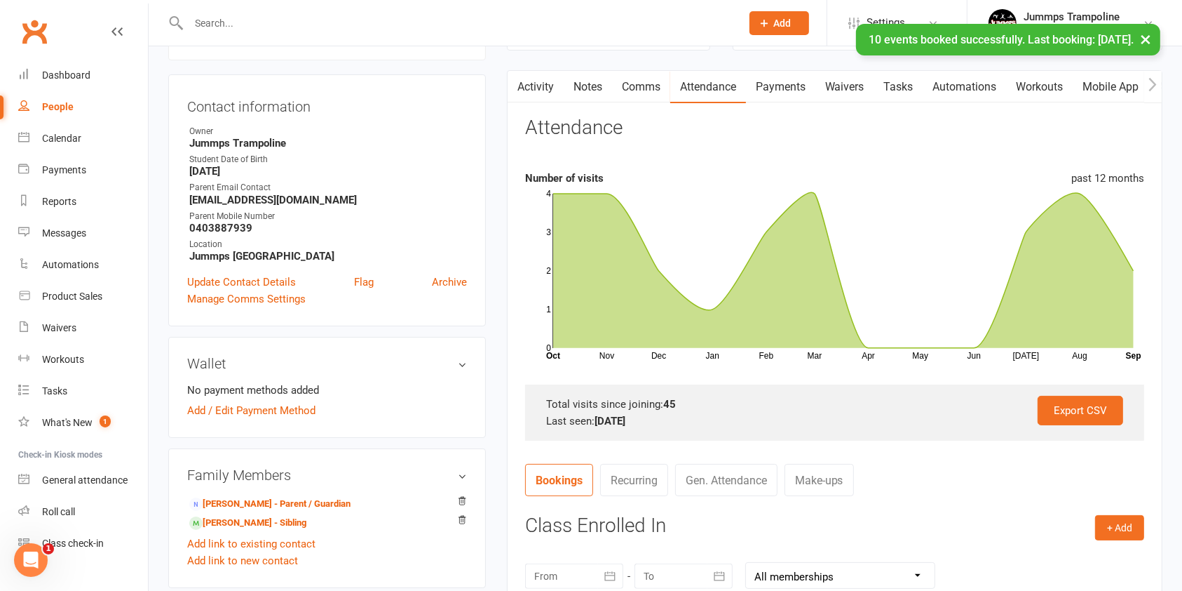
click at [716, 88] on link "Attendance" at bounding box center [708, 87] width 76 height 32
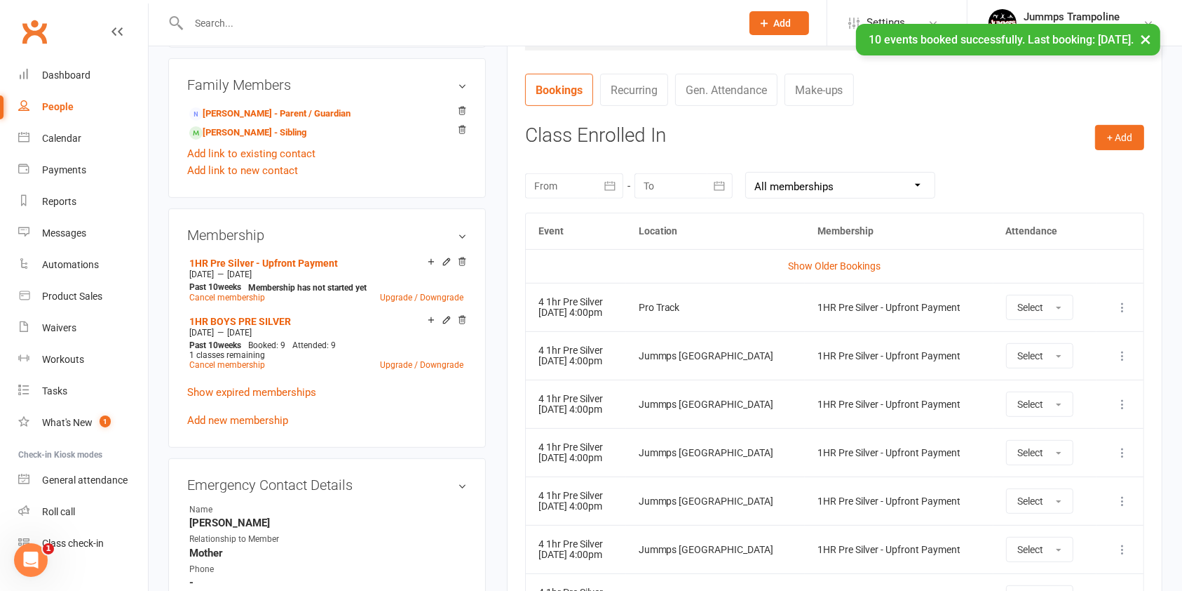
scroll to position [542, 0]
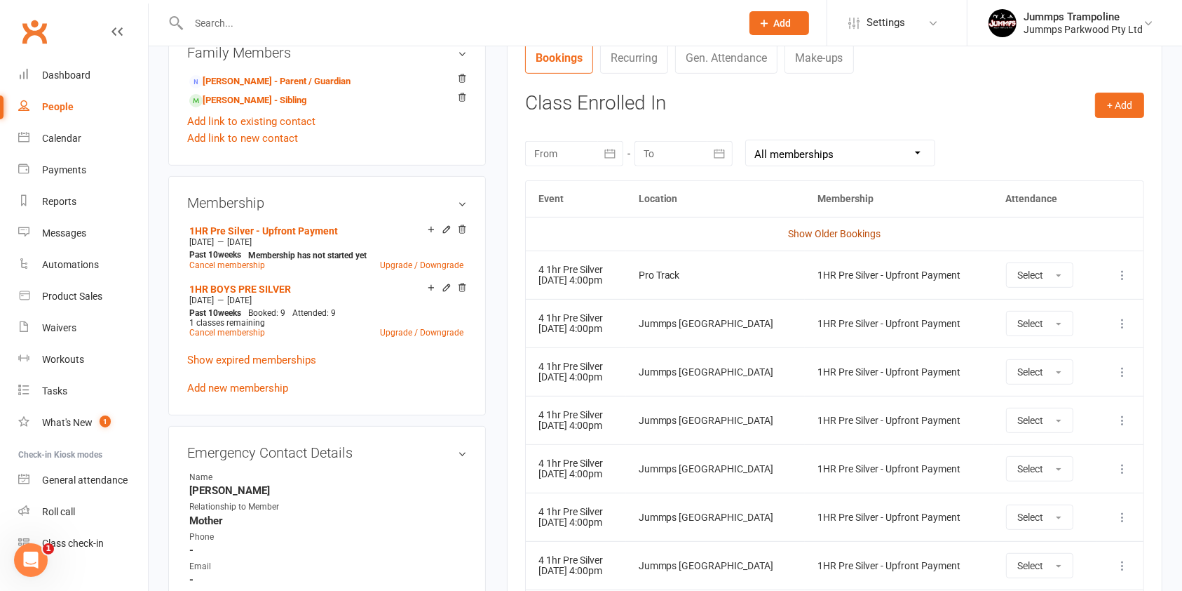
click at [827, 233] on link "Show Older Bookings" at bounding box center [834, 233] width 93 height 11
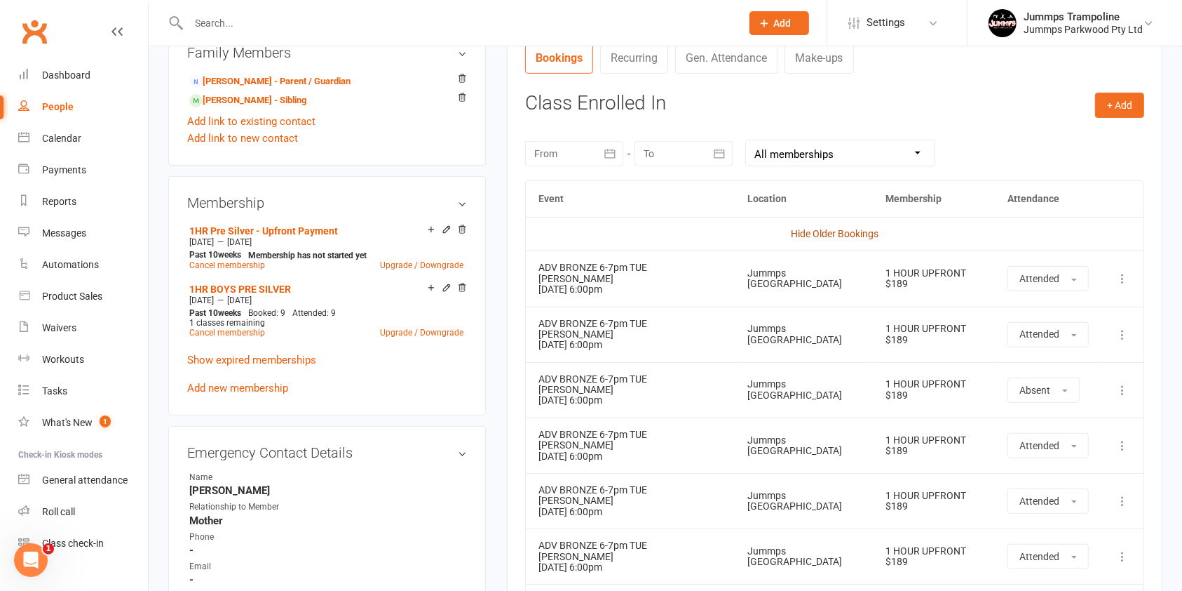
click at [844, 228] on link "Hide Older Bookings" at bounding box center [835, 233] width 88 height 11
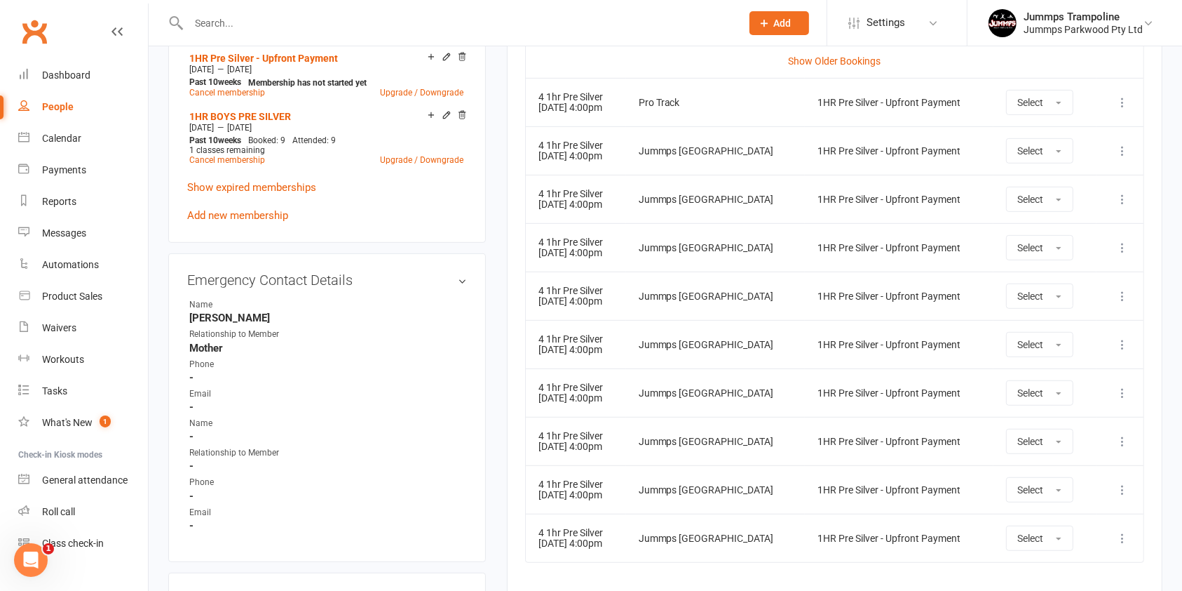
scroll to position [710, 0]
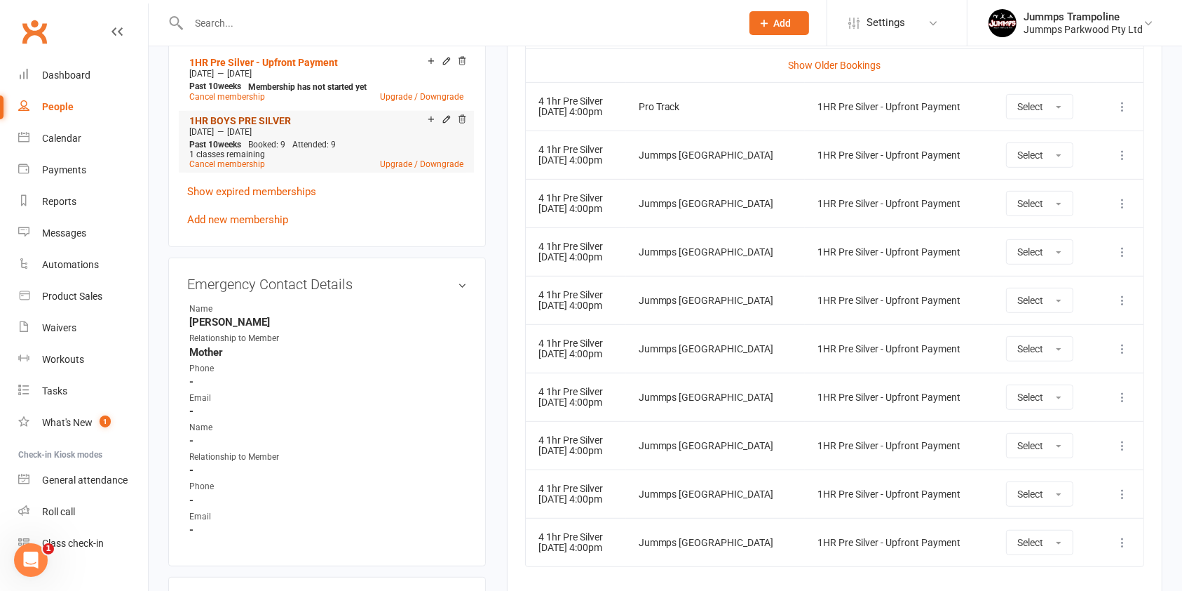
click at [280, 115] on link "1HR BOYS PRE SILVER" at bounding box center [240, 120] width 102 height 11
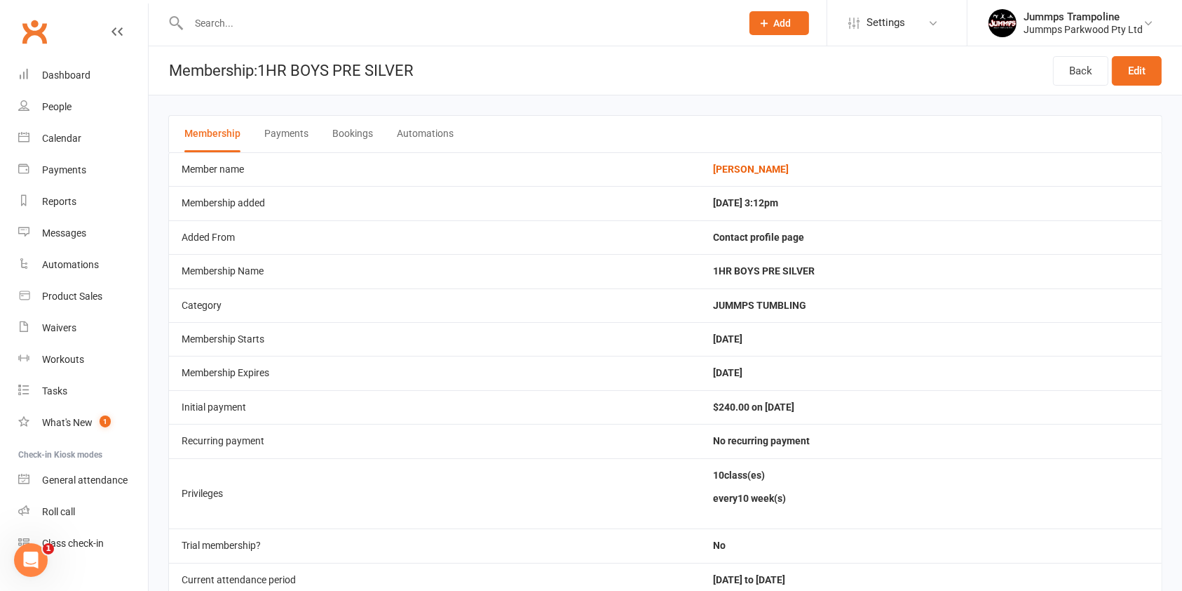
click at [363, 128] on button "Bookings" at bounding box center [352, 134] width 41 height 36
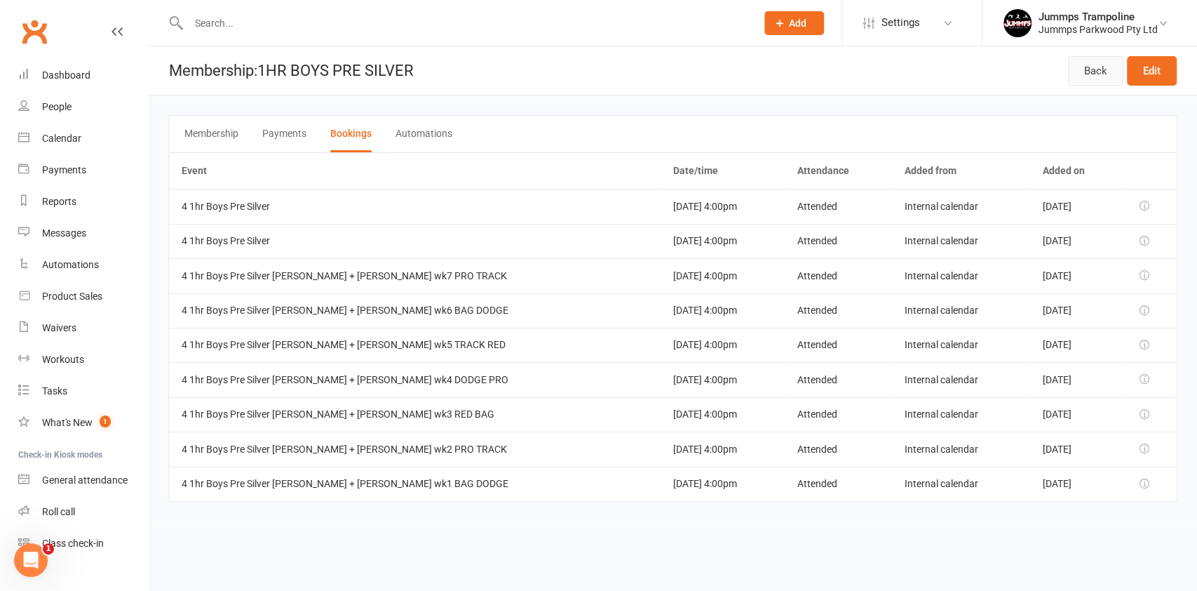
click at [1095, 68] on link "Back" at bounding box center [1095, 70] width 55 height 29
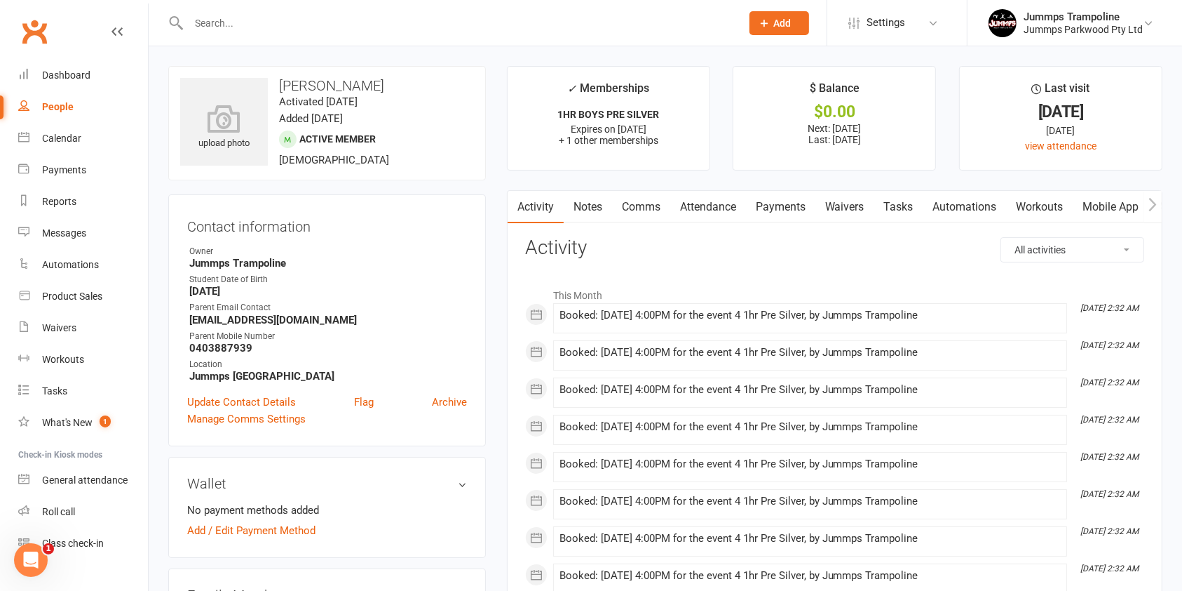
click at [735, 199] on link "Attendance" at bounding box center [708, 207] width 76 height 32
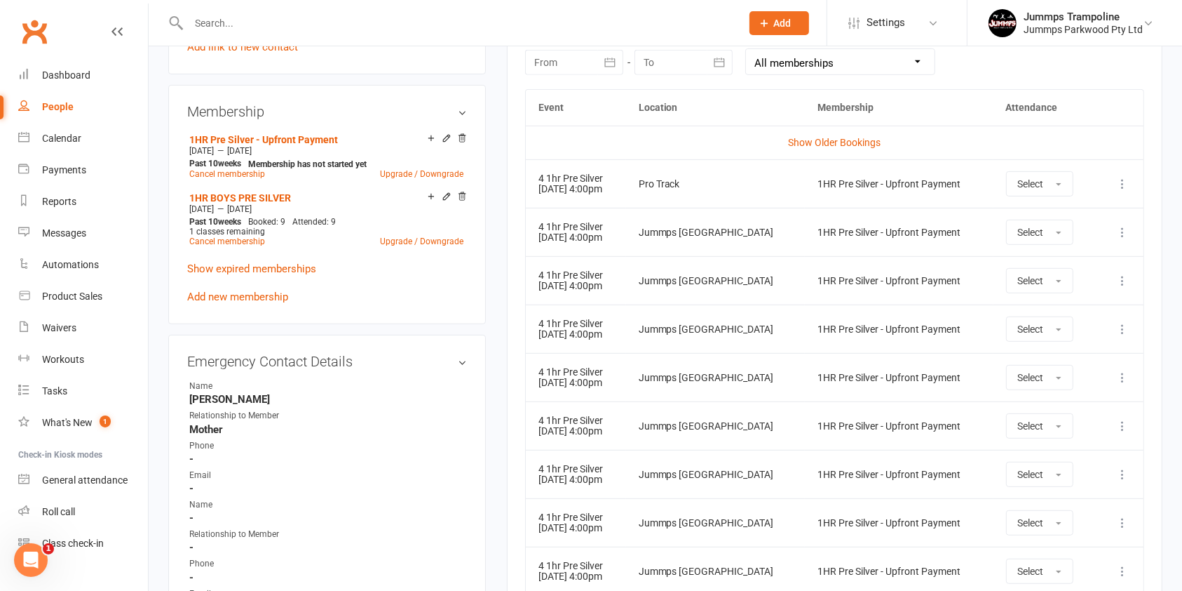
scroll to position [637, 0]
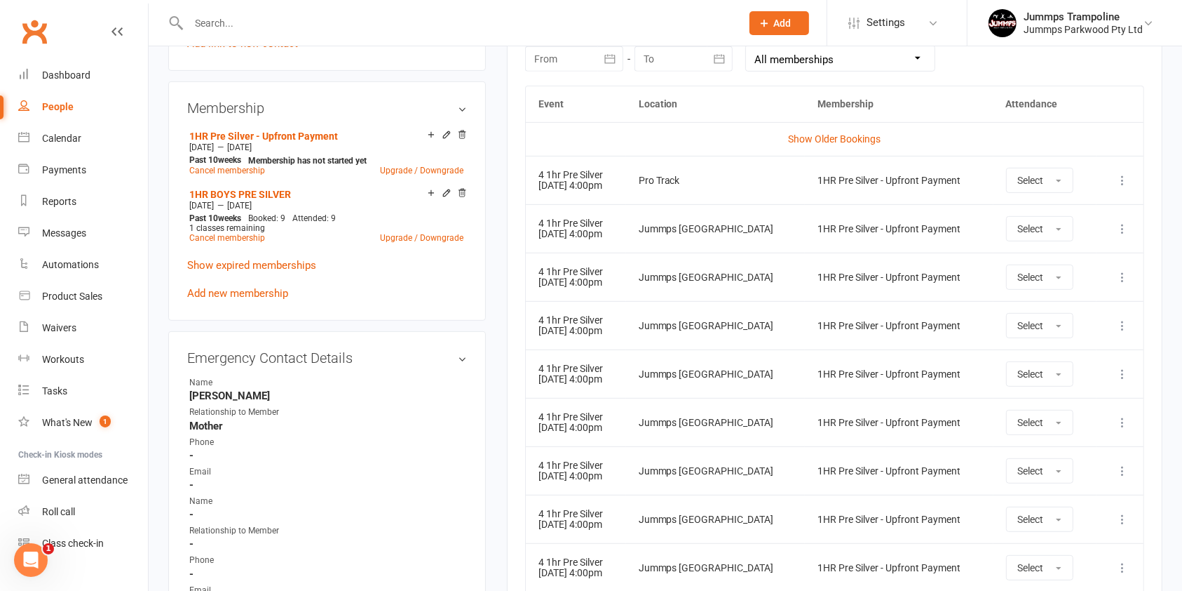
click at [1128, 178] on icon at bounding box center [1123, 180] width 14 height 14
click at [1059, 259] on link "Remove booking" at bounding box center [1061, 264] width 139 height 28
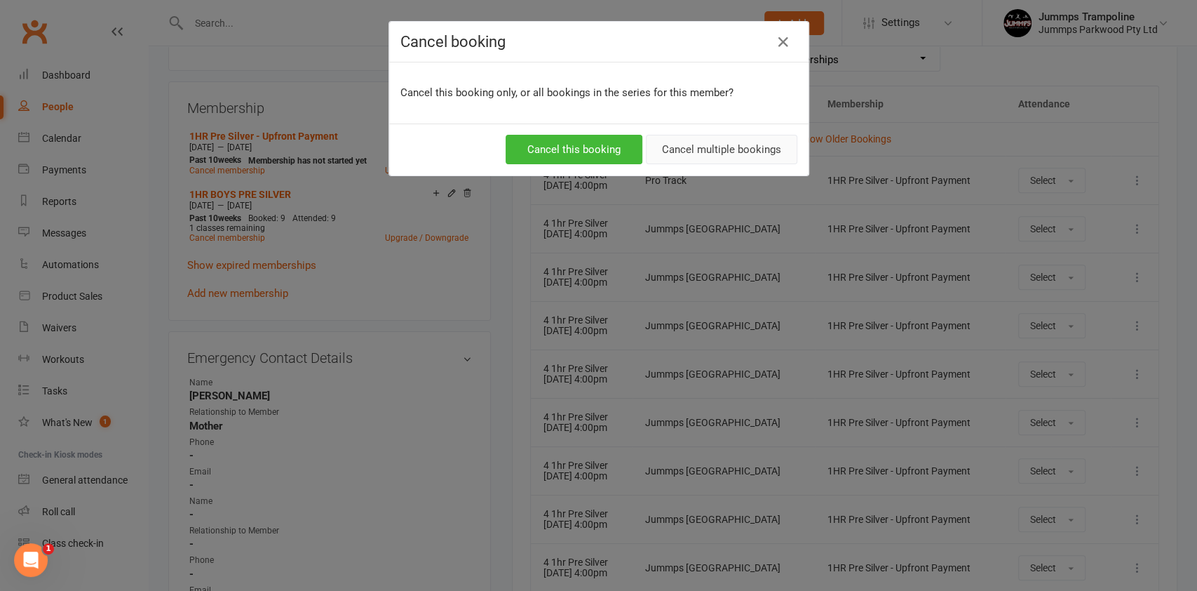
click at [718, 154] on button "Cancel multiple bookings" at bounding box center [721, 149] width 151 height 29
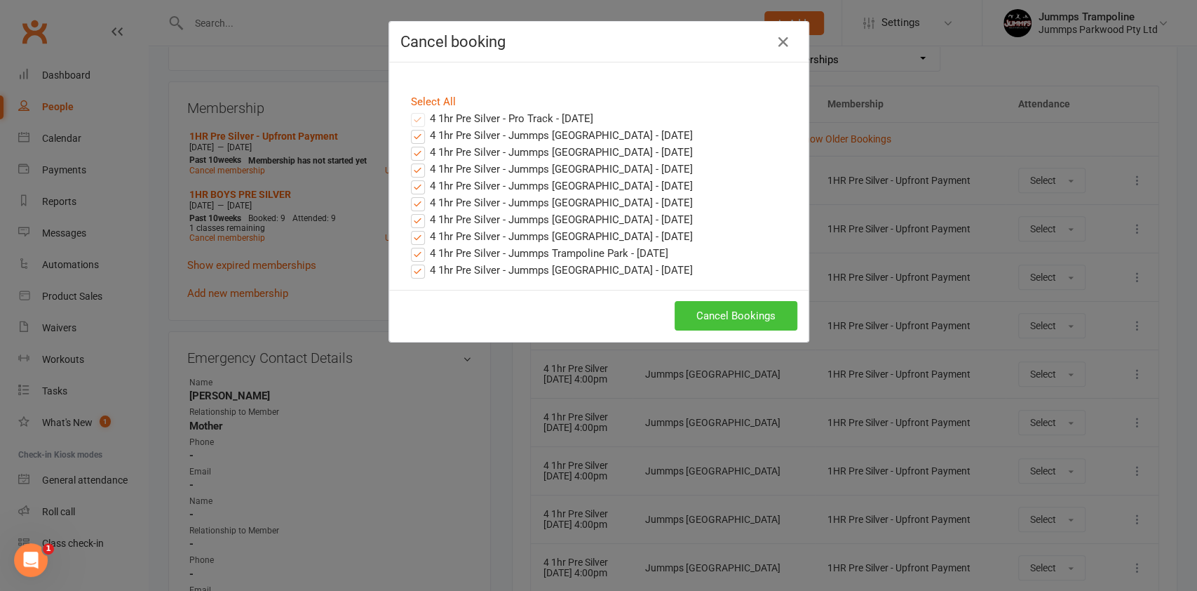
click at [720, 310] on button "Cancel Bookings" at bounding box center [736, 315] width 123 height 29
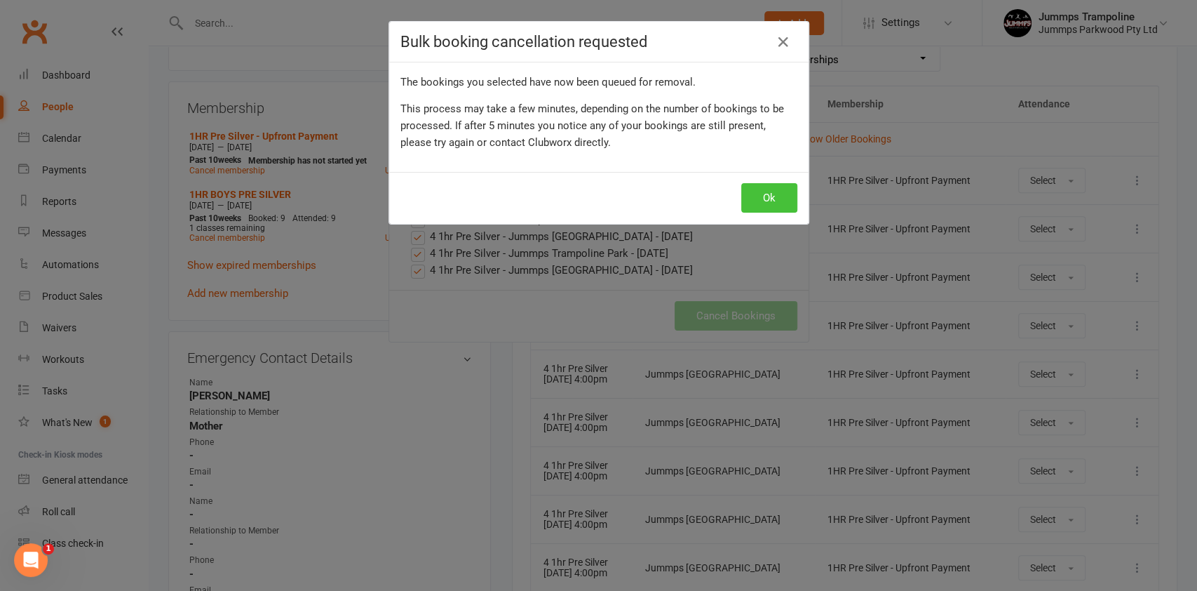
click at [764, 183] on button "Ok" at bounding box center [769, 197] width 56 height 29
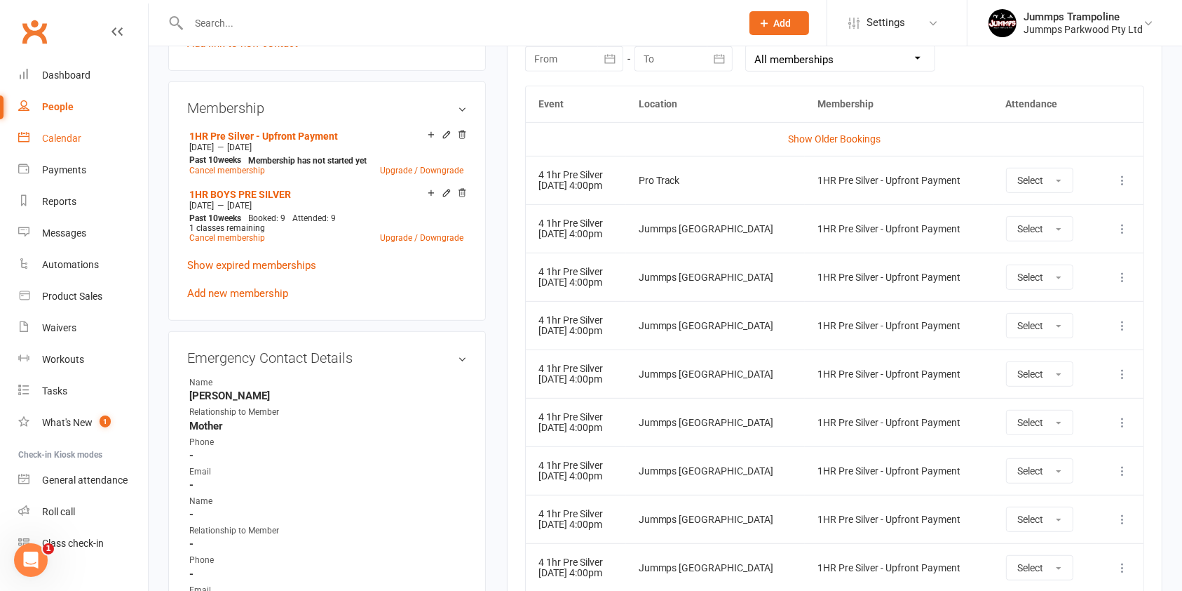
click at [74, 137] on div "Calendar" at bounding box center [61, 138] width 39 height 11
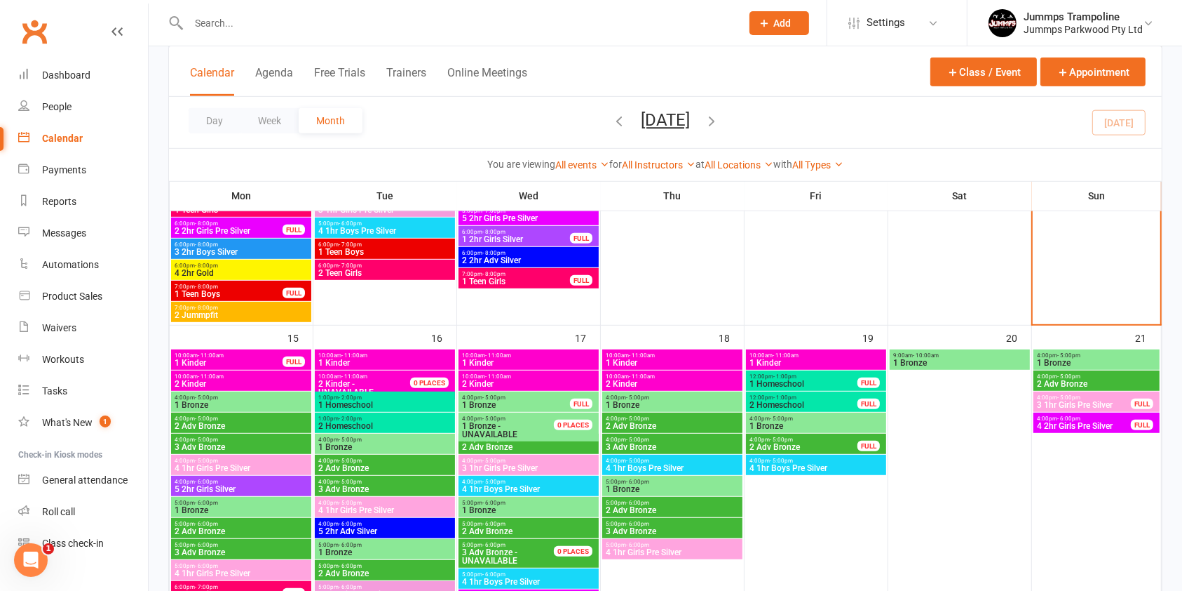
scroll to position [741, 0]
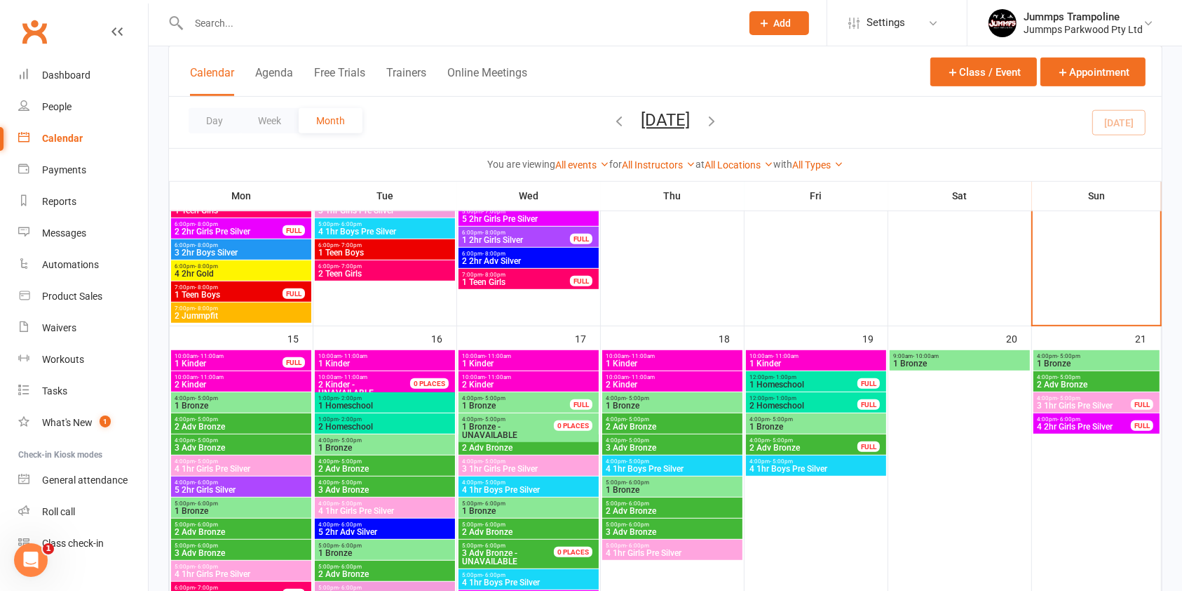
click at [553, 487] on span "4 1hr Boys Pre Silver" at bounding box center [528, 489] width 135 height 8
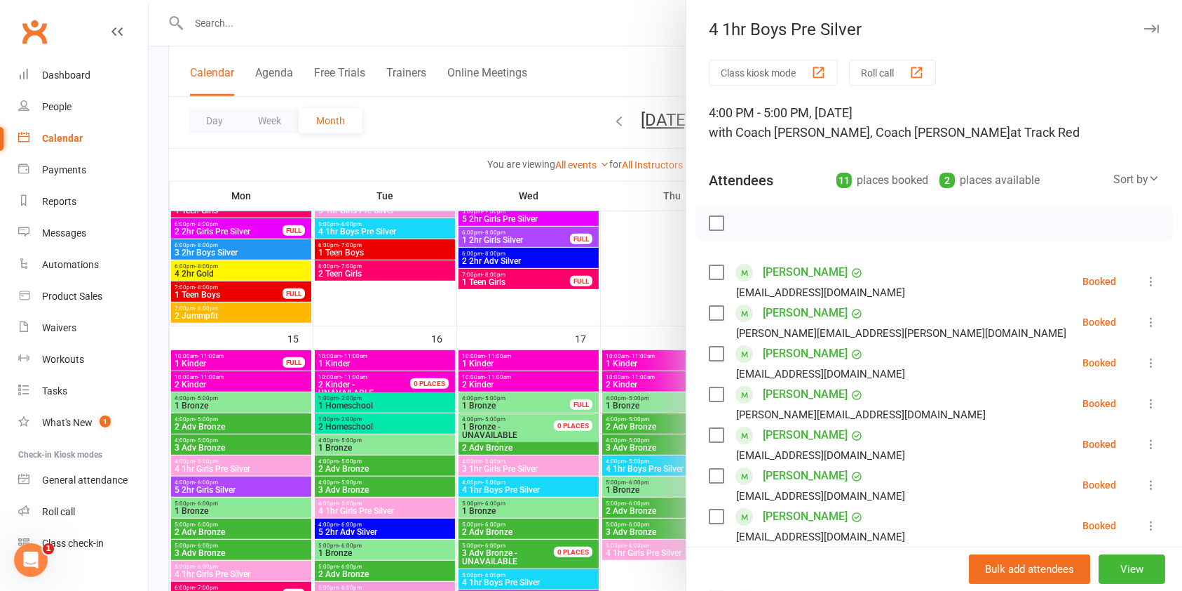
click at [844, 217] on div at bounding box center [935, 222] width 478 height 35
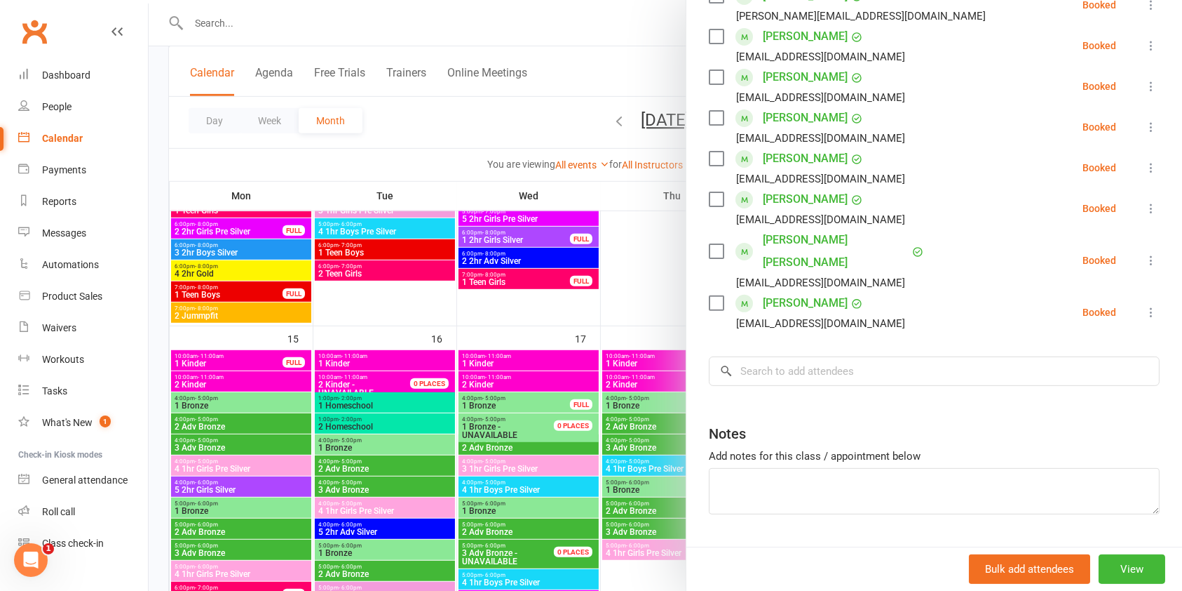
scroll to position [400, 0]
click at [845, 355] on input "search" at bounding box center [934, 369] width 451 height 29
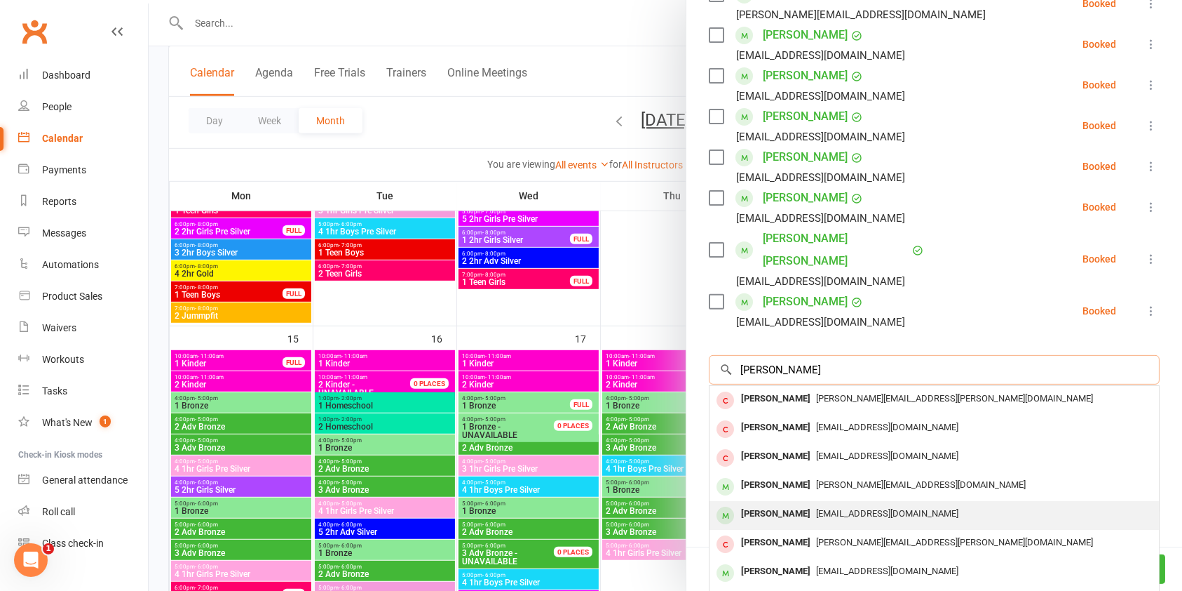
type input "[PERSON_NAME]"
click at [822, 508] on span "[EMAIL_ADDRESS][DOMAIN_NAME]" at bounding box center [887, 513] width 142 height 11
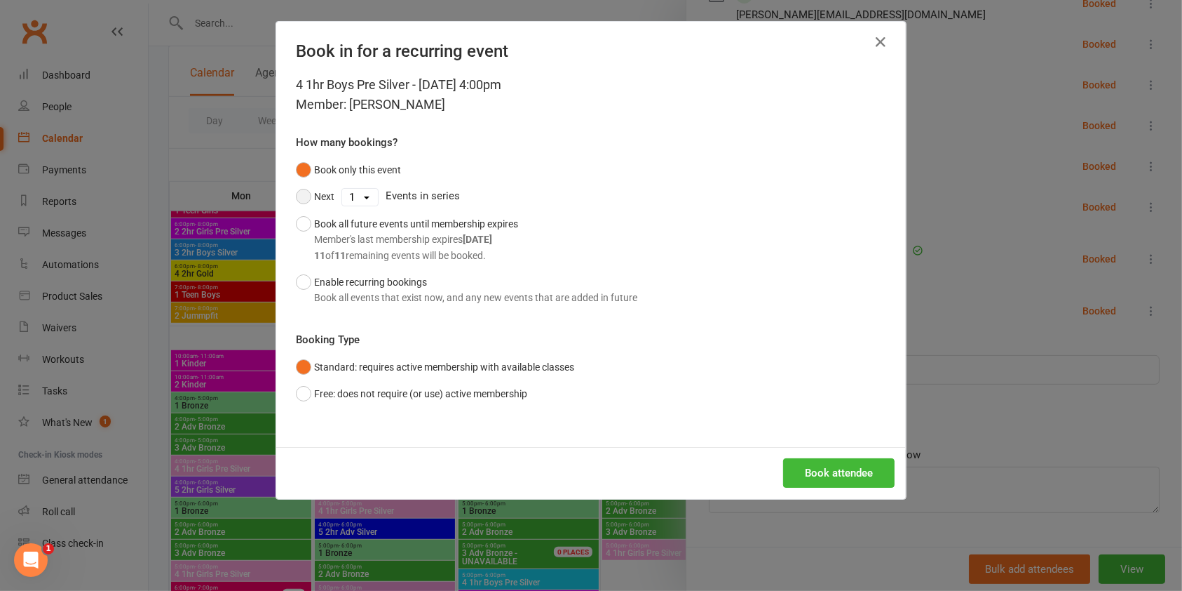
click at [296, 199] on button "Next" at bounding box center [315, 196] width 39 height 27
click at [824, 477] on button "Book attendee" at bounding box center [839, 472] width 112 height 29
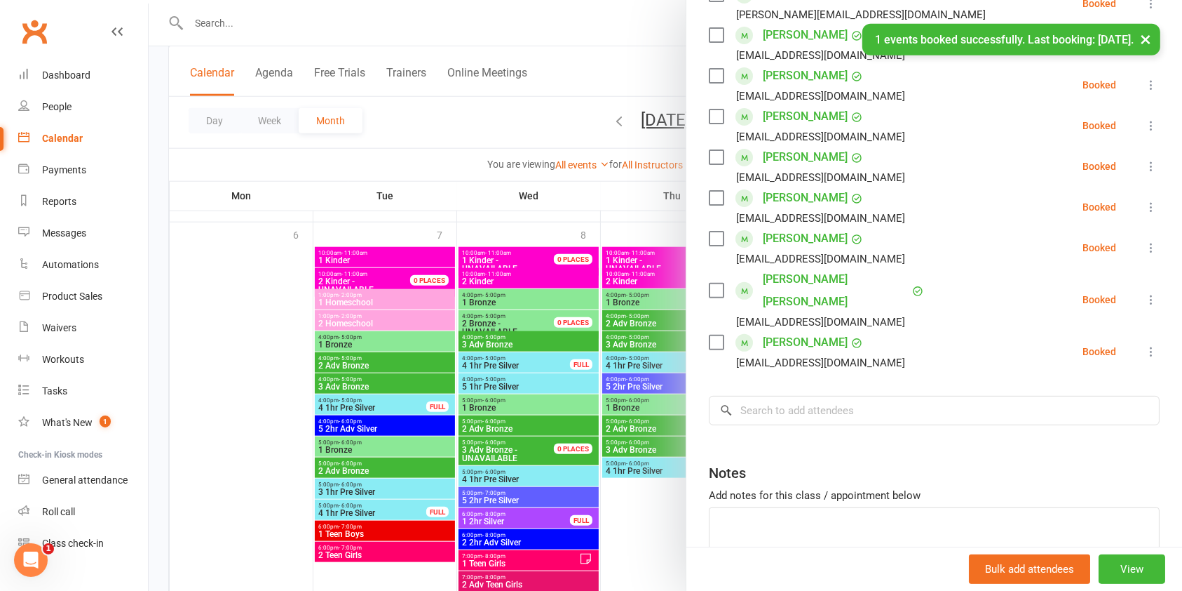
scroll to position [1469, 0]
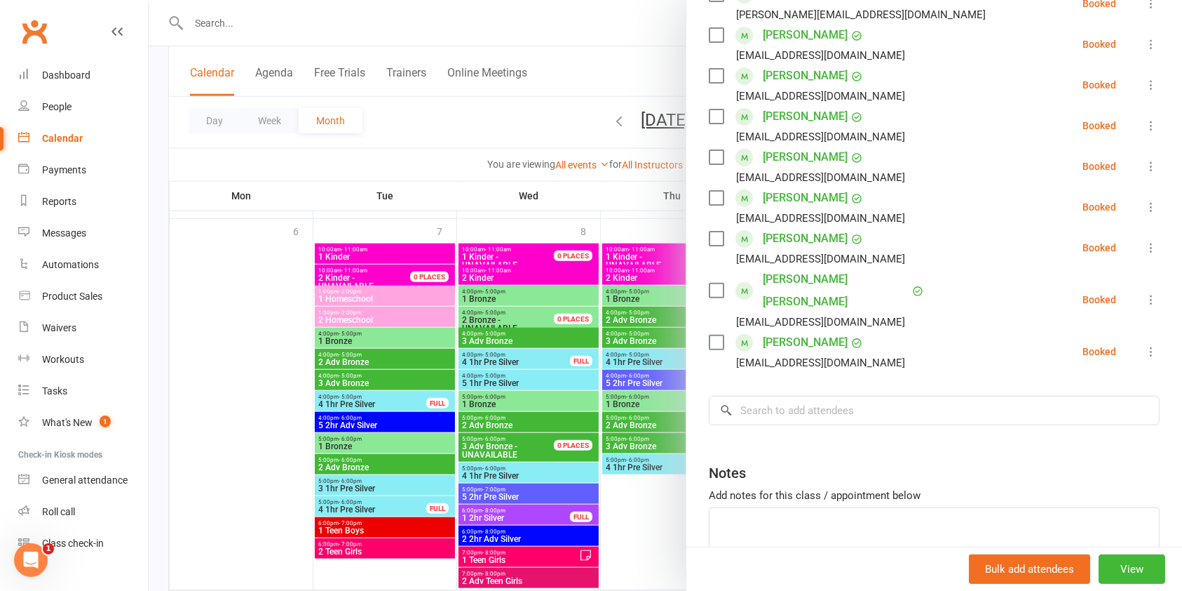
click at [408, 404] on div at bounding box center [666, 295] width 1034 height 591
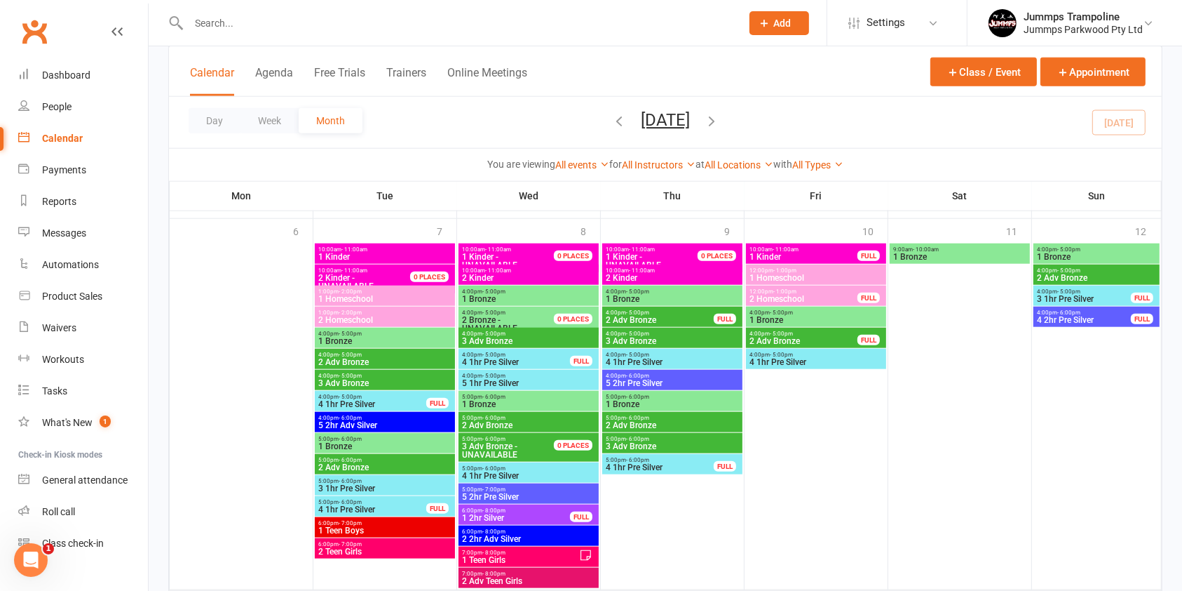
click at [409, 401] on span "4 1hr Pre Silver" at bounding box center [372, 404] width 109 height 8
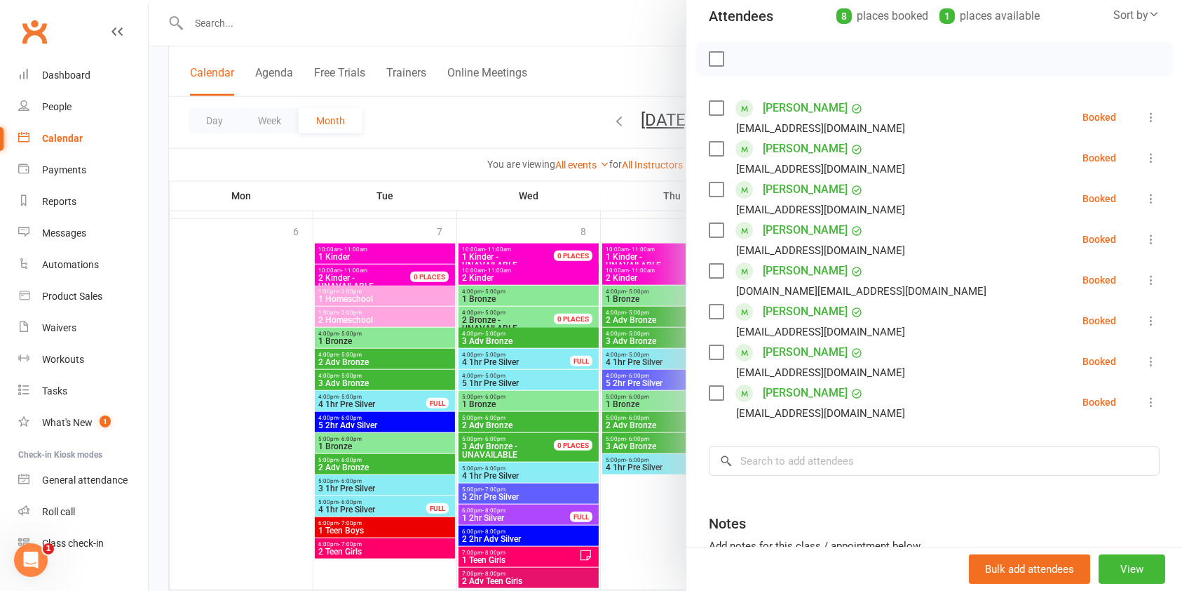
scroll to position [165, 0]
click at [417, 481] on div at bounding box center [666, 295] width 1034 height 591
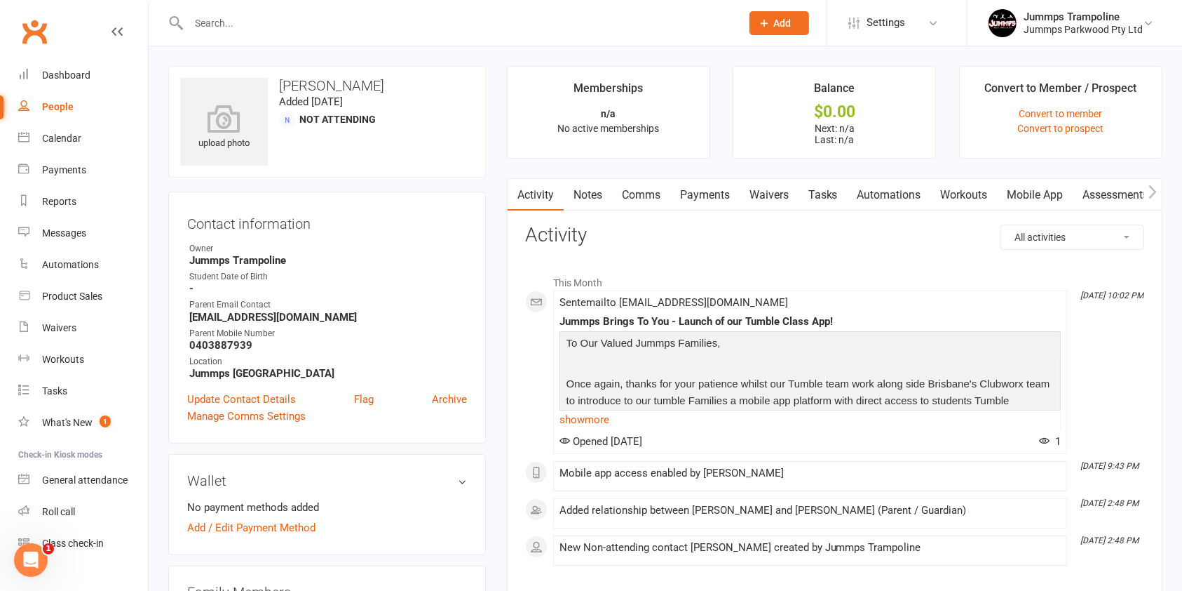
scroll to position [281, 0]
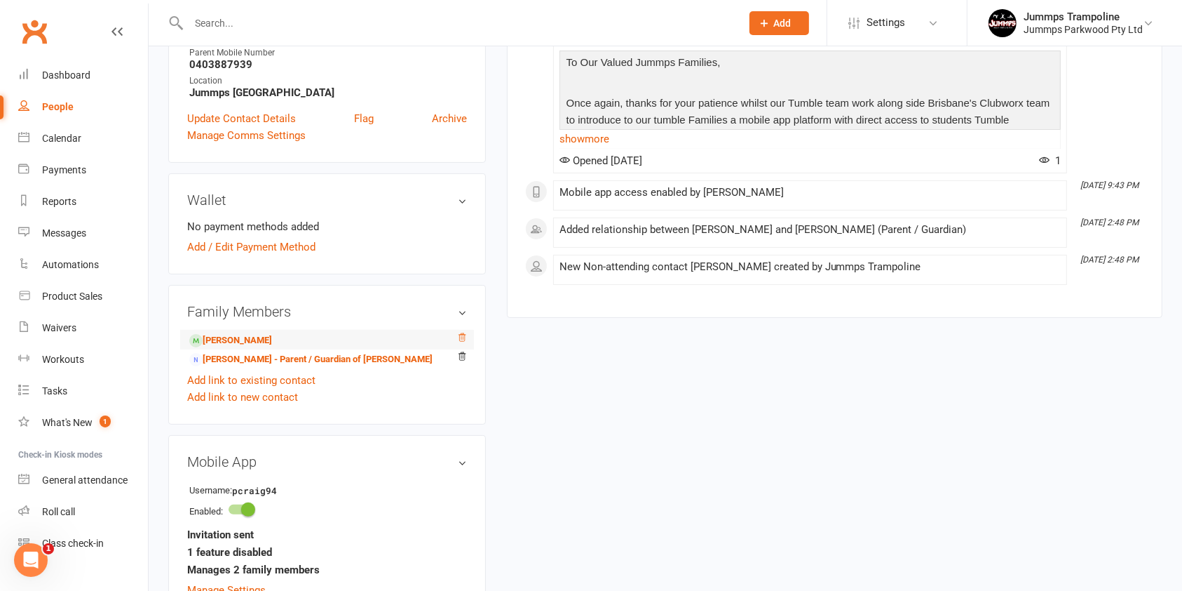
click at [466, 339] on icon at bounding box center [462, 337] width 10 height 10
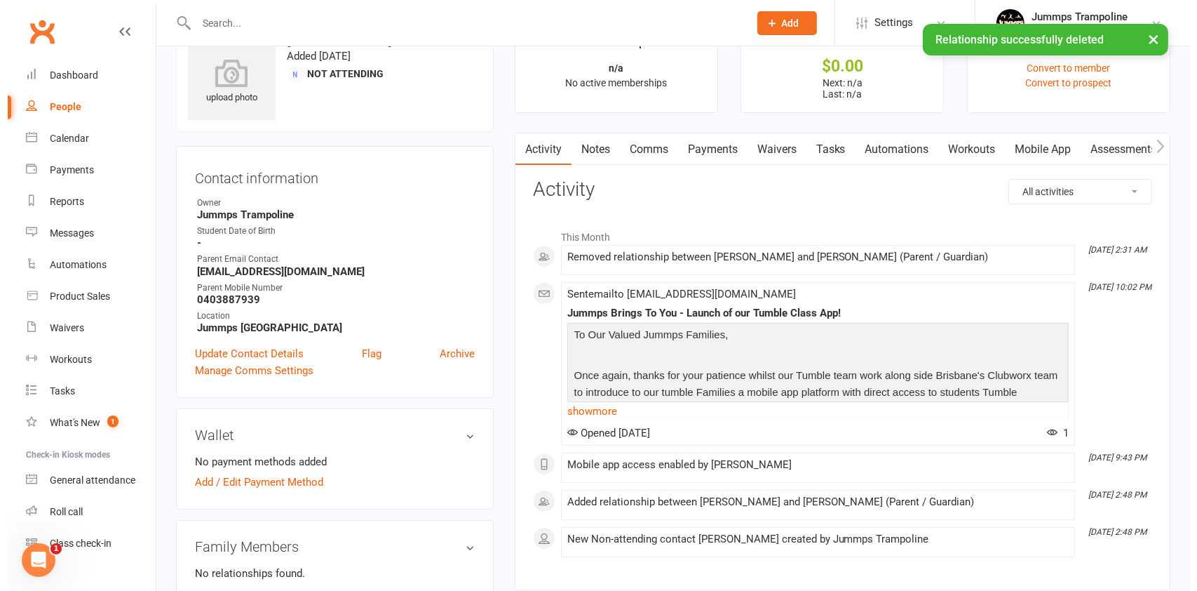
scroll to position [0, 0]
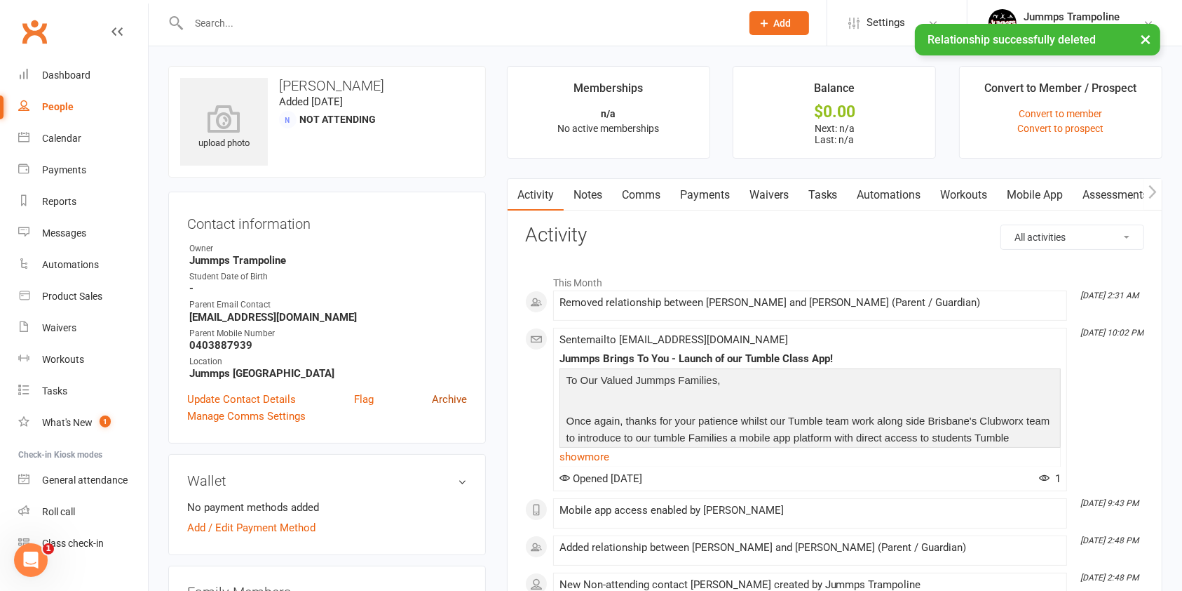
click at [449, 393] on link "Archive" at bounding box center [449, 399] width 35 height 17
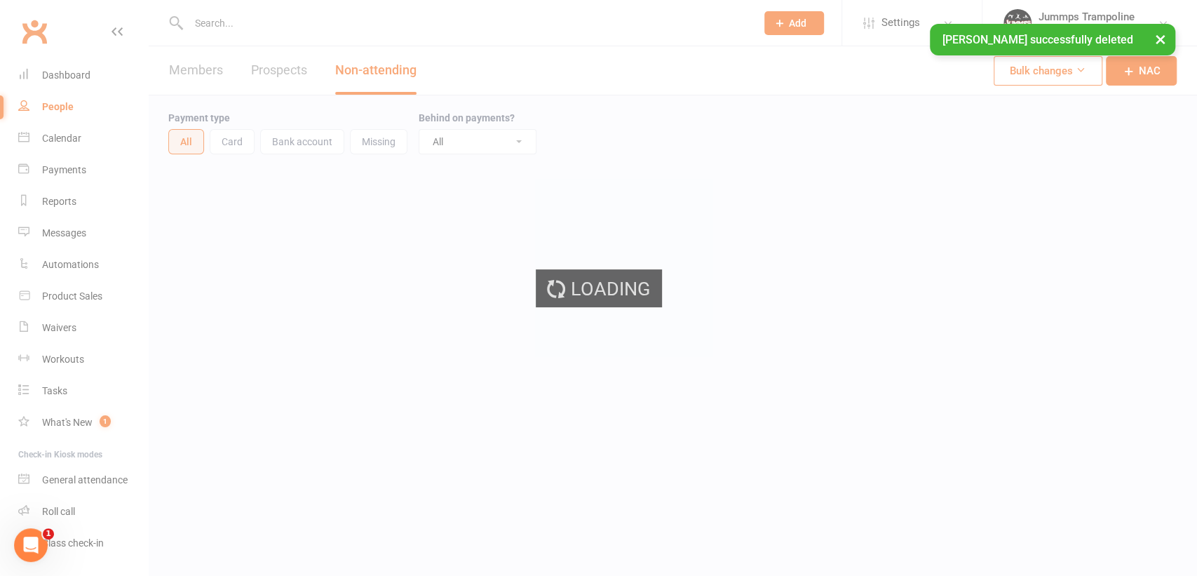
select select "100"
